Goal: Task Accomplishment & Management: Manage account settings

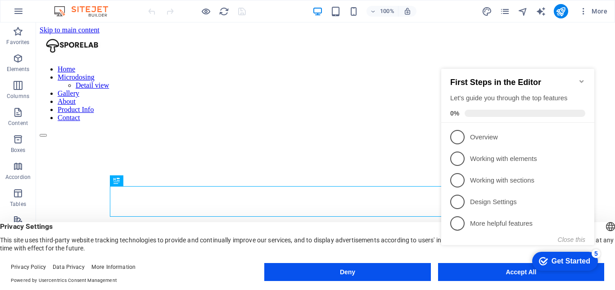
click at [565, 258] on div "Get Started" at bounding box center [570, 261] width 39 height 8
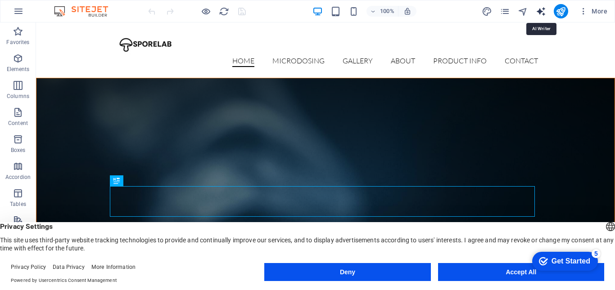
click at [542, 14] on icon "text_generator" at bounding box center [540, 11] width 10 height 10
select select "English"
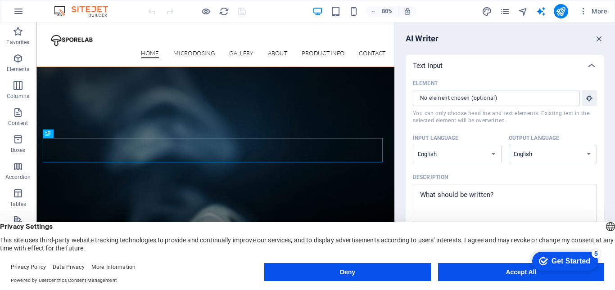
click at [598, 33] on div "AI Writer Text input Element ​ You can only choose headline and text elements. …" at bounding box center [505, 148] width 220 height 253
click at [598, 36] on icon "button" at bounding box center [599, 39] width 10 height 10
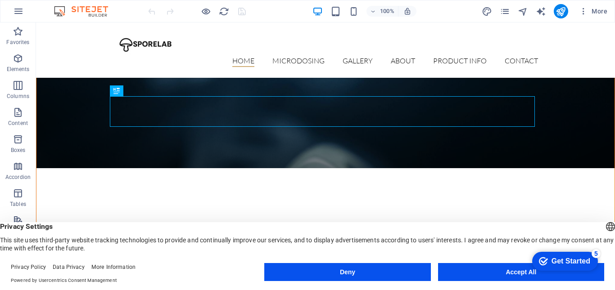
scroll to position [180, 0]
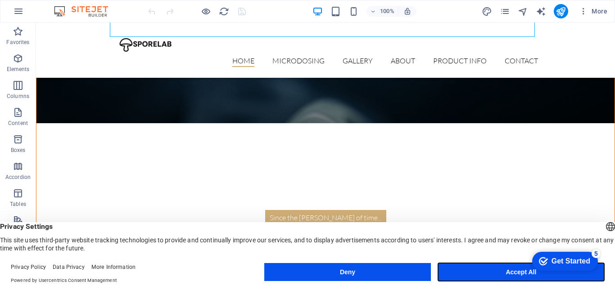
click at [497, 272] on button "Accept All" at bounding box center [521, 272] width 166 height 18
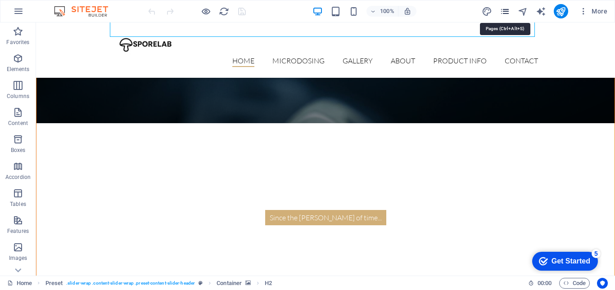
click at [503, 13] on icon "pages" at bounding box center [504, 11] width 10 height 10
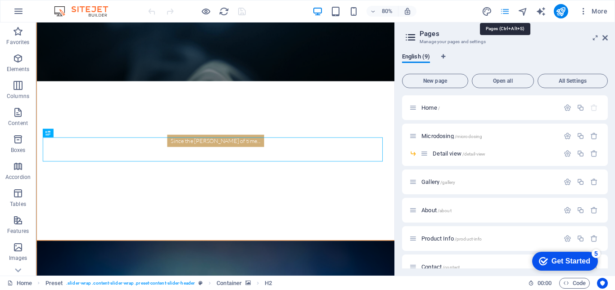
scroll to position [1, 0]
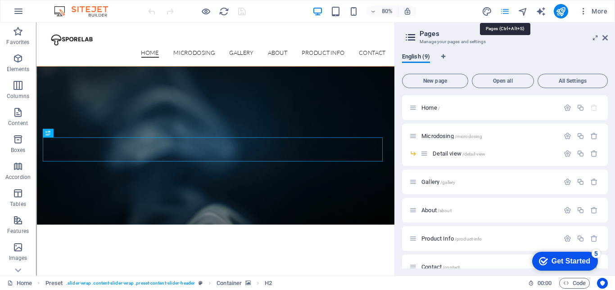
click at [505, 12] on icon "pages" at bounding box center [504, 11] width 10 height 10
click at [589, 11] on span "More" at bounding box center [593, 11] width 28 height 9
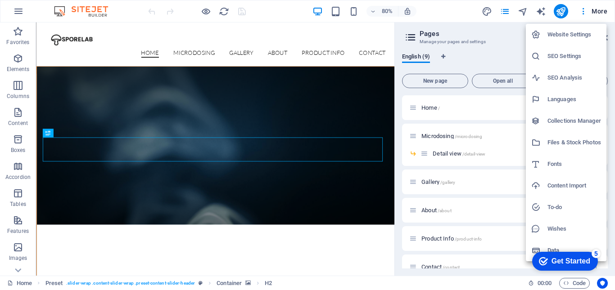
click at [555, 166] on h6 "Fonts" at bounding box center [574, 164] width 54 height 11
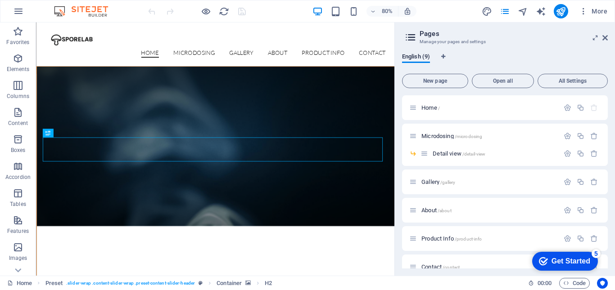
select select "popularity"
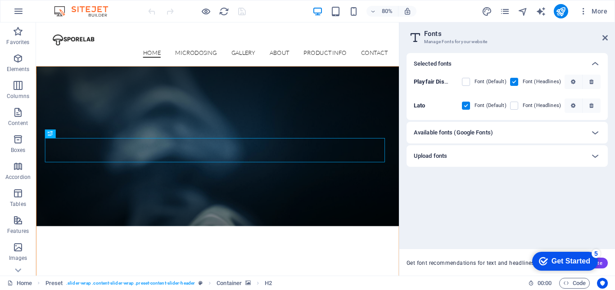
click at [436, 85] on p "Playfair Display" at bounding box center [431, 82] width 37 height 8
click at [574, 81] on icon "button" at bounding box center [573, 81] width 4 height 5
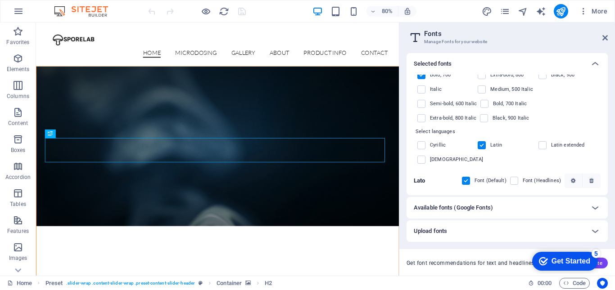
scroll to position [0, 0]
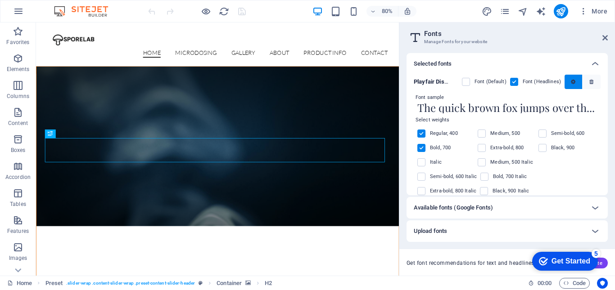
click at [571, 80] on icon "button" at bounding box center [573, 81] width 4 height 5
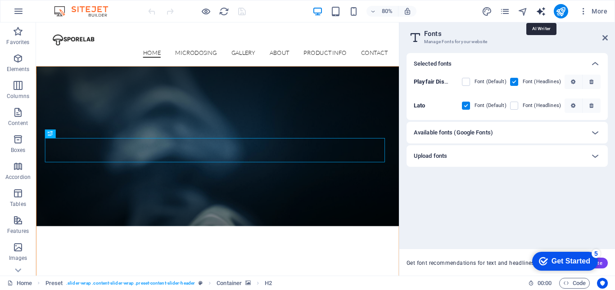
click at [544, 12] on icon "text_generator" at bounding box center [540, 11] width 10 height 10
select select "English"
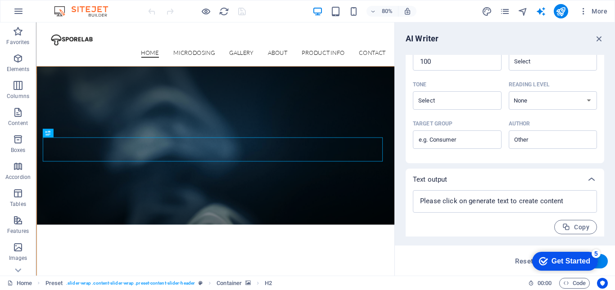
scroll to position [230, 0]
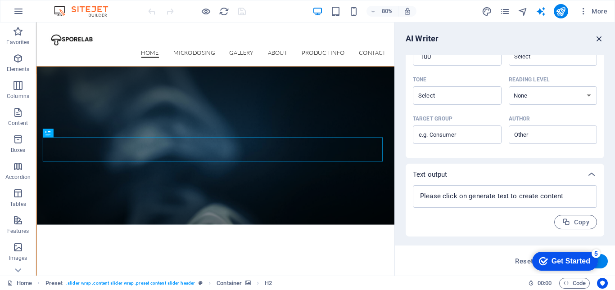
click at [600, 39] on icon "button" at bounding box center [599, 39] width 10 height 10
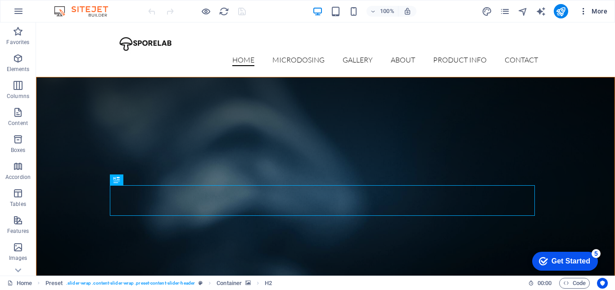
click at [585, 10] on icon "button" at bounding box center [583, 11] width 9 height 9
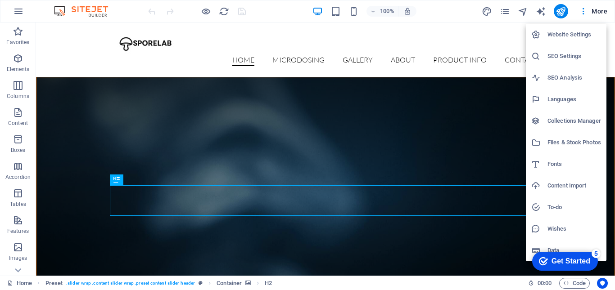
click at [562, 96] on h6 "Languages" at bounding box center [574, 99] width 54 height 11
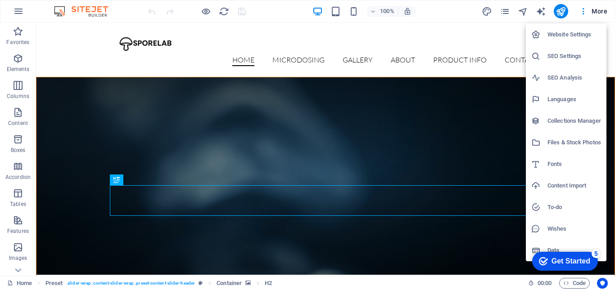
select select "41"
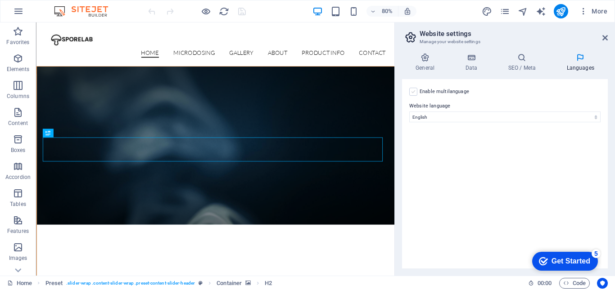
click at [415, 94] on label at bounding box center [413, 92] width 8 height 8
click at [0, 0] on input "Enable multilanguage To disable multilanguage delete all languages until only o…" at bounding box center [0, 0] width 0 height 0
select select
click at [415, 94] on label at bounding box center [413, 92] width 8 height 8
click at [0, 0] on input "Enable multilanguage To disable multilanguage delete all languages until only o…" at bounding box center [0, 0] width 0 height 0
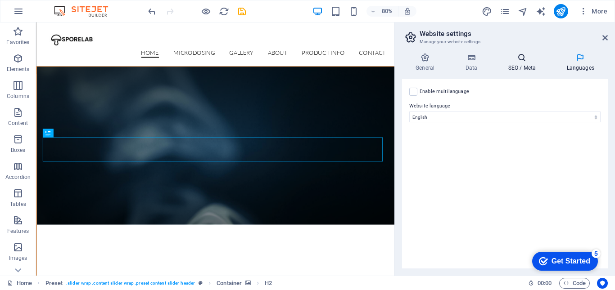
click at [520, 59] on icon at bounding box center [521, 57] width 55 height 9
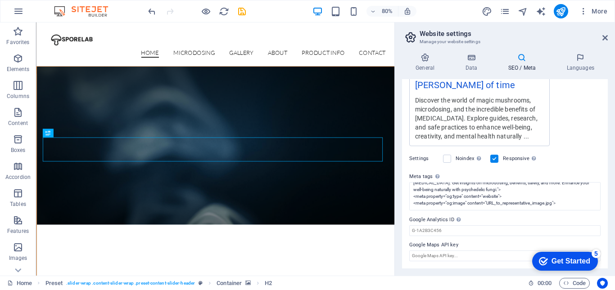
scroll to position [0, 0]
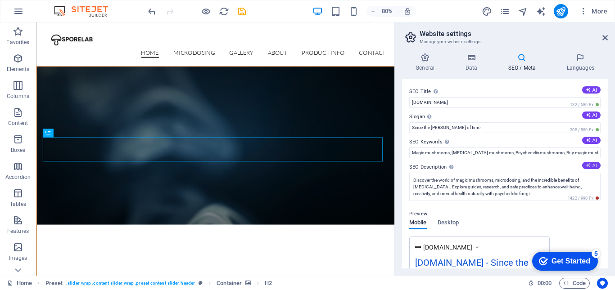
click at [589, 164] on button "AI" at bounding box center [591, 165] width 18 height 7
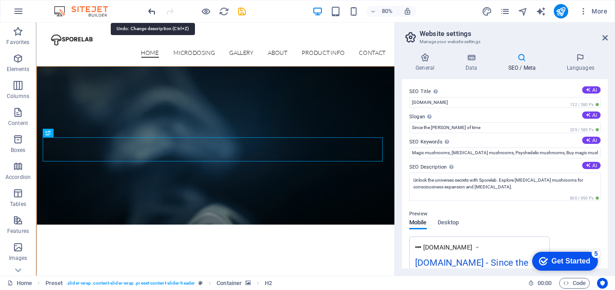
click at [152, 12] on icon "undo" at bounding box center [152, 11] width 10 height 10
type textarea "Discover the world of magic mushrooms, microdosing, and the incredible benefits…"
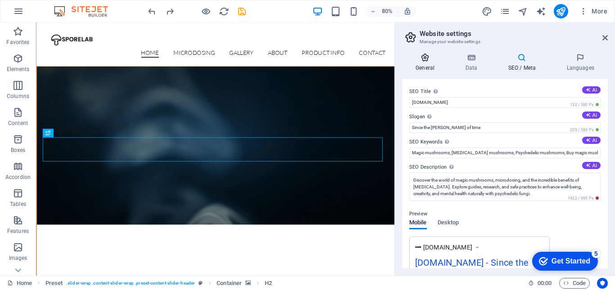
click at [428, 62] on h4 "General" at bounding box center [426, 62] width 49 height 19
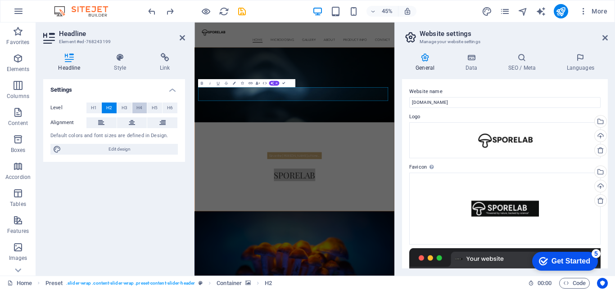
click at [143, 108] on button "H4" at bounding box center [139, 108] width 15 height 11
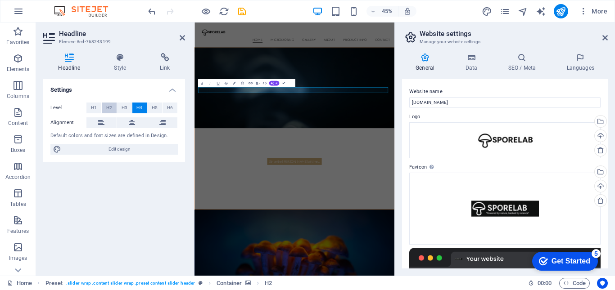
click at [108, 108] on span "H2" at bounding box center [109, 108] width 6 height 11
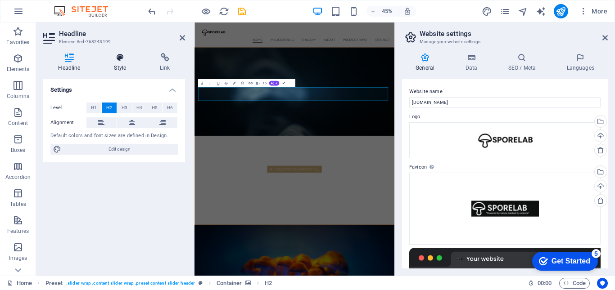
click at [118, 62] on icon at bounding box center [120, 57] width 42 height 9
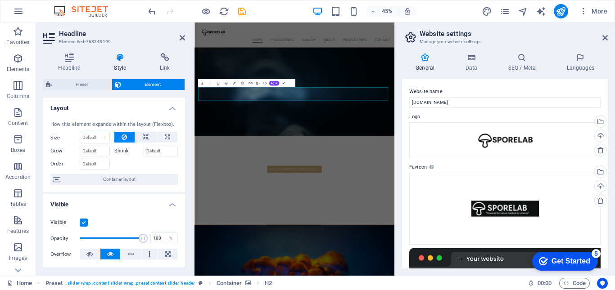
click at [87, 11] on img at bounding box center [85, 11] width 67 height 11
click at [92, 10] on img at bounding box center [85, 11] width 67 height 11
click at [154, 11] on icon "undo" at bounding box center [152, 11] width 10 height 10
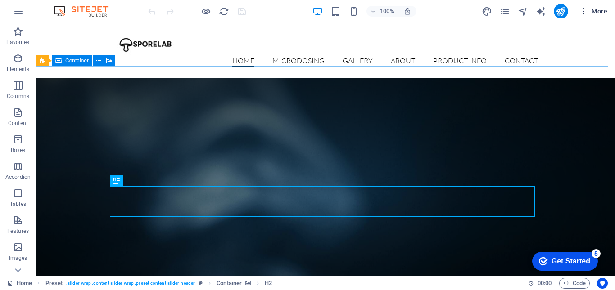
click at [583, 11] on icon "button" at bounding box center [583, 11] width 9 height 9
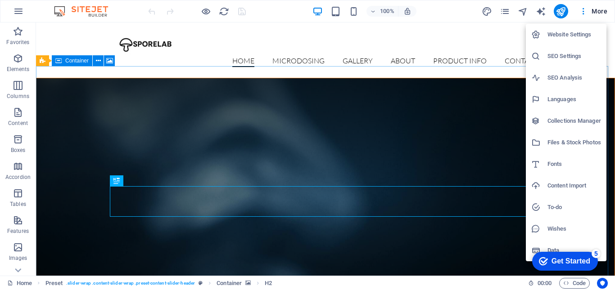
click at [572, 54] on h6 "SEO Settings" at bounding box center [574, 56] width 54 height 11
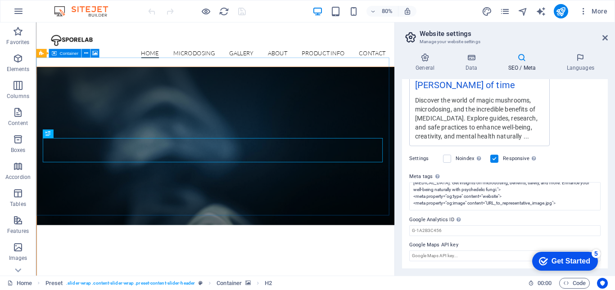
scroll to position [10, 0]
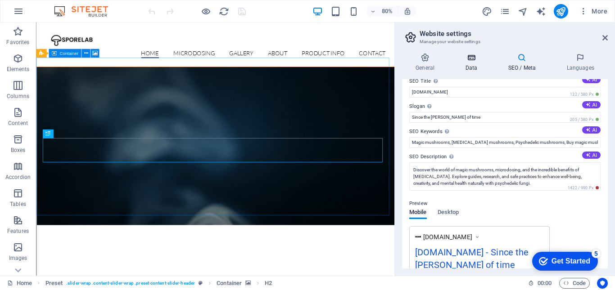
click at [468, 63] on h4 "Data" at bounding box center [472, 62] width 43 height 19
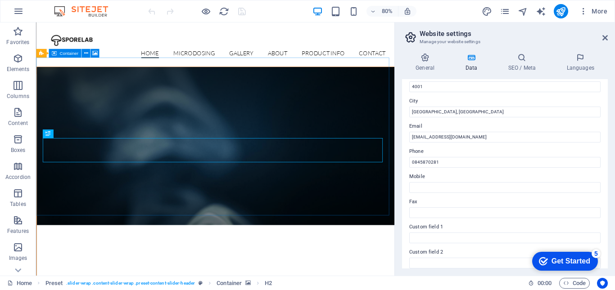
scroll to position [180, 0]
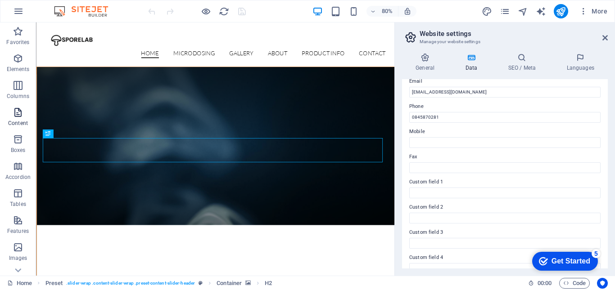
click at [13, 115] on icon "button" at bounding box center [18, 112] width 11 height 11
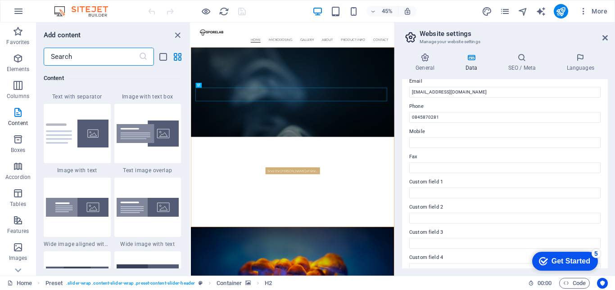
scroll to position [1799, 0]
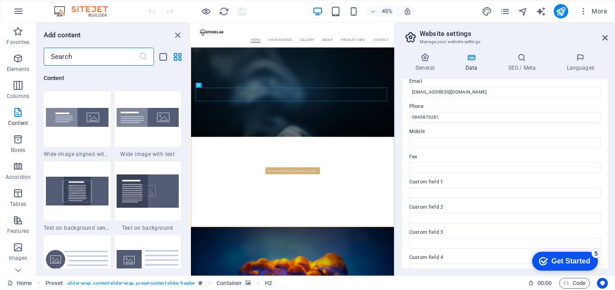
click at [95, 53] on input "text" at bounding box center [91, 57] width 95 height 18
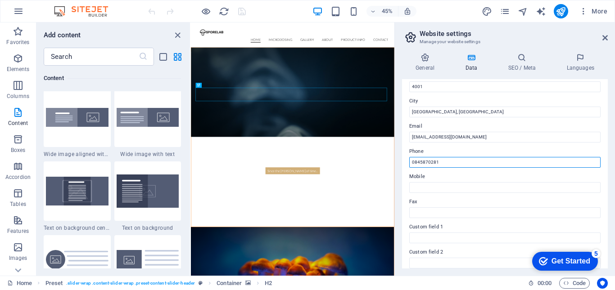
drag, startPoint x: 440, startPoint y: 164, endPoint x: 408, endPoint y: 162, distance: 31.6
click at [408, 162] on div "Contact data for this website. This can be used everywhere on the website and w…" at bounding box center [505, 173] width 206 height 189
click at [409, 162] on div "Contact data for this website. This can be used everywhere on the website and w…" at bounding box center [505, 173] width 206 height 189
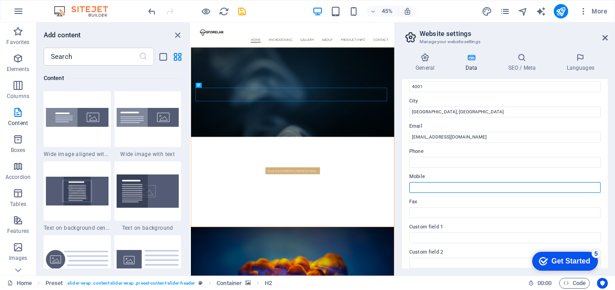
click at [421, 186] on input "Mobile" at bounding box center [504, 187] width 191 height 11
paste input "0845870281"
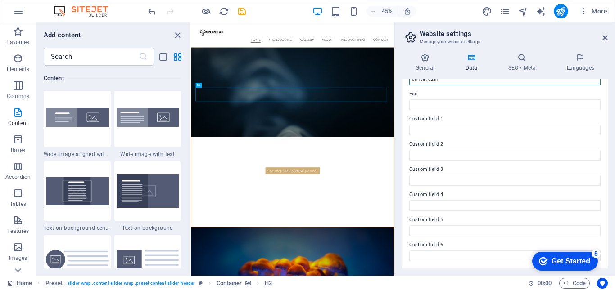
type input "0845870281"
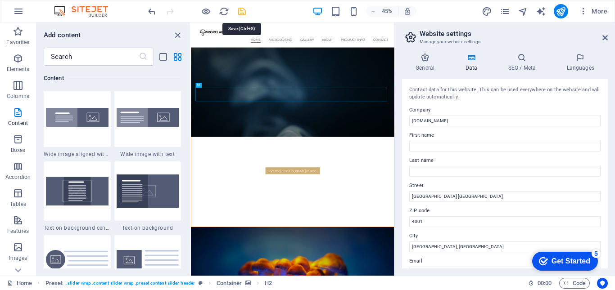
click at [239, 9] on icon "save" at bounding box center [242, 11] width 10 height 10
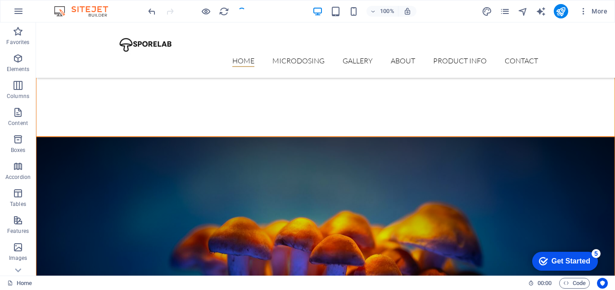
scroll to position [270, 0]
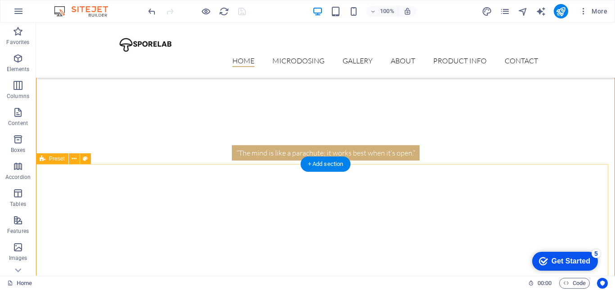
scroll to position [585, 0]
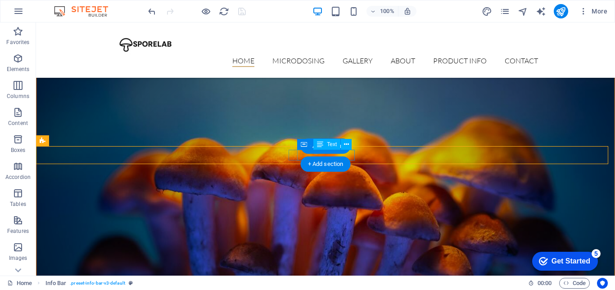
scroll to position [630, 0]
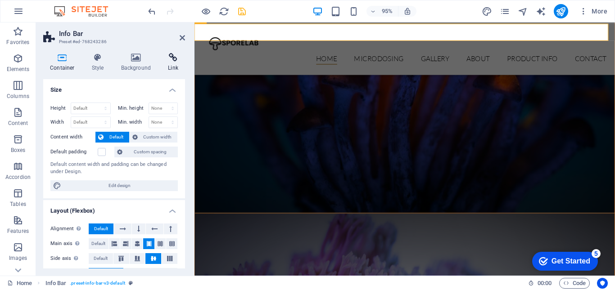
click at [170, 66] on h4 "Link" at bounding box center [173, 62] width 24 height 19
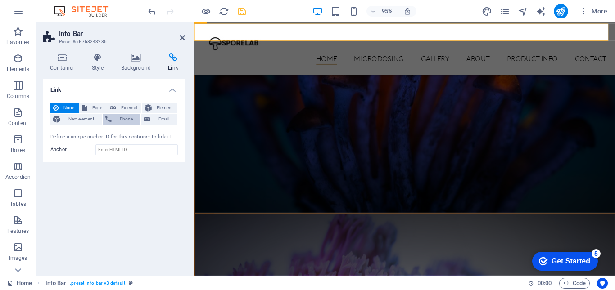
click at [120, 119] on span "Phone" at bounding box center [126, 119] width 24 height 11
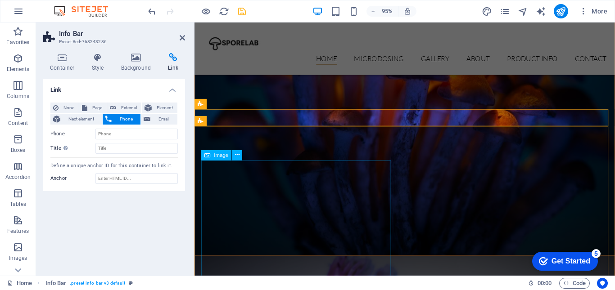
scroll to position [540, 0]
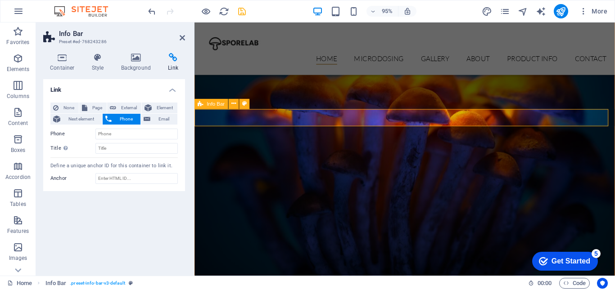
click at [234, 106] on icon at bounding box center [233, 103] width 4 height 9
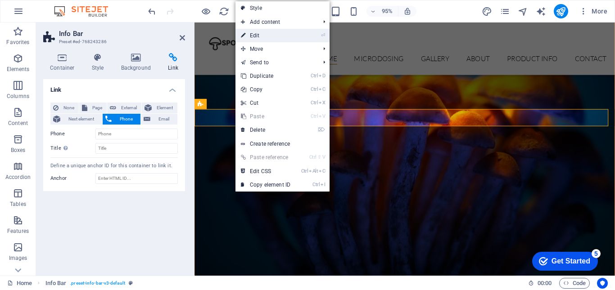
click at [263, 36] on link "⏎ Edit" at bounding box center [265, 35] width 60 height 13
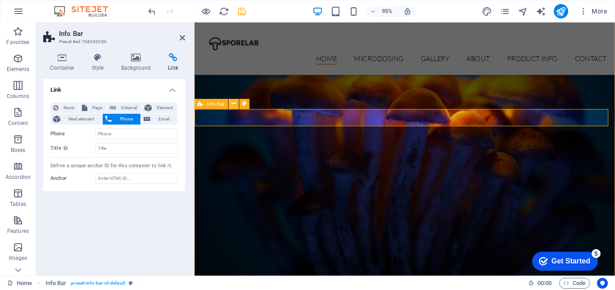
click at [235, 104] on icon at bounding box center [233, 103] width 4 height 9
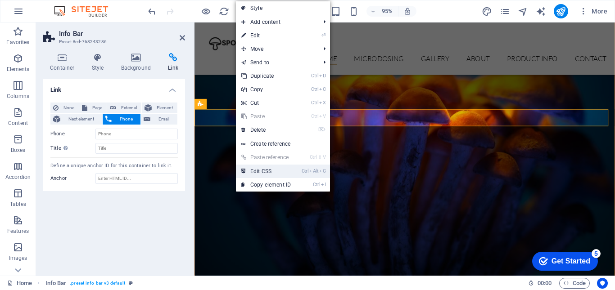
click at [266, 169] on link "Ctrl Alt C Edit CSS" at bounding box center [266, 171] width 60 height 13
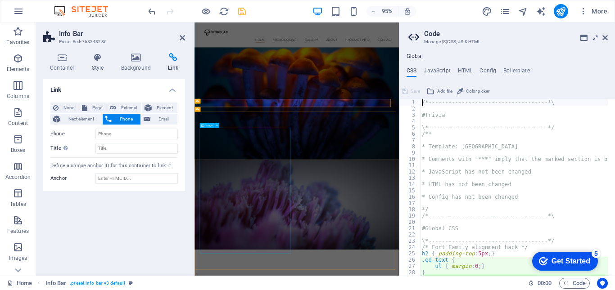
scroll to position [461, 0]
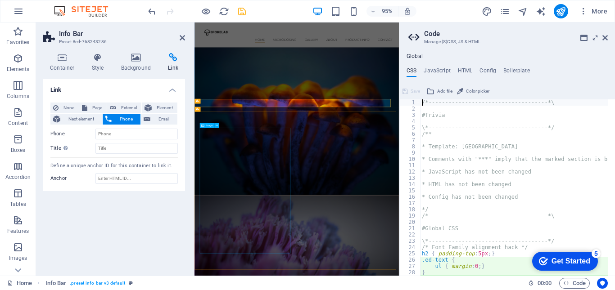
type textarea "@include info-bar-v3("
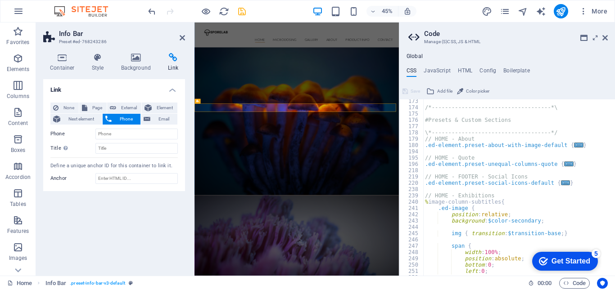
scroll to position [184, 0]
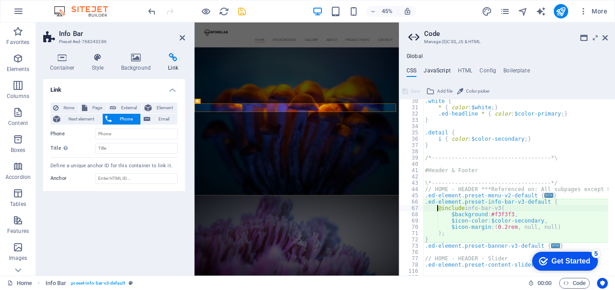
click at [441, 69] on h4 "JavaScript" at bounding box center [436, 72] width 27 height 10
type textarea "/* JS for preset "Menu V2" */"
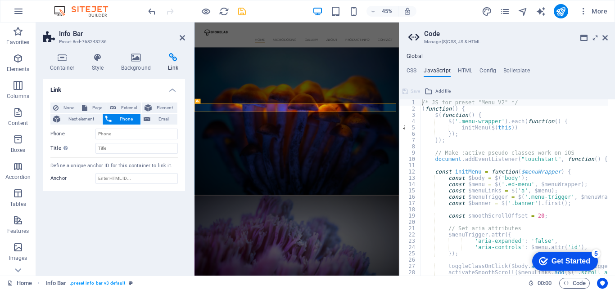
click at [455, 69] on ul "CSS JavaScript HTML Config Boilerplate" at bounding box center [507, 72] width 216 height 10
click at [458, 70] on h4 "HTML" at bounding box center [465, 72] width 15 height 10
type textarea "<a href="#main-content" class="wv-link-content button">Skip to main content</a>"
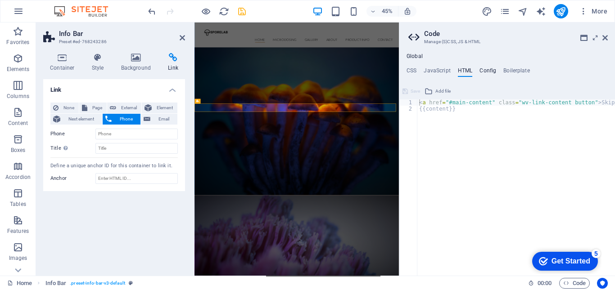
click at [481, 71] on h4 "Config" at bounding box center [487, 72] width 17 height 10
type textarea "$color-background: #ffffff;"
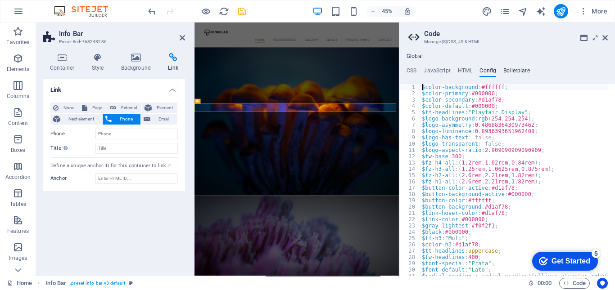
click at [507, 72] on h4 "Boilerplate" at bounding box center [516, 72] width 27 height 10
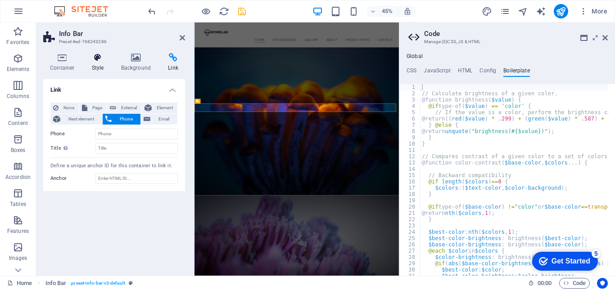
click at [93, 59] on icon at bounding box center [98, 57] width 26 height 9
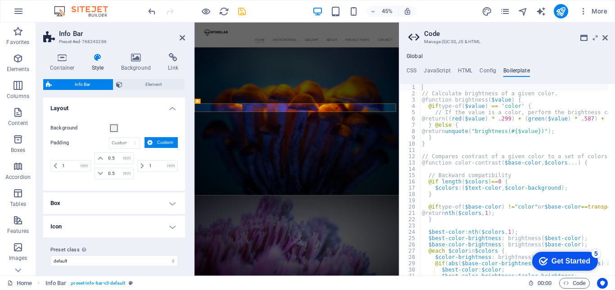
click at [128, 32] on h2 "Info Bar" at bounding box center [122, 34] width 126 height 8
click at [584, 9] on icon "button" at bounding box center [583, 11] width 9 height 9
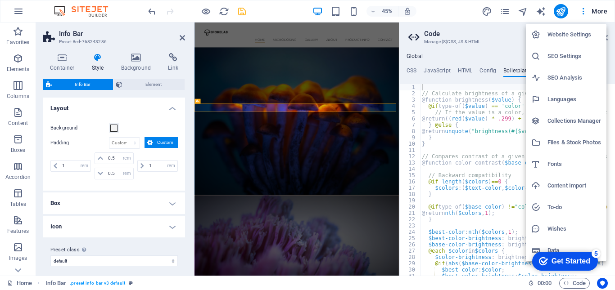
click at [563, 36] on h6 "Website Settings" at bounding box center [574, 34] width 54 height 11
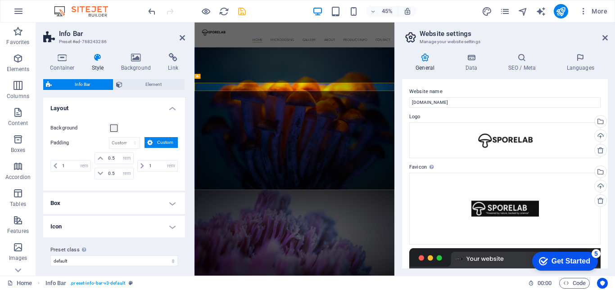
scroll to position [508, 0]
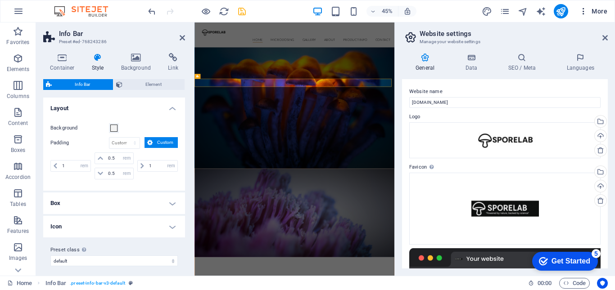
click at [598, 8] on span "More" at bounding box center [593, 11] width 28 height 9
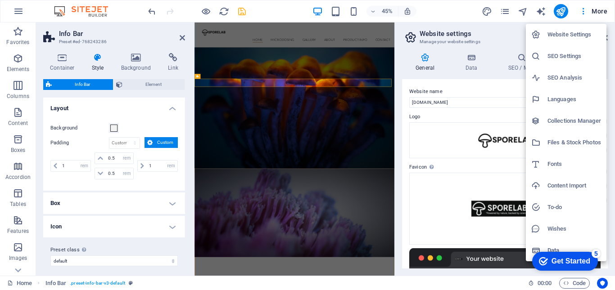
click at [467, 60] on div at bounding box center [307, 145] width 615 height 290
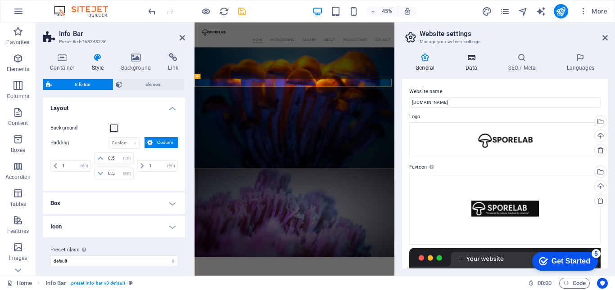
click at [471, 59] on icon at bounding box center [470, 57] width 39 height 9
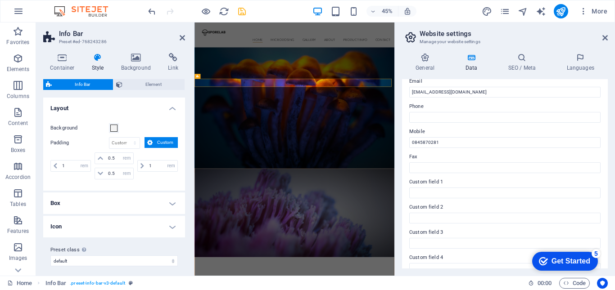
scroll to position [135, 0]
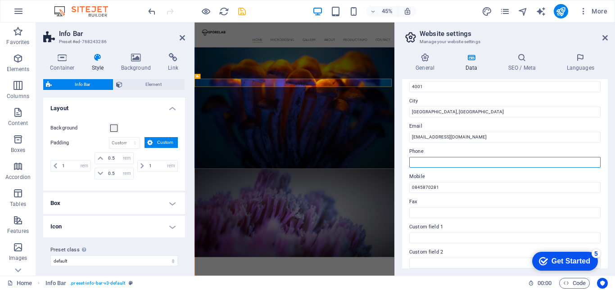
click at [474, 159] on input "Phone" at bounding box center [504, 162] width 191 height 11
click at [436, 161] on input "Phone" at bounding box center [504, 162] width 191 height 11
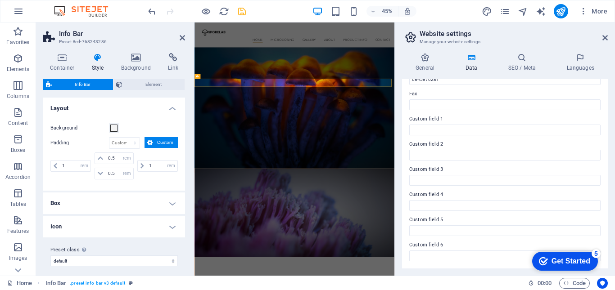
scroll to position [108, 0]
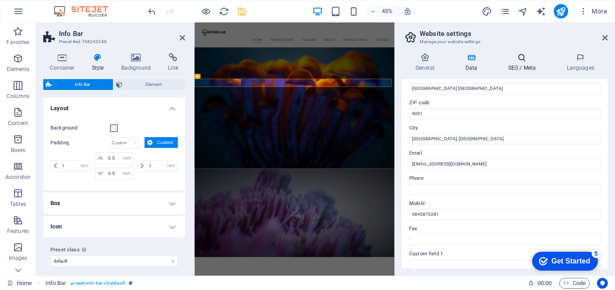
click at [524, 60] on icon at bounding box center [521, 57] width 55 height 9
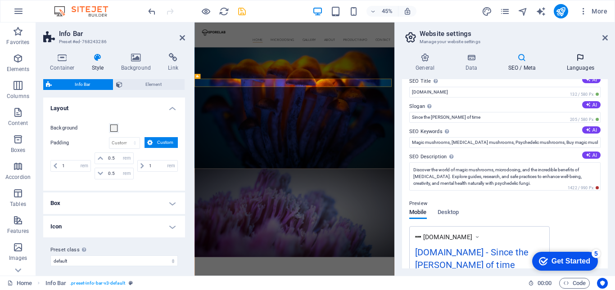
scroll to position [0, 0]
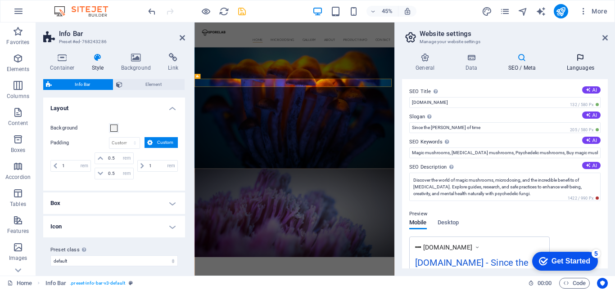
click at [571, 60] on icon at bounding box center [580, 57] width 55 height 9
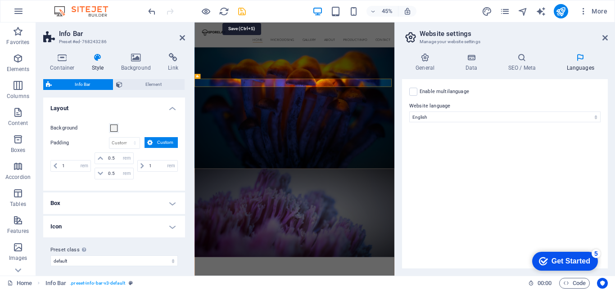
click at [238, 10] on icon "save" at bounding box center [242, 11] width 10 height 10
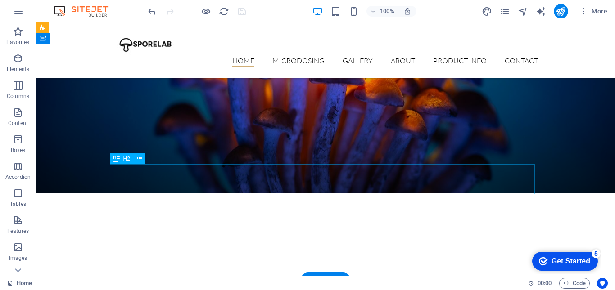
scroll to position [451, 0]
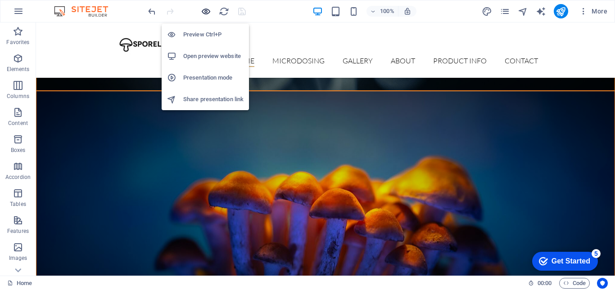
click at [203, 13] on icon "button" at bounding box center [206, 11] width 10 height 10
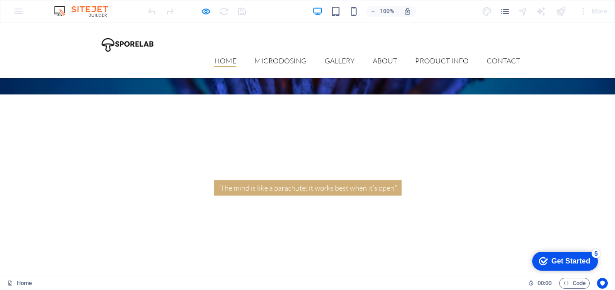
scroll to position [676, 0]
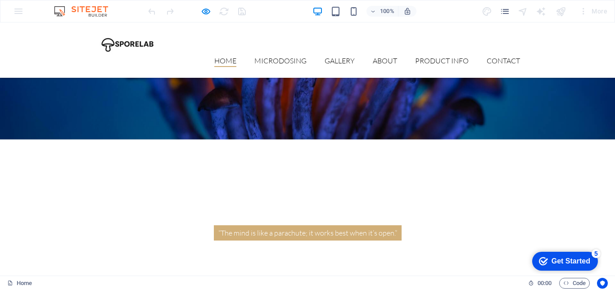
click at [341, 57] on link "Gallery" at bounding box center [339, 62] width 30 height 10
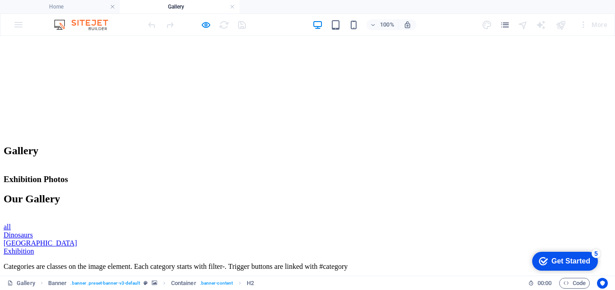
scroll to position [0, 0]
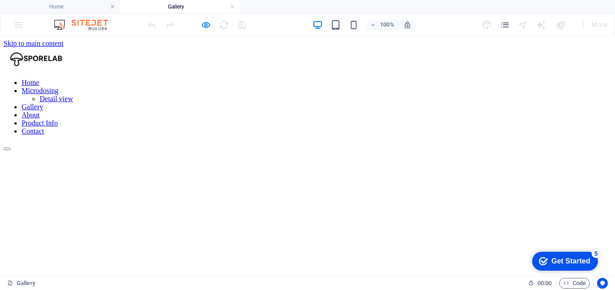
click at [225, 79] on nav "Home Microdosing Detail view Gallery About Product Info Contact" at bounding box center [307, 107] width 607 height 57
click at [389, 79] on nav "Home Microdosing Detail view Gallery About Product Info Contact" at bounding box center [307, 107] width 607 height 57
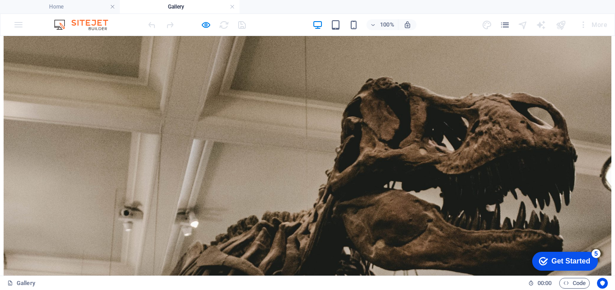
scroll to position [639, 0]
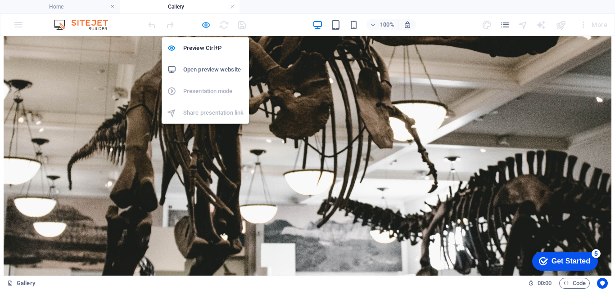
click at [206, 22] on icon "button" at bounding box center [206, 25] width 10 height 10
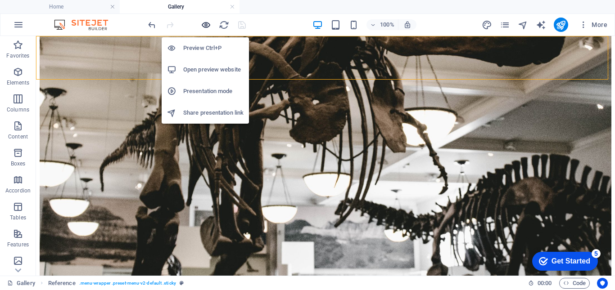
click at [209, 28] on icon "button" at bounding box center [206, 25] width 10 height 10
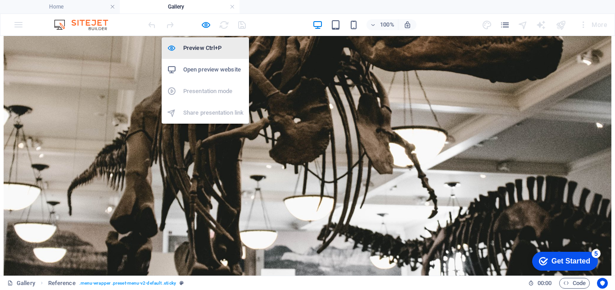
click at [202, 49] on h6 "Preview Ctrl+P" at bounding box center [213, 48] width 60 height 11
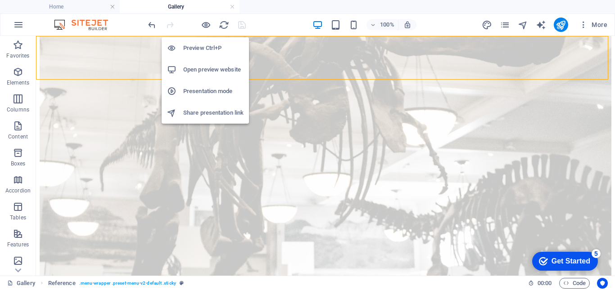
click at [202, 49] on h6 "Preview Ctrl+P" at bounding box center [213, 48] width 60 height 11
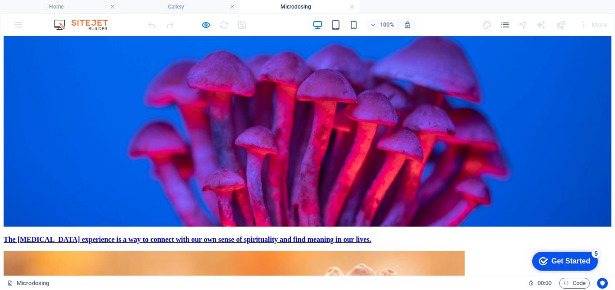
scroll to position [405, 0]
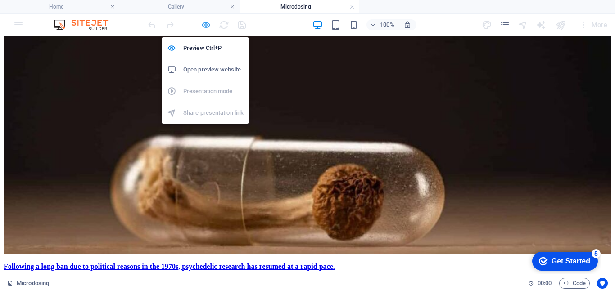
click at [203, 25] on icon "button" at bounding box center [206, 25] width 10 height 10
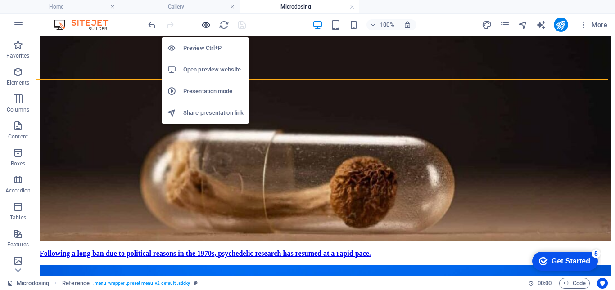
click at [207, 24] on icon "button" at bounding box center [206, 25] width 10 height 10
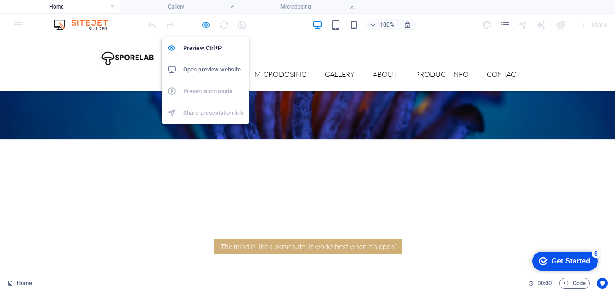
click at [202, 26] on icon "button" at bounding box center [206, 25] width 10 height 10
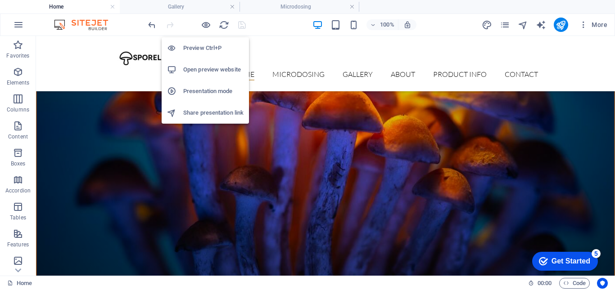
scroll to position [678, 0]
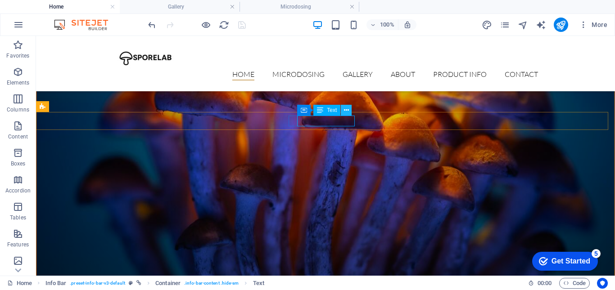
click at [347, 110] on icon at bounding box center [346, 110] width 5 height 9
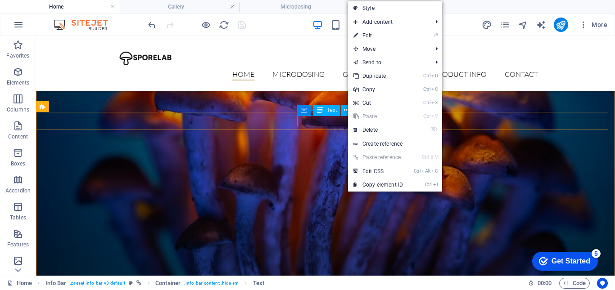
click at [336, 111] on span "Text" at bounding box center [332, 110] width 10 height 5
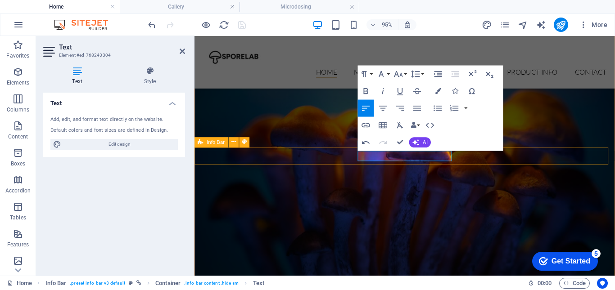
drag, startPoint x: 408, startPoint y: 160, endPoint x: 474, endPoint y: 163, distance: 65.8
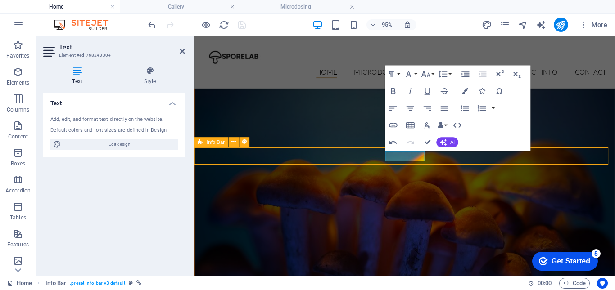
scroll to position [643, 0]
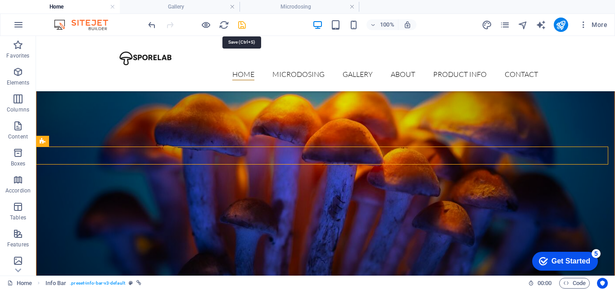
click at [241, 22] on icon "save" at bounding box center [242, 25] width 10 height 10
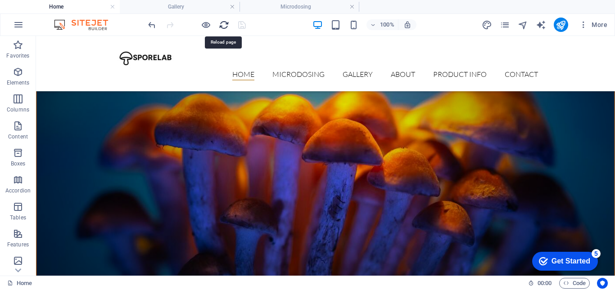
click at [225, 25] on icon "reload" at bounding box center [224, 25] width 10 height 10
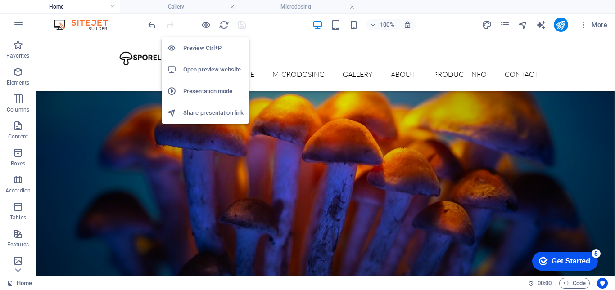
click at [204, 43] on h6 "Preview Ctrl+P" at bounding box center [213, 48] width 60 height 11
click at [207, 45] on h6 "Preview Ctrl+P" at bounding box center [213, 48] width 60 height 11
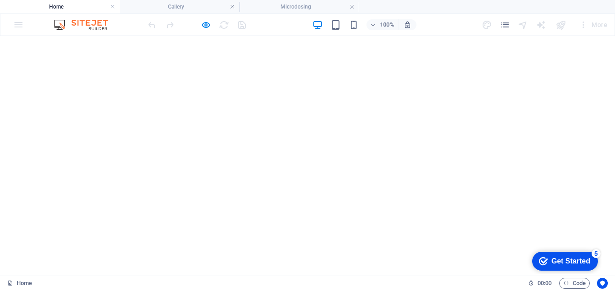
scroll to position [45, 0]
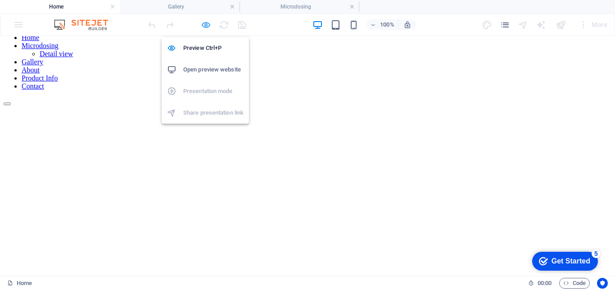
click at [207, 28] on icon "button" at bounding box center [206, 25] width 10 height 10
click at [205, 26] on icon "button" at bounding box center [206, 25] width 10 height 10
click at [206, 45] on h6 "Preview Ctrl+P" at bounding box center [213, 48] width 60 height 11
click at [204, 46] on h6 "Preview Ctrl+P" at bounding box center [213, 48] width 60 height 11
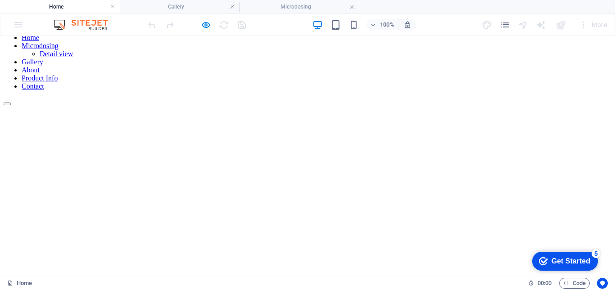
scroll to position [0, 0]
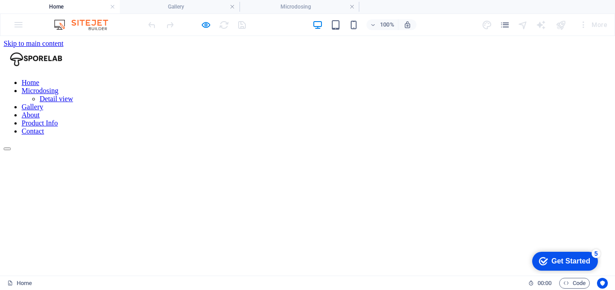
drag, startPoint x: 441, startPoint y: 13, endPoint x: 428, endPoint y: 23, distance: 16.1
click at [441, 13] on header "100% More" at bounding box center [307, 24] width 615 height 22
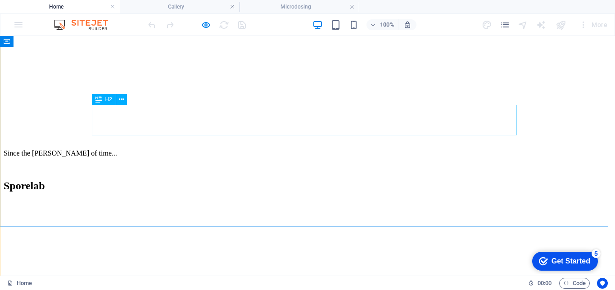
scroll to position [123, 0]
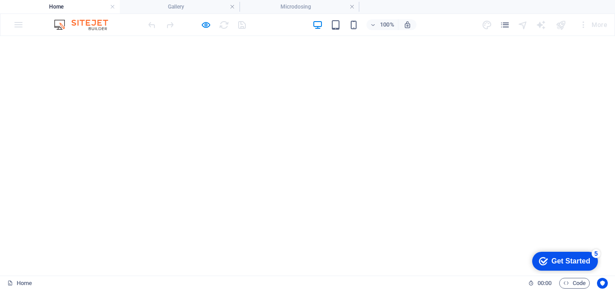
click at [424, 35] on div "100% More" at bounding box center [307, 25] width 614 height 22
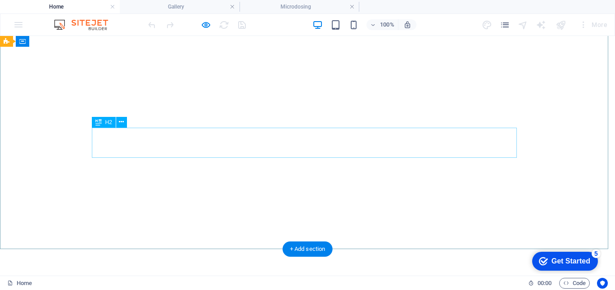
scroll to position [663, 0]
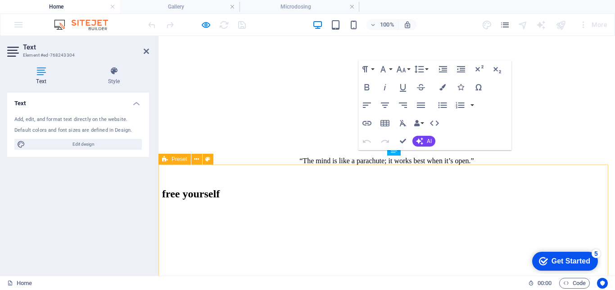
scroll to position [533, 0]
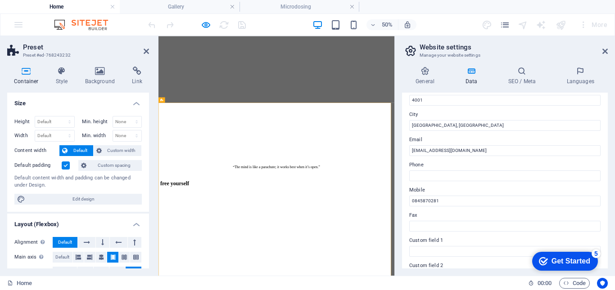
scroll to position [90, 0]
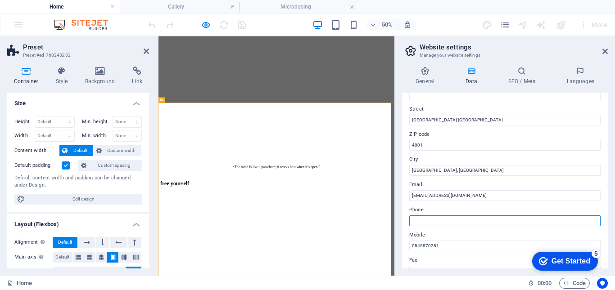
click at [437, 220] on input "Phone" at bounding box center [504, 221] width 191 height 11
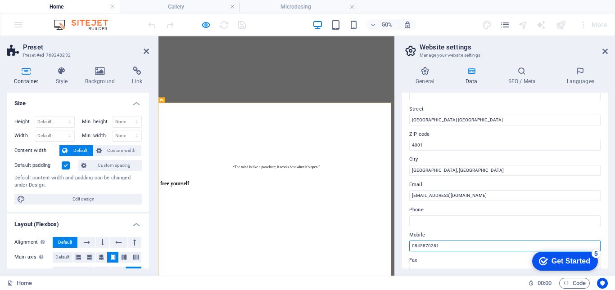
drag, startPoint x: 598, startPoint y: 283, endPoint x: 553, endPoint y: 282, distance: 45.0
click at [400, 245] on div "General Data SEO / Meta Languages Website name www.sporelab.co.za Logo Drag fil…" at bounding box center [505, 167] width 220 height 216
drag, startPoint x: 481, startPoint y: 246, endPoint x: 408, endPoint y: 246, distance: 73.3
click at [408, 246] on div "Contact data for this website. This can be used everywhere on the website and w…" at bounding box center [505, 181] width 206 height 176
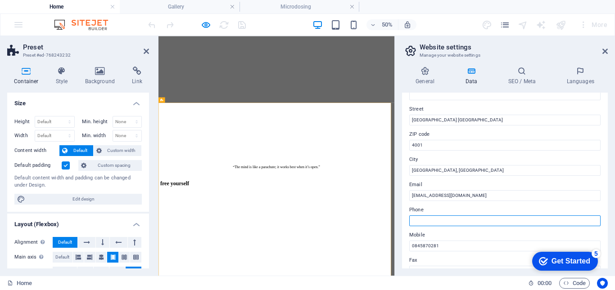
click at [434, 218] on input "Phone" at bounding box center [504, 221] width 191 height 11
paste input "0845870281"
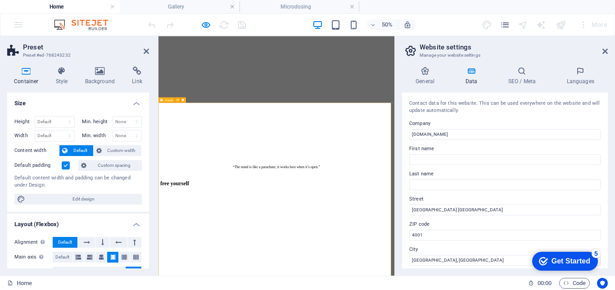
type input "0845870281"
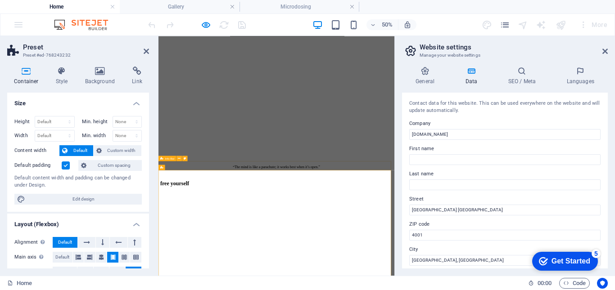
scroll to position [407, 0]
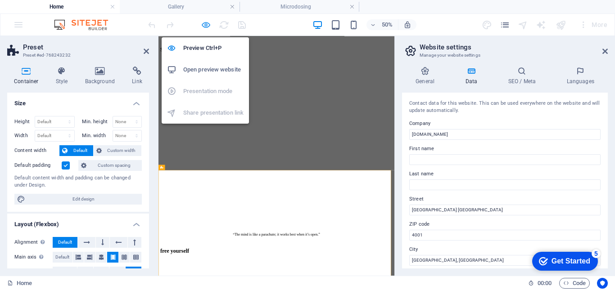
click at [206, 26] on icon "button" at bounding box center [206, 25] width 10 height 10
click at [201, 44] on h6 "Preview Ctrl+P" at bounding box center [213, 48] width 60 height 11
click at [199, 49] on h6 "Preview Ctrl+P" at bounding box center [213, 48] width 60 height 11
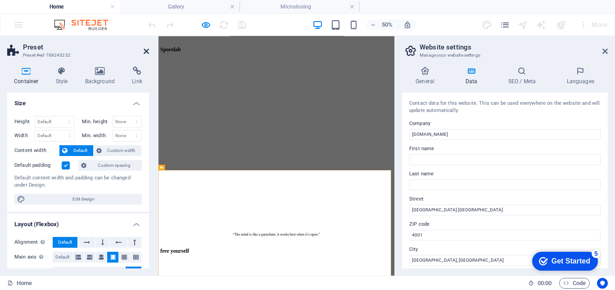
click at [146, 49] on icon at bounding box center [146, 51] width 5 height 7
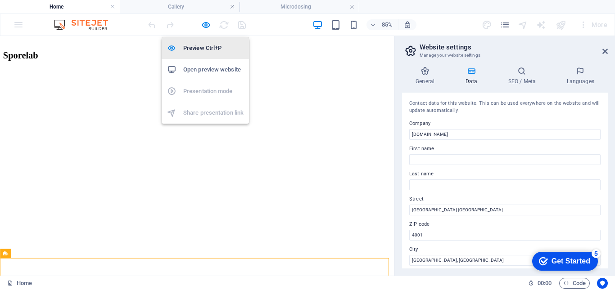
click at [197, 48] on h6 "Preview Ctrl+P" at bounding box center [213, 48] width 60 height 11
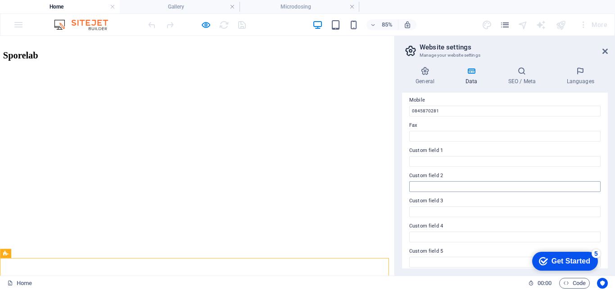
scroll to position [180, 0]
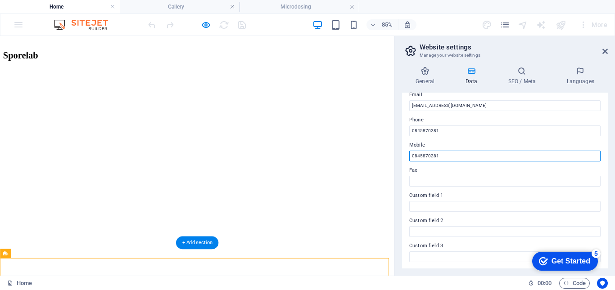
drag, startPoint x: 440, startPoint y: 192, endPoint x: 442, endPoint y: 170, distance: 21.6
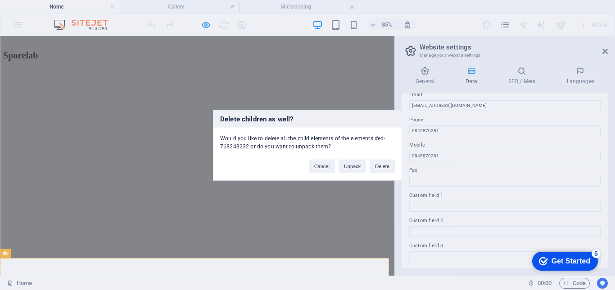
click at [362, 135] on div "Would you like to delete all the child elements of the elements #ed-768243232 o…" at bounding box center [307, 138] width 188 height 23
click at [323, 163] on button "Cancel" at bounding box center [322, 165] width 26 height 13
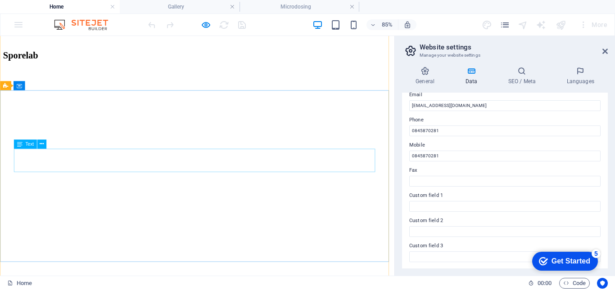
scroll to position [182, 0]
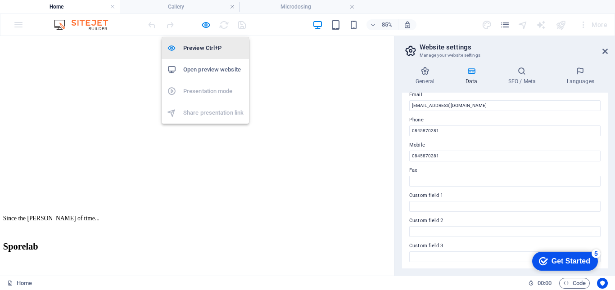
click at [201, 48] on h6 "Preview Ctrl+P" at bounding box center [213, 48] width 60 height 11
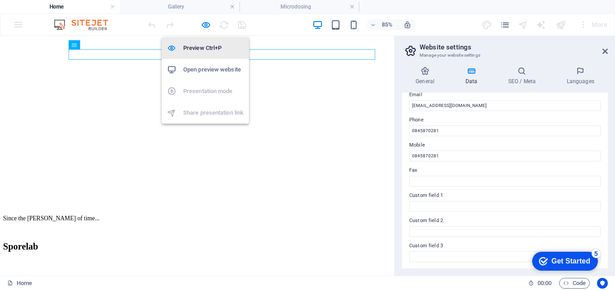
click at [206, 49] on h6 "Preview Ctrl+P" at bounding box center [213, 48] width 60 height 11
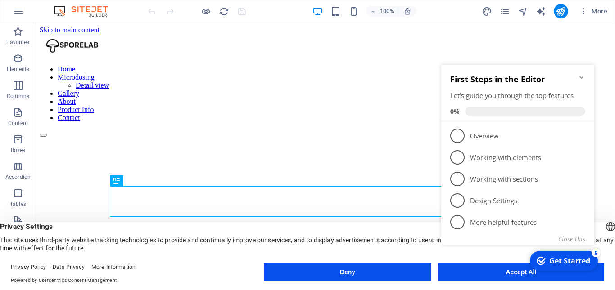
click at [524, 276] on appcues-checklist "Contextual help checklist present on screen" at bounding box center [519, 166] width 164 height 221
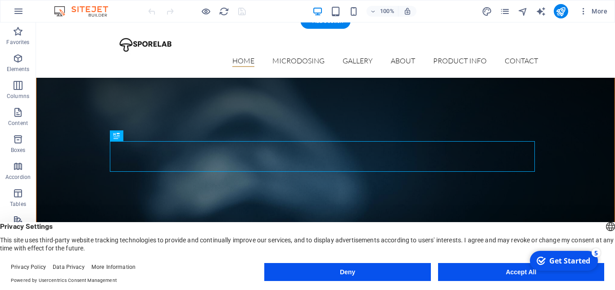
scroll to position [135, 0]
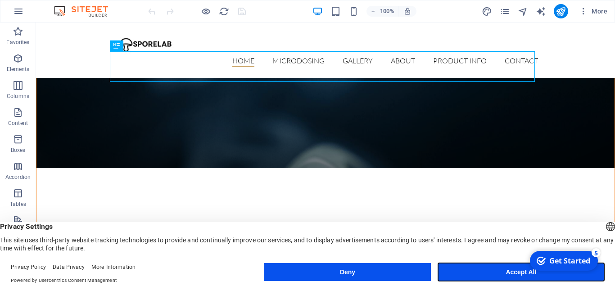
click at [477, 266] on button "Accept All" at bounding box center [521, 272] width 166 height 18
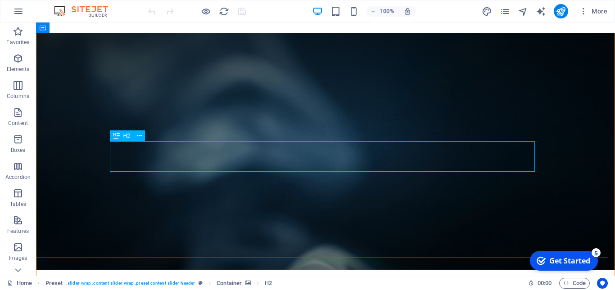
scroll to position [0, 0]
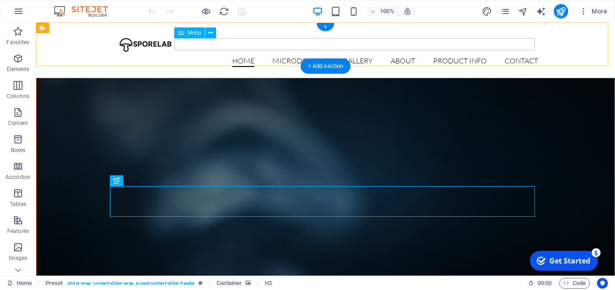
click at [298, 55] on nav "Home Microdosing Detail view Gallery About Product Info Contact" at bounding box center [325, 61] width 425 height 12
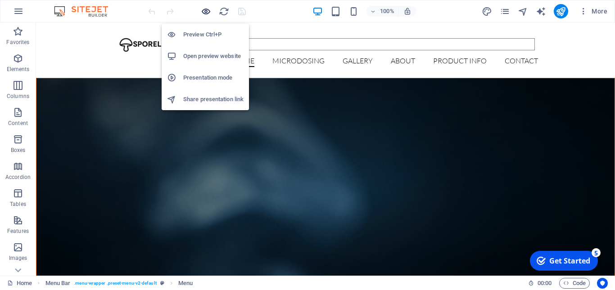
click at [203, 9] on icon "button" at bounding box center [206, 11] width 10 height 10
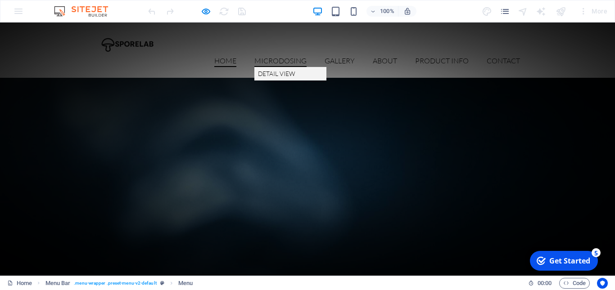
click at [283, 57] on link "Microdosing" at bounding box center [280, 62] width 52 height 10
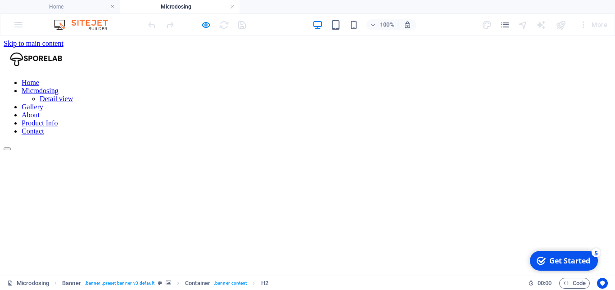
click at [326, 79] on nav "Home Microdosing Detail view Gallery About Product Info Contact" at bounding box center [307, 107] width 607 height 57
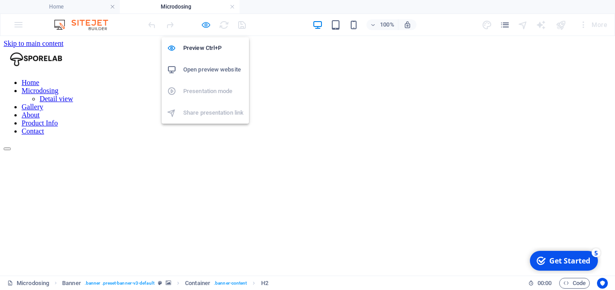
click at [207, 26] on icon "button" at bounding box center [206, 25] width 10 height 10
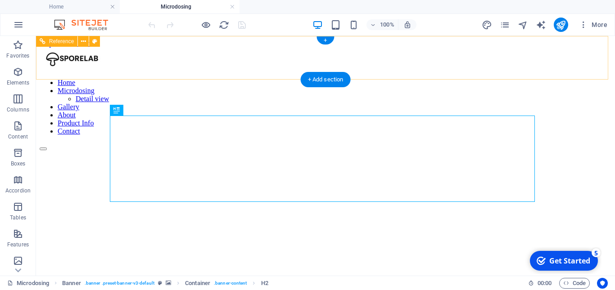
click at [358, 79] on nav "Home Microdosing Detail view Gallery About Product Info Contact" at bounding box center [325, 107] width 571 height 57
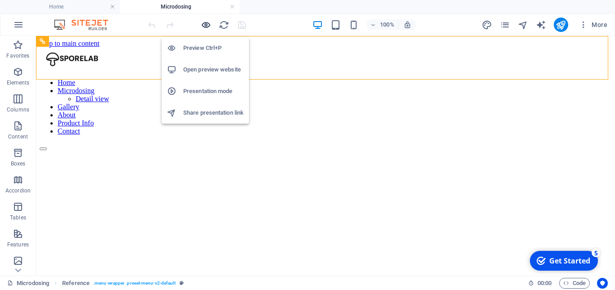
click at [205, 23] on icon "button" at bounding box center [206, 25] width 10 height 10
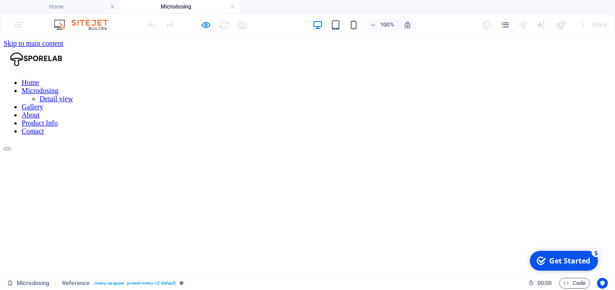
click at [43, 103] on link "Gallery" at bounding box center [33, 107] width 22 height 8
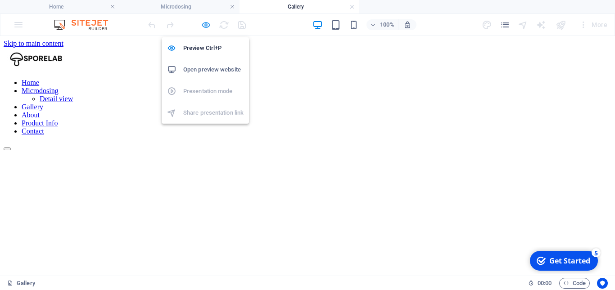
click at [209, 26] on icon "button" at bounding box center [206, 25] width 10 height 10
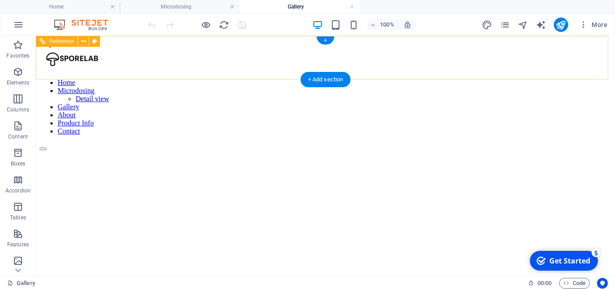
click at [400, 79] on nav "Home Microdosing Detail view Gallery About Product Info Contact" at bounding box center [325, 107] width 571 height 57
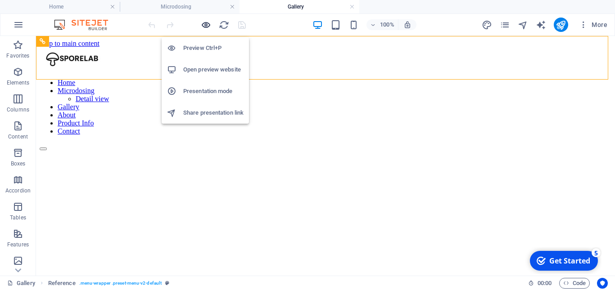
click at [208, 27] on icon "button" at bounding box center [206, 25] width 10 height 10
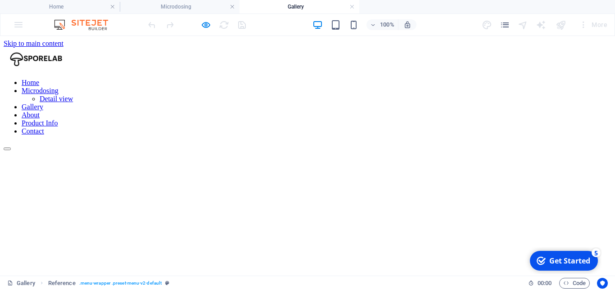
click at [40, 111] on link "About" at bounding box center [31, 115] width 18 height 8
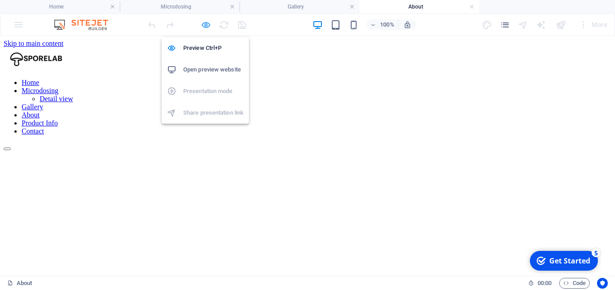
click at [204, 27] on icon "button" at bounding box center [206, 25] width 10 height 10
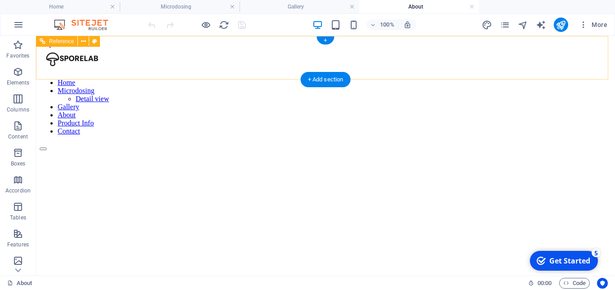
click at [453, 79] on nav "Home Microdosing Detail view Gallery About Product Info Contact" at bounding box center [325, 107] width 571 height 57
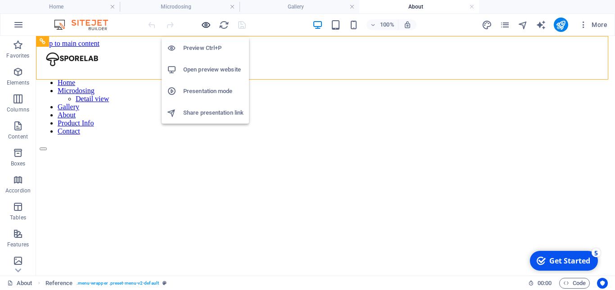
click at [205, 25] on icon "button" at bounding box center [206, 25] width 10 height 10
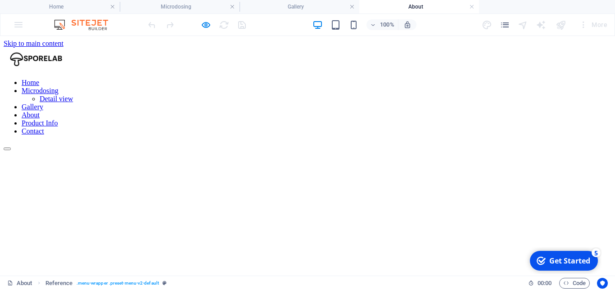
click at [58, 119] on link "Product Info" at bounding box center [40, 123] width 36 height 8
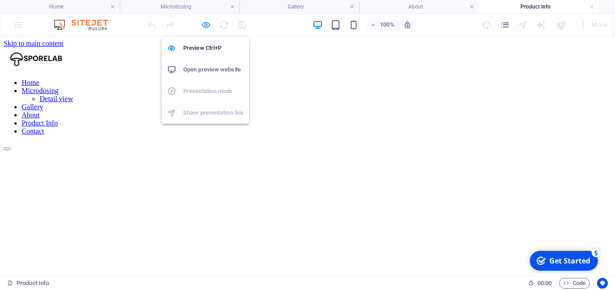
click at [207, 24] on icon "button" at bounding box center [206, 25] width 10 height 10
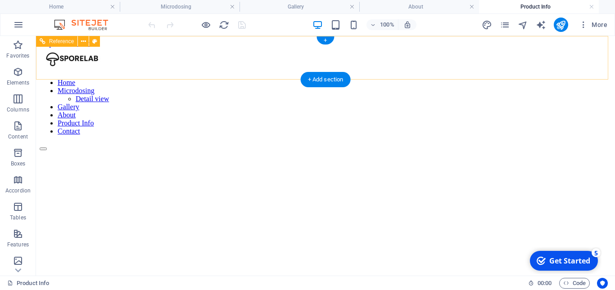
click at [509, 79] on nav "Home Microdosing Detail view Gallery About Product Info Contact" at bounding box center [325, 107] width 571 height 57
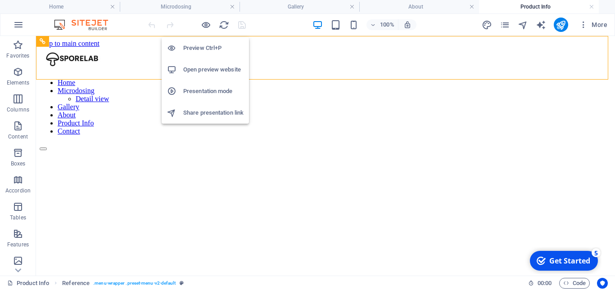
click at [206, 27] on icon "button" at bounding box center [206, 25] width 10 height 10
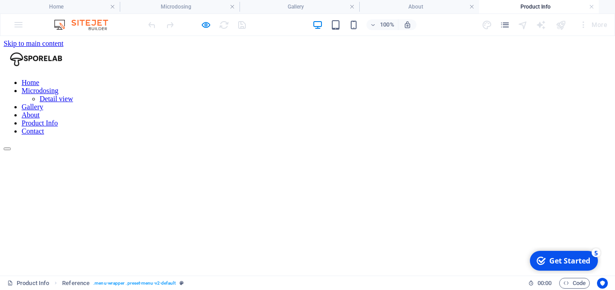
click at [44, 127] on link "Contact" at bounding box center [33, 131] width 22 height 8
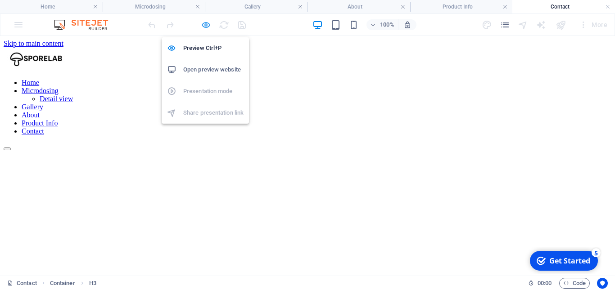
click at [205, 22] on icon "button" at bounding box center [206, 25] width 10 height 10
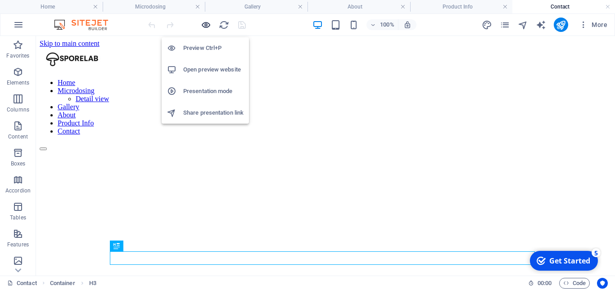
click at [206, 28] on icon "button" at bounding box center [206, 25] width 10 height 10
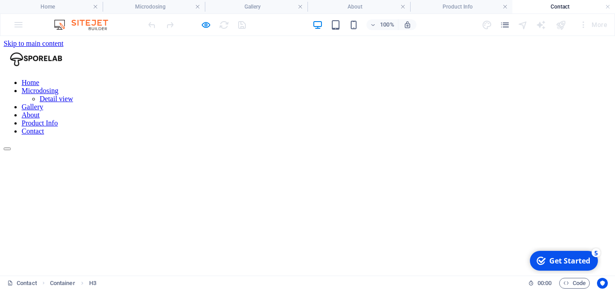
click at [39, 79] on link "Home" at bounding box center [31, 83] width 18 height 8
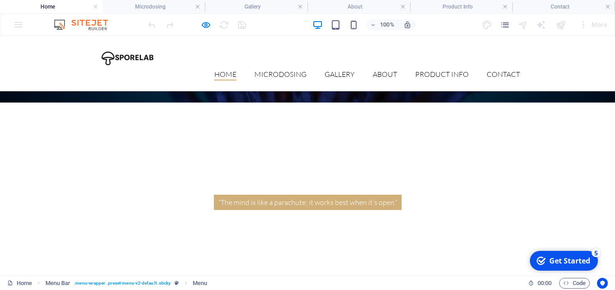
scroll to position [675, 0]
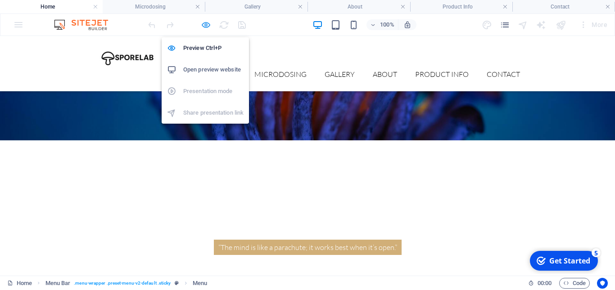
click at [205, 29] on icon "button" at bounding box center [206, 25] width 10 height 10
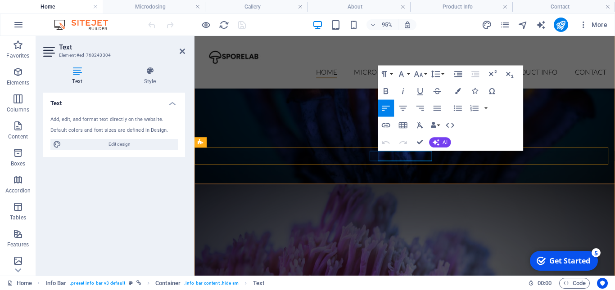
scroll to position [514, 0]
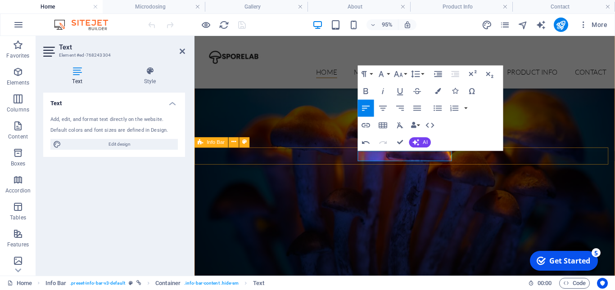
drag, startPoint x: 409, startPoint y: 164, endPoint x: 468, endPoint y: 167, distance: 59.1
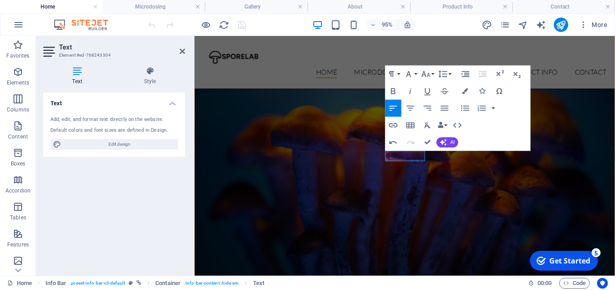
click at [270, 20] on div "95% More" at bounding box center [378, 25] width 464 height 14
click at [133, 23] on div "95% More" at bounding box center [307, 25] width 614 height 22
click at [224, 25] on icon "reload" at bounding box center [224, 25] width 10 height 10
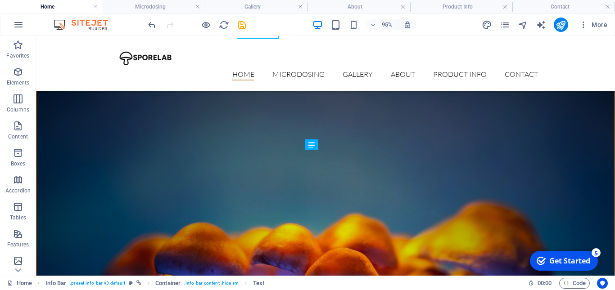
scroll to position [643, 0]
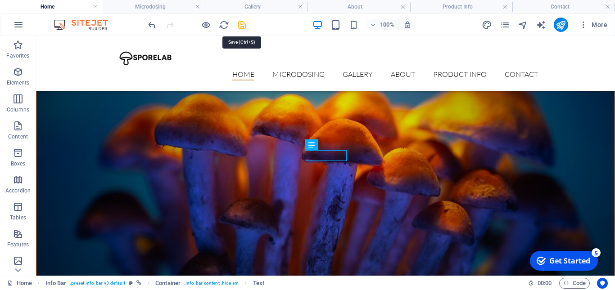
click at [242, 24] on icon "save" at bounding box center [242, 25] width 10 height 10
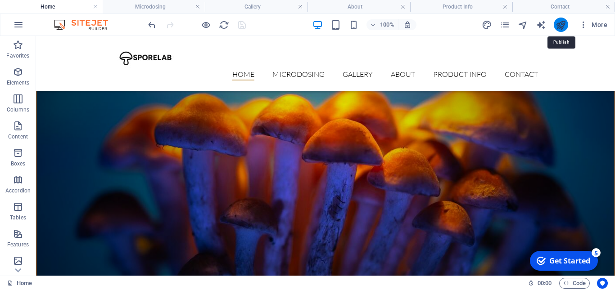
click at [561, 25] on icon "publish" at bounding box center [560, 25] width 10 height 10
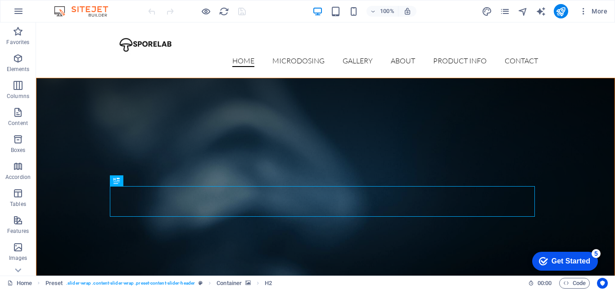
click at [204, 13] on icon "button" at bounding box center [206, 11] width 10 height 10
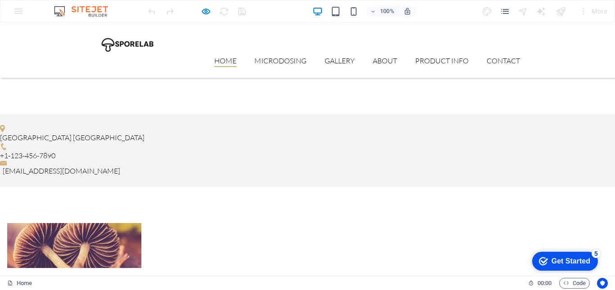
scroll to position [1595, 0]
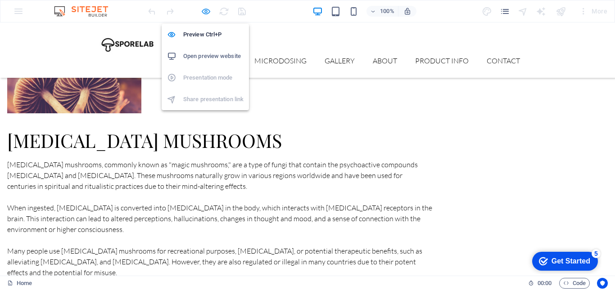
click at [203, 12] on icon "button" at bounding box center [206, 11] width 10 height 10
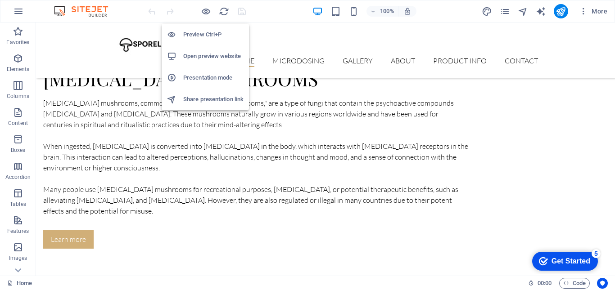
scroll to position [1582, 0]
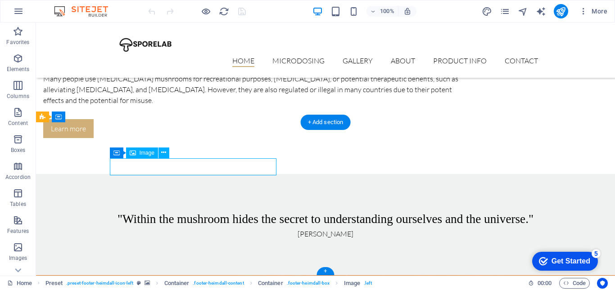
select select "px"
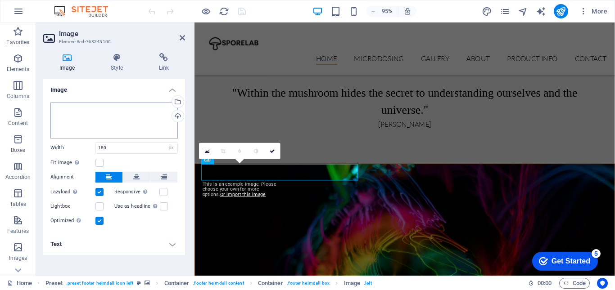
scroll to position [1491, 0]
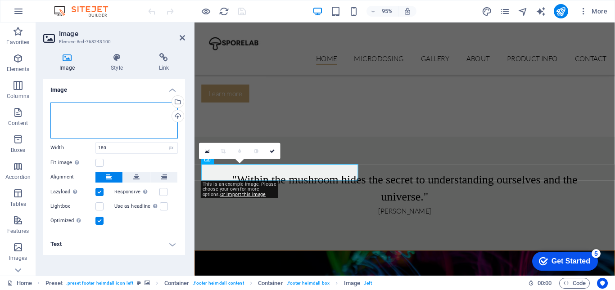
click at [114, 124] on div "Drag files here, click to choose files or select files from Files or our free s…" at bounding box center [113, 121] width 127 height 36
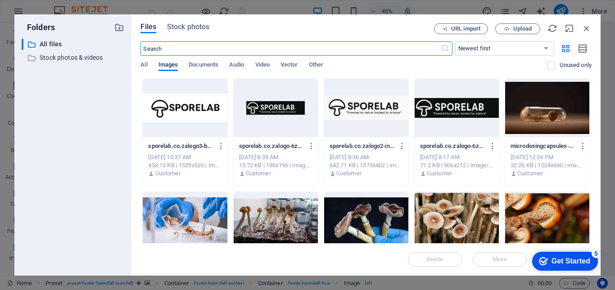
scroll to position [1187, 0]
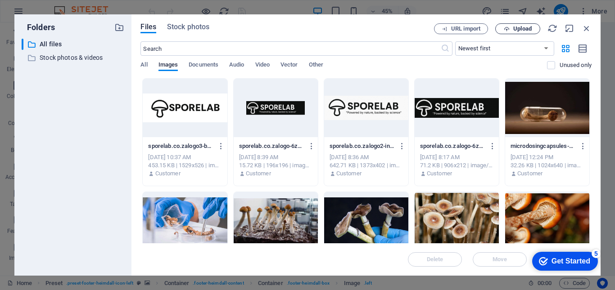
click at [519, 28] on span "Upload" at bounding box center [522, 28] width 18 height 5
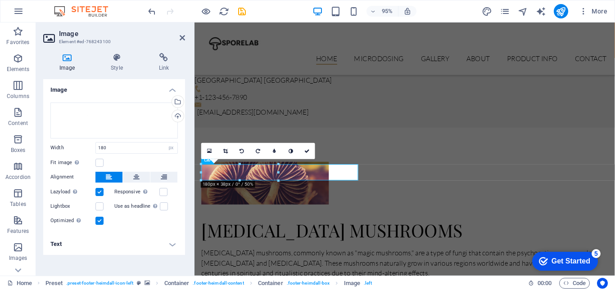
scroll to position [1491, 0]
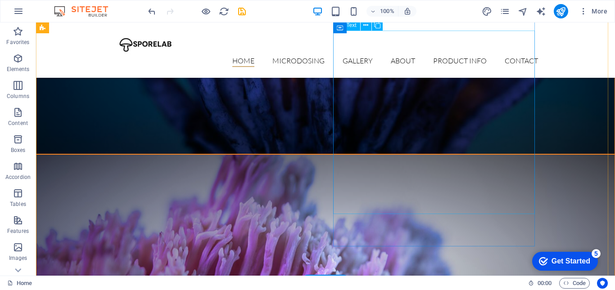
scroll to position [638, 0]
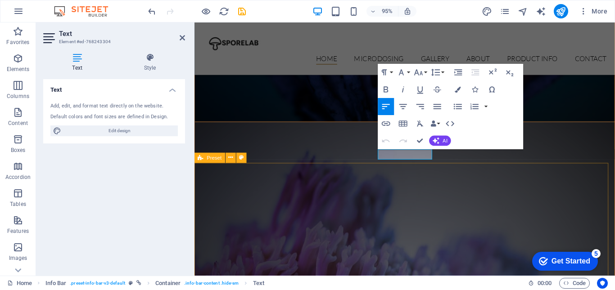
scroll to position [456, 0]
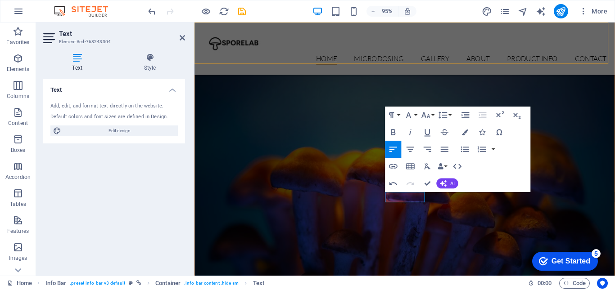
click at [450, 28] on div "Home Microdosing Detail view Gallery About Product Info Contact" at bounding box center [415, 49] width 442 height 55
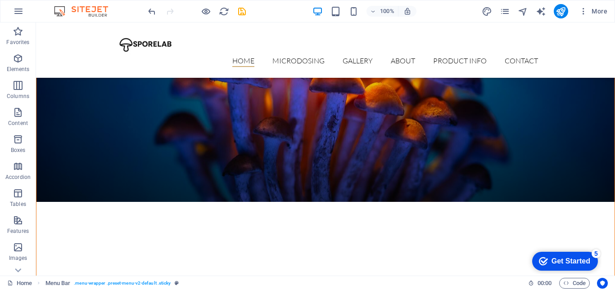
scroll to position [636, 0]
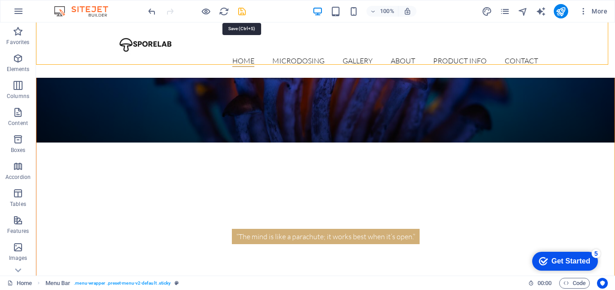
click at [243, 13] on icon "save" at bounding box center [242, 11] width 10 height 10
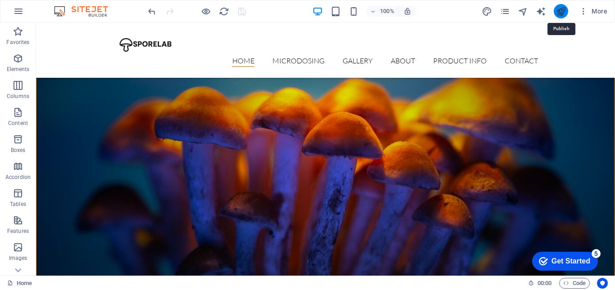
click at [562, 11] on icon "publish" at bounding box center [560, 11] width 10 height 10
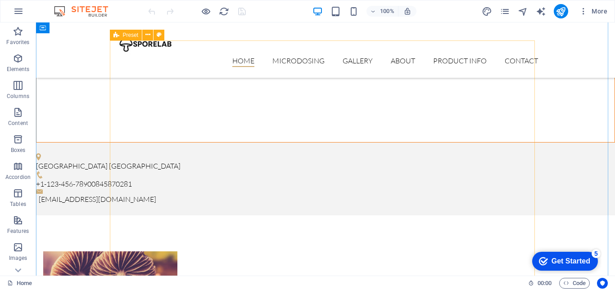
scroll to position [1582, 0]
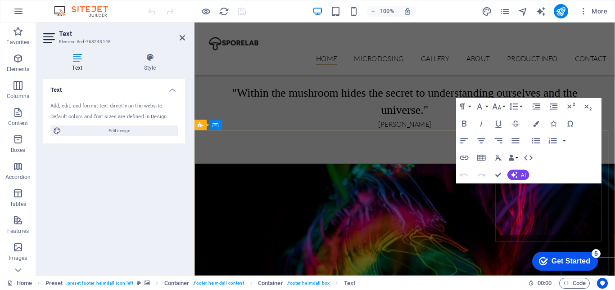
scroll to position [1491, 0]
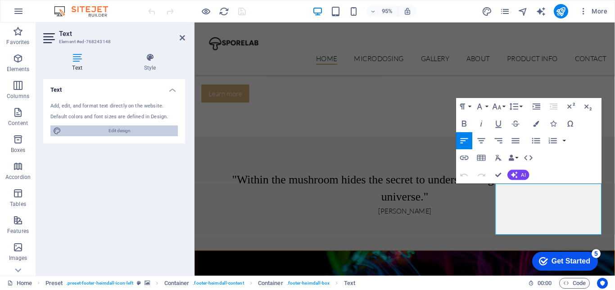
click at [122, 132] on span "Edit design" at bounding box center [119, 131] width 111 height 11
select select "px"
select select "300"
select select "px"
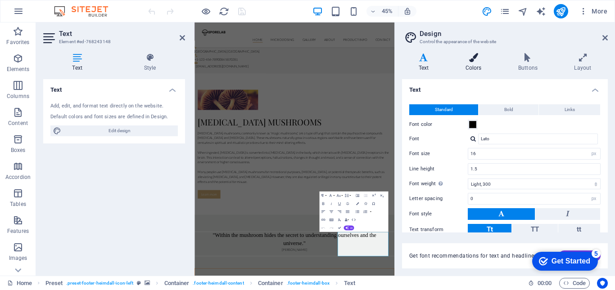
scroll to position [0, 0]
click at [423, 62] on h4 "Text" at bounding box center [425, 62] width 47 height 19
click at [182, 38] on icon at bounding box center [182, 37] width 5 height 7
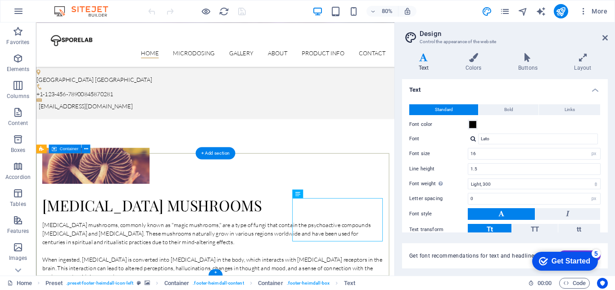
scroll to position [1438, 0]
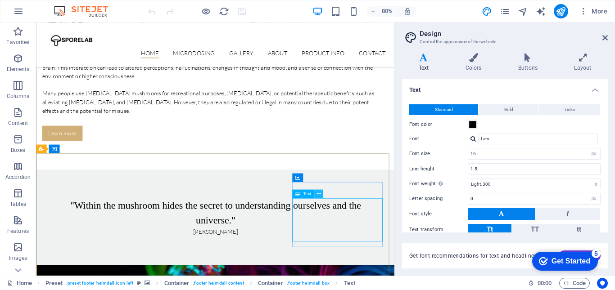
click at [319, 194] on icon at bounding box center [318, 194] width 4 height 8
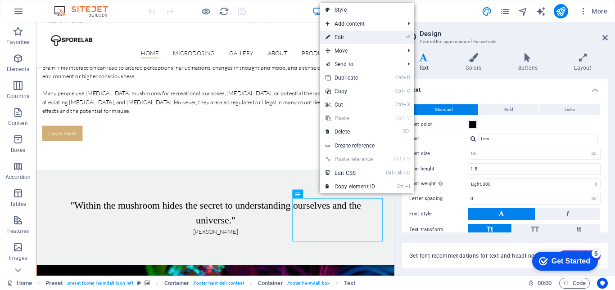
click at [351, 34] on link "⏎ Edit" at bounding box center [350, 37] width 60 height 13
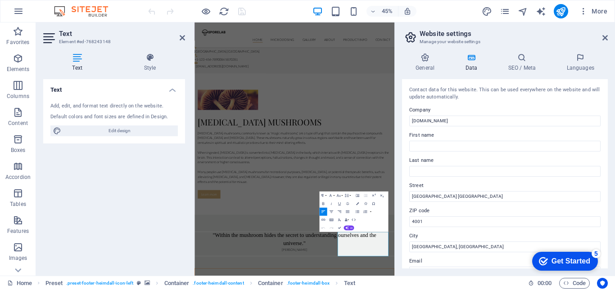
scroll to position [90, 0]
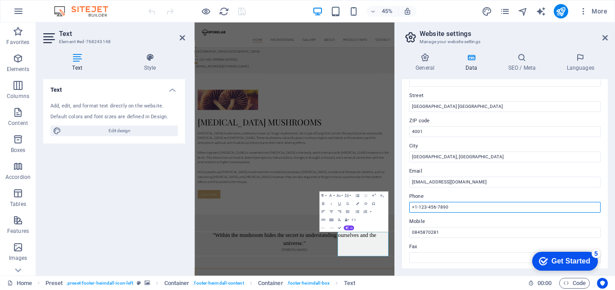
drag, startPoint x: 461, startPoint y: 207, endPoint x: 404, endPoint y: 210, distance: 56.8
click at [404, 210] on div "Contact data for this website. This can be used everywhere on the website and w…" at bounding box center [505, 173] width 206 height 189
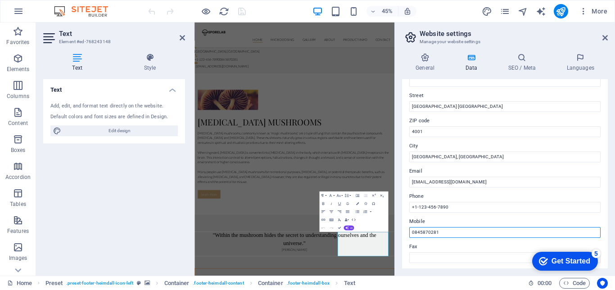
drag, startPoint x: 442, startPoint y: 231, endPoint x: 407, endPoint y: 231, distance: 35.5
click at [407, 231] on div "Contact data for this website. This can be used everywhere on the website and w…" at bounding box center [505, 173] width 206 height 189
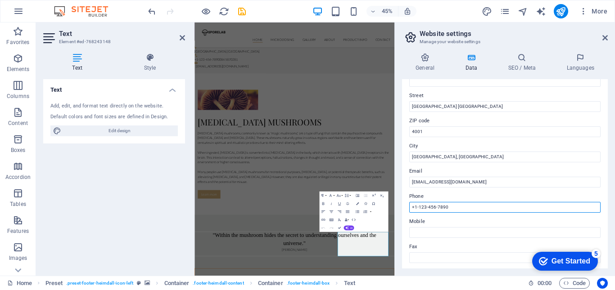
drag, startPoint x: 468, startPoint y: 209, endPoint x: 404, endPoint y: 209, distance: 63.9
click at [404, 209] on div "Contact data for this website. This can be used everywhere on the website and w…" at bounding box center [505, 173] width 206 height 189
paste input "0845870281"
click at [464, 205] on input "0845870281" at bounding box center [504, 207] width 191 height 11
type input "0845870281"
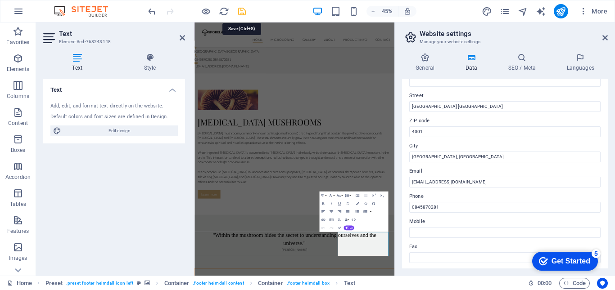
click at [239, 11] on icon "save" at bounding box center [242, 11] width 10 height 10
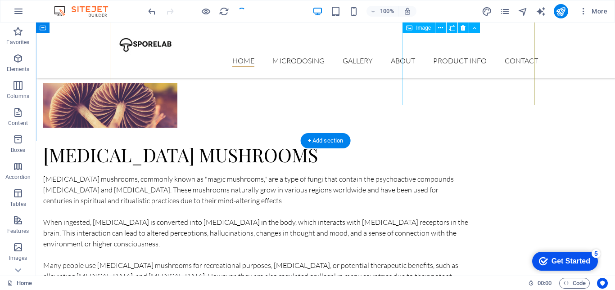
scroll to position [1582, 0]
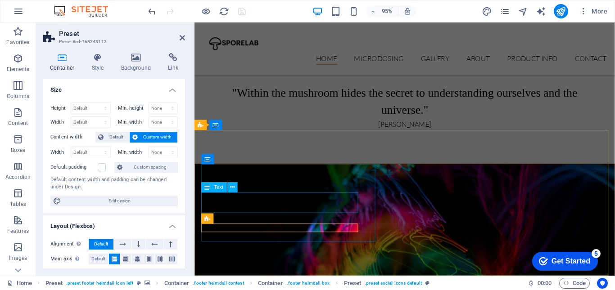
scroll to position [1491, 0]
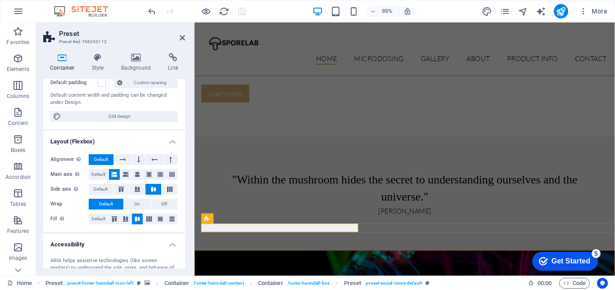
scroll to position [0, 0]
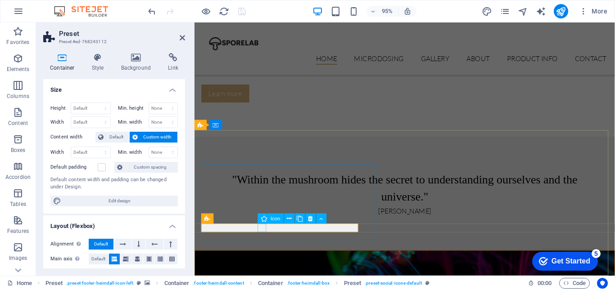
click at [310, 220] on icon at bounding box center [310, 218] width 4 height 9
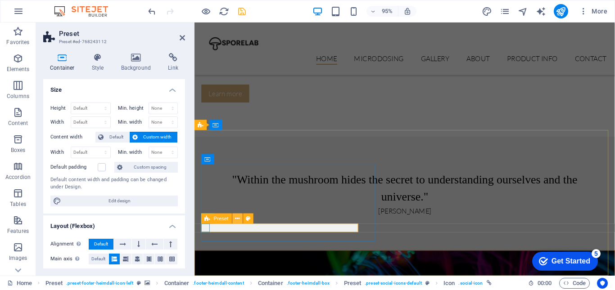
click at [238, 220] on icon at bounding box center [237, 218] width 4 height 9
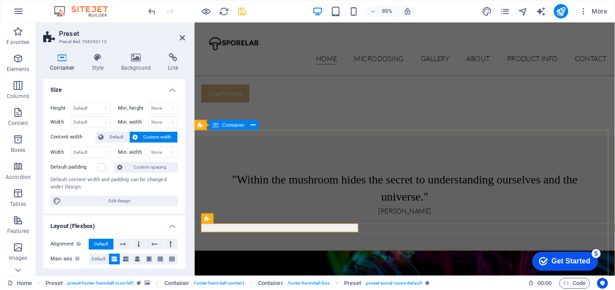
scroll to position [1311, 0]
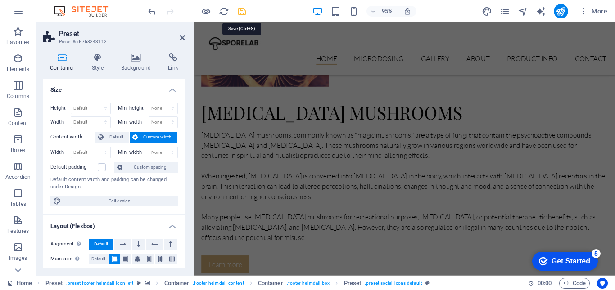
click at [243, 12] on icon "save" at bounding box center [242, 11] width 10 height 10
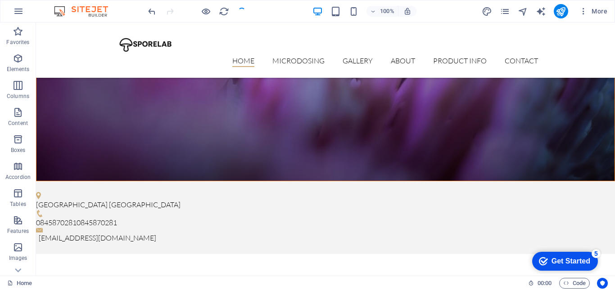
scroll to position [1582, 0]
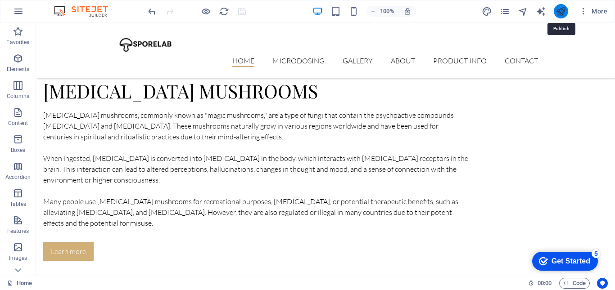
click at [558, 9] on icon "publish" at bounding box center [560, 11] width 10 height 10
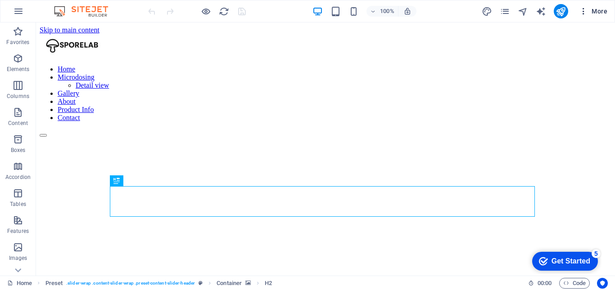
click at [597, 12] on span "More" at bounding box center [593, 11] width 28 height 9
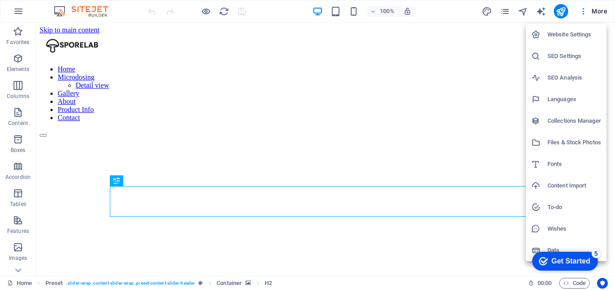
click at [574, 36] on h6 "Website Settings" at bounding box center [574, 34] width 54 height 11
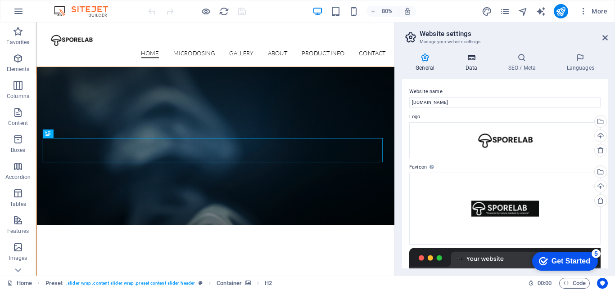
click at [467, 61] on icon at bounding box center [470, 57] width 39 height 9
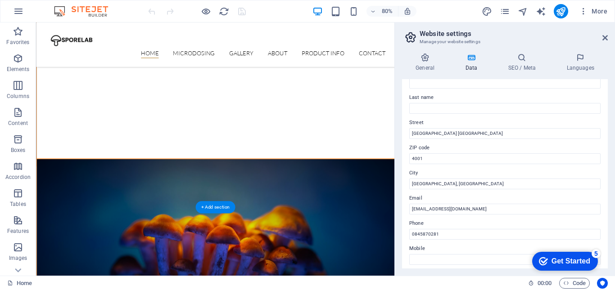
scroll to position [495, 0]
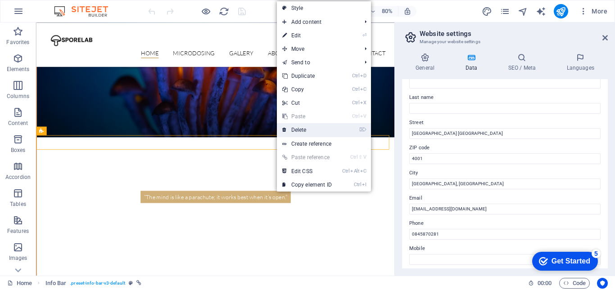
click at [294, 130] on link "⌦ Delete" at bounding box center [307, 129] width 60 height 13
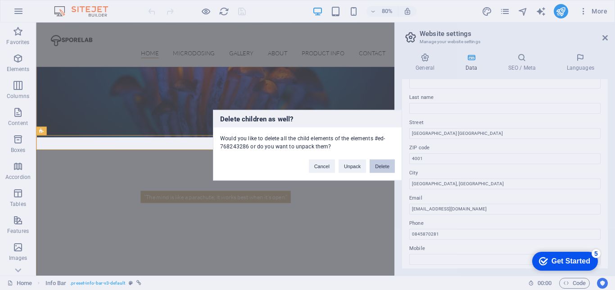
click at [378, 167] on button "Delete" at bounding box center [381, 165] width 25 height 13
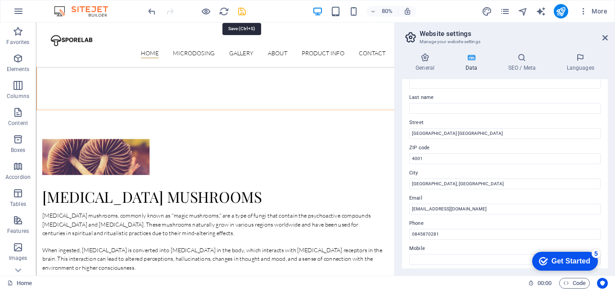
click at [238, 12] on icon "save" at bounding box center [242, 11] width 10 height 10
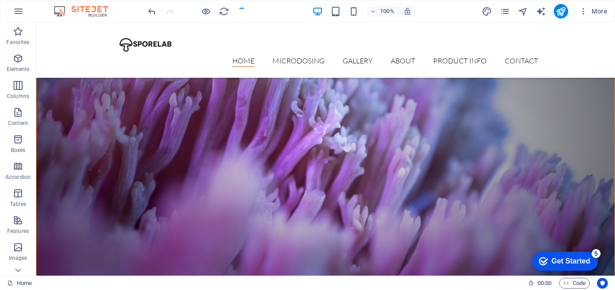
scroll to position [1243, 0]
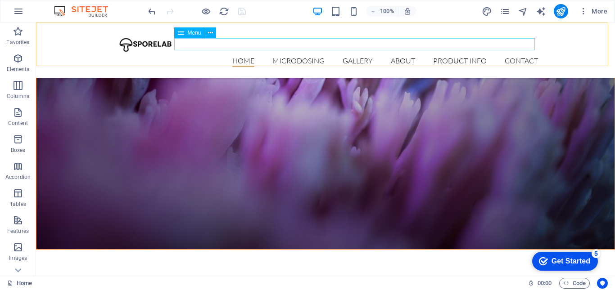
click at [355, 55] on nav "Home Microdosing Detail view Gallery About Product Info Contact" at bounding box center [325, 61] width 425 height 12
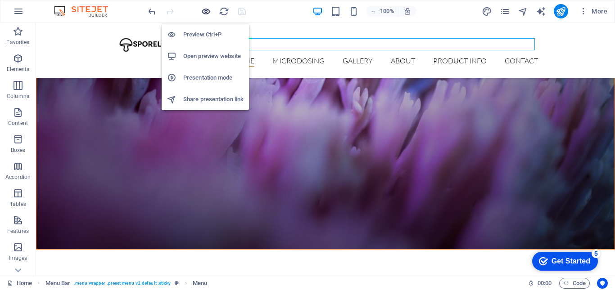
click at [204, 10] on icon "button" at bounding box center [206, 11] width 10 height 10
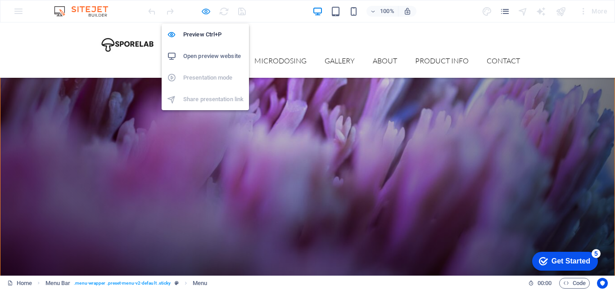
scroll to position [1273, 0]
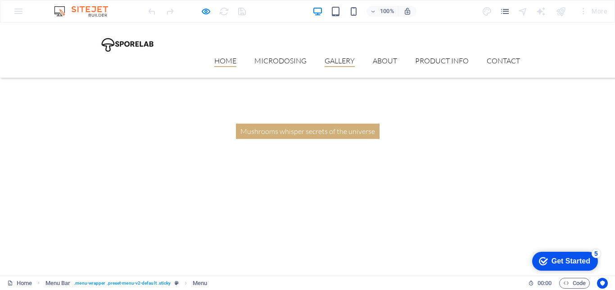
click at [335, 57] on link "Gallery" at bounding box center [339, 62] width 30 height 10
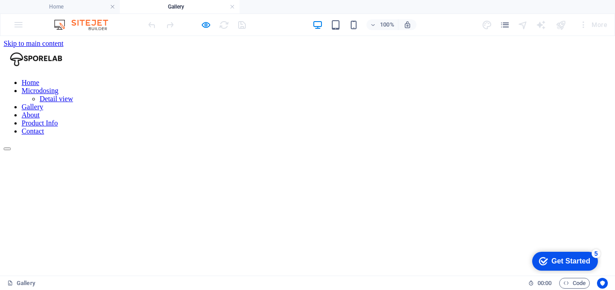
scroll to position [90, 0]
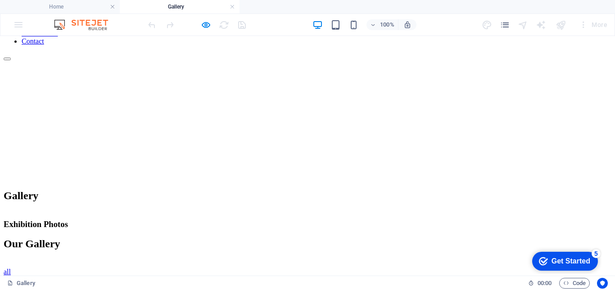
click at [306, 220] on div "Exhibition Photos" at bounding box center [307, 225] width 607 height 10
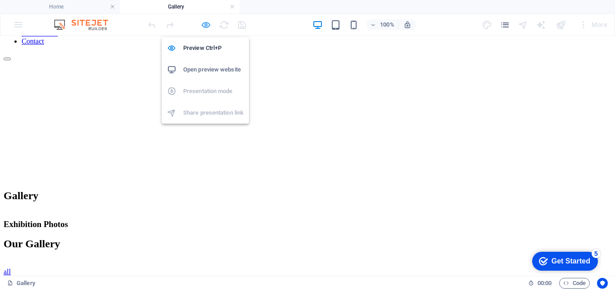
click at [207, 27] on icon "button" at bounding box center [206, 25] width 10 height 10
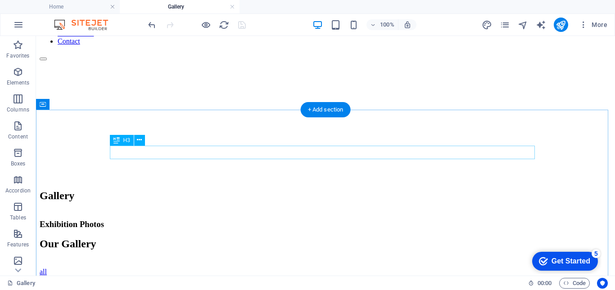
click at [346, 220] on div "Exhibition Photos" at bounding box center [325, 225] width 571 height 10
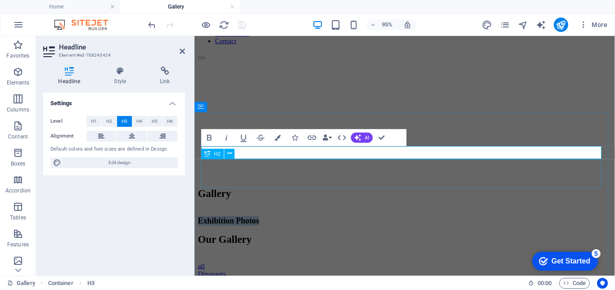
click at [524, 244] on div "Our Gallery" at bounding box center [415, 250] width 435 height 12
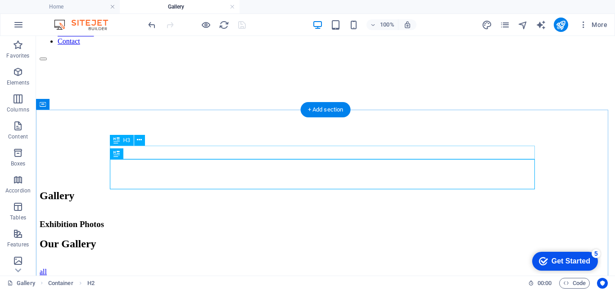
click at [352, 220] on div "Exhibition Photos" at bounding box center [325, 225] width 571 height 10
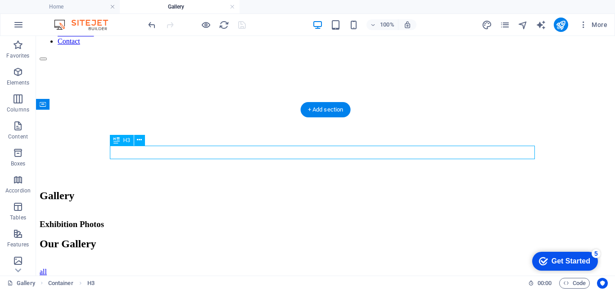
click at [352, 220] on div "Exhibition Photos" at bounding box center [325, 225] width 571 height 10
click at [369, 220] on div "Exhibition Photos" at bounding box center [325, 225] width 571 height 10
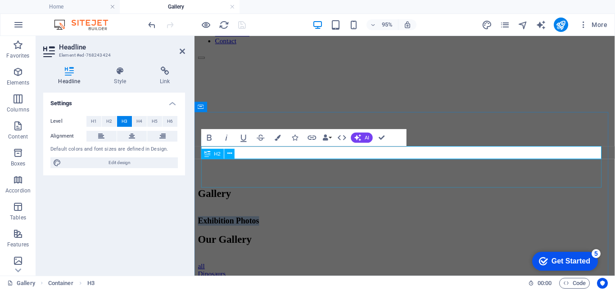
click at [442, 244] on div "Our Gallery" at bounding box center [415, 250] width 435 height 12
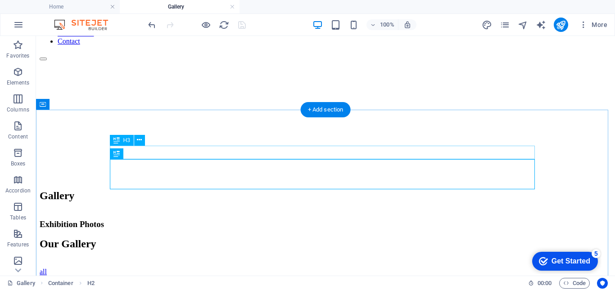
click at [386, 220] on div "Exhibition Photos" at bounding box center [325, 225] width 571 height 10
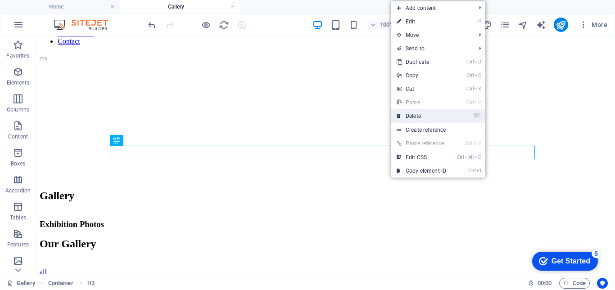
click at [420, 117] on link "⌦ Delete" at bounding box center [421, 115] width 60 height 13
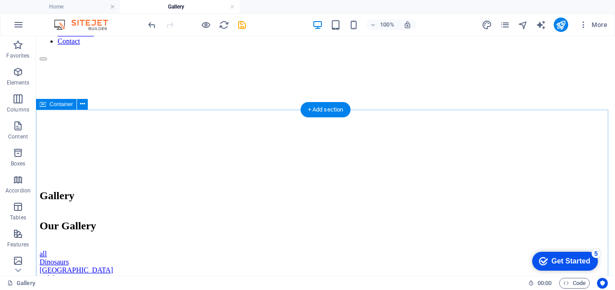
scroll to position [180, 0]
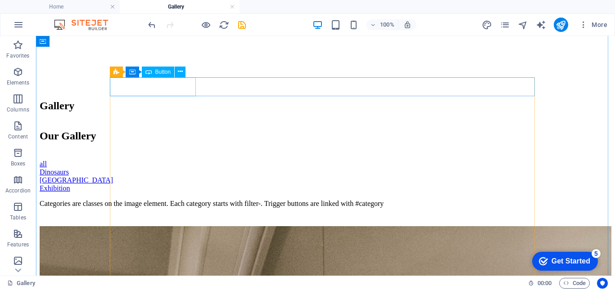
click at [156, 160] on div "all" at bounding box center [325, 164] width 571 height 8
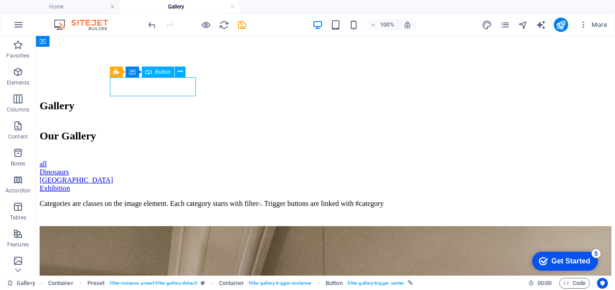
click at [156, 160] on div "all" at bounding box center [325, 164] width 571 height 8
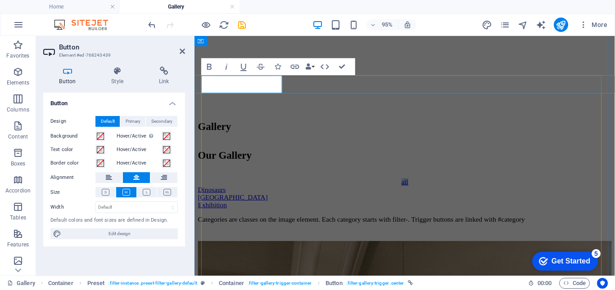
click at [412, 186] on link "all" at bounding box center [415, 190] width 7 height 8
click at [326, 194] on div "Dinosaurs" at bounding box center [415, 198] width 435 height 8
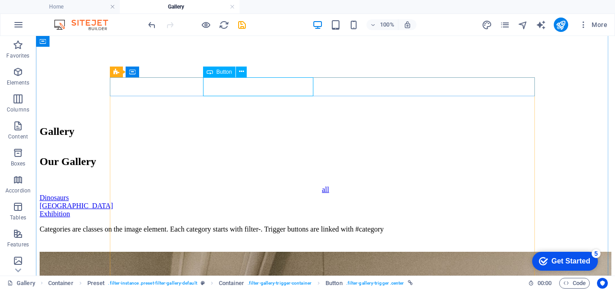
click at [270, 194] on div "Dinosaurs" at bounding box center [325, 198] width 571 height 8
click at [152, 186] on div "all" at bounding box center [325, 190] width 571 height 8
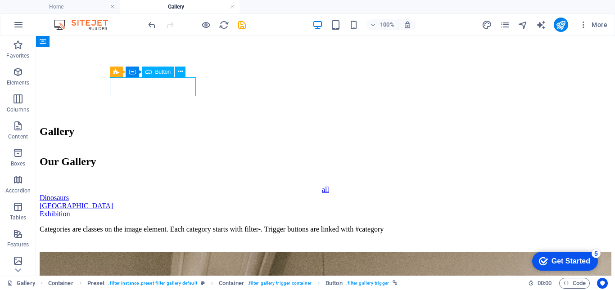
click at [152, 186] on div "all" at bounding box center [325, 190] width 571 height 8
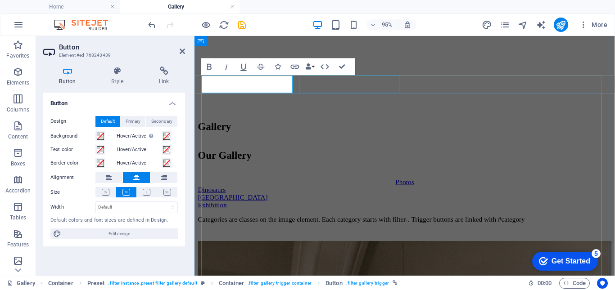
click at [363, 194] on div "Dinosaurs" at bounding box center [415, 198] width 435 height 8
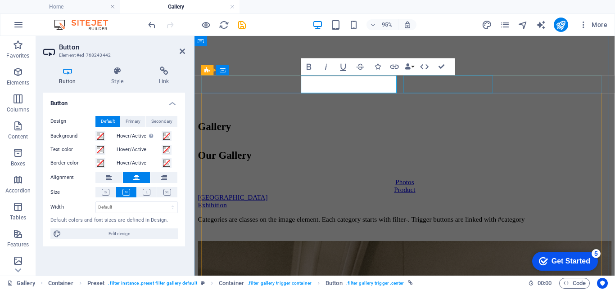
click at [465, 202] on div "Egypt" at bounding box center [415, 206] width 435 height 8
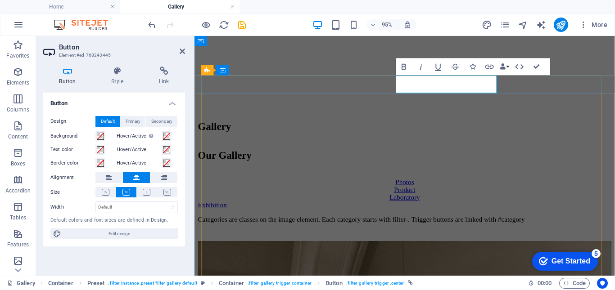
click at [431, 202] on link "Laboratory" at bounding box center [416, 206] width 32 height 8
click at [577, 210] on div "Exhibition" at bounding box center [415, 214] width 435 height 8
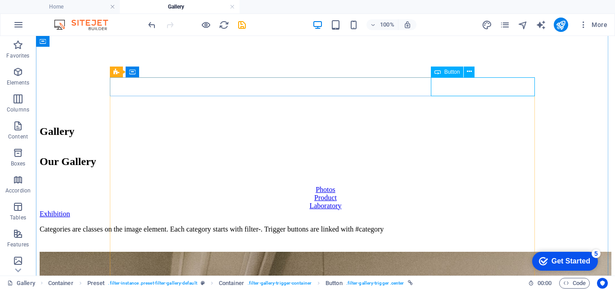
click at [491, 210] on div "Exhibition" at bounding box center [325, 214] width 571 height 8
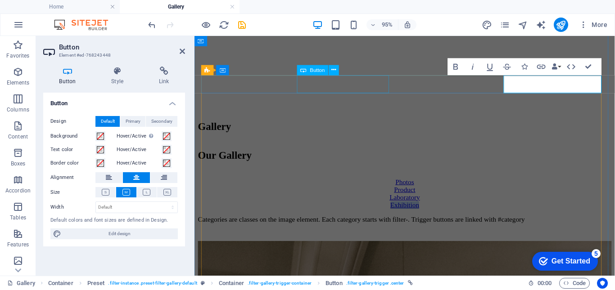
click at [352, 194] on div "Product" at bounding box center [415, 198] width 435 height 8
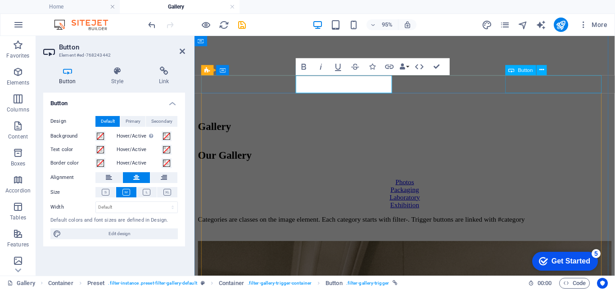
click at [584, 210] on div "Exhibition" at bounding box center [415, 214] width 435 height 8
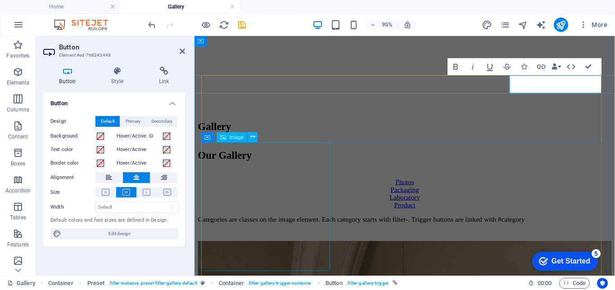
select select "%"
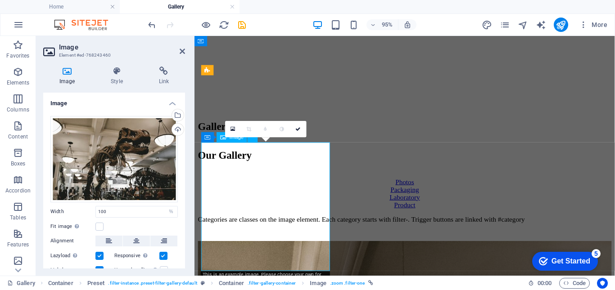
scroll to position [270, 0]
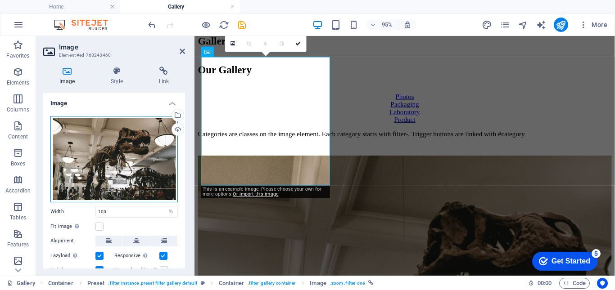
click at [130, 162] on div "Drag files here, click to choose files or select files from Files or our free s…" at bounding box center [113, 159] width 127 height 86
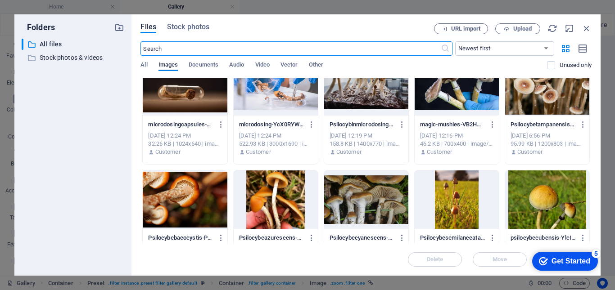
scroll to position [45, 0]
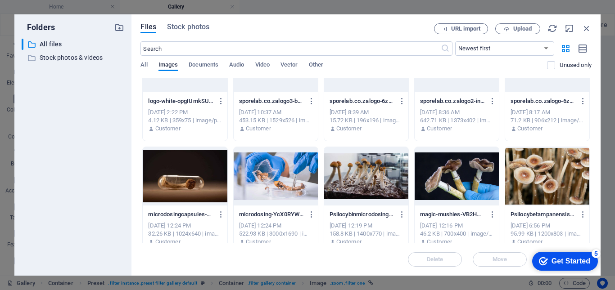
click at [553, 181] on div at bounding box center [547, 176] width 84 height 58
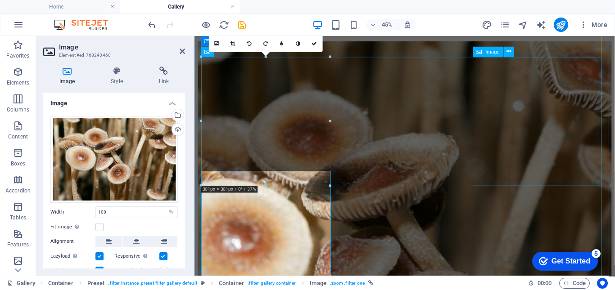
scroll to position [270, 0]
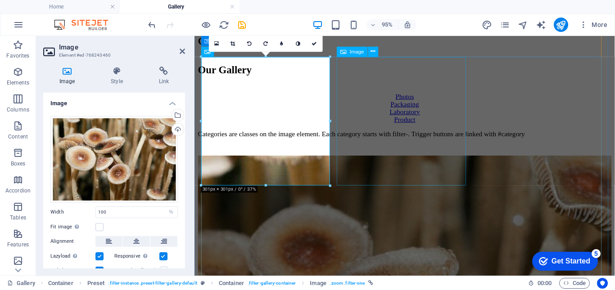
select select "%"
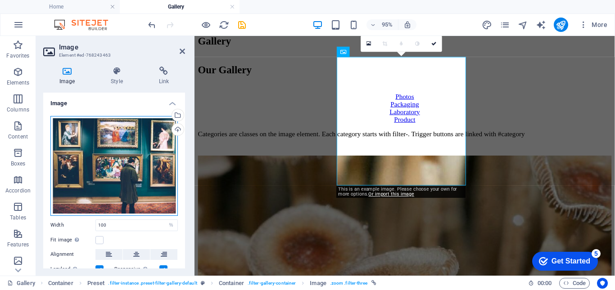
click at [99, 165] on div "Drag files here, click to choose files or select files from Files or our free s…" at bounding box center [113, 166] width 127 height 100
click at [99, 165] on body "sporelab.co.za Home Gallery Favorites Elements Columns Content Boxes Accordion …" at bounding box center [307, 145] width 615 height 290
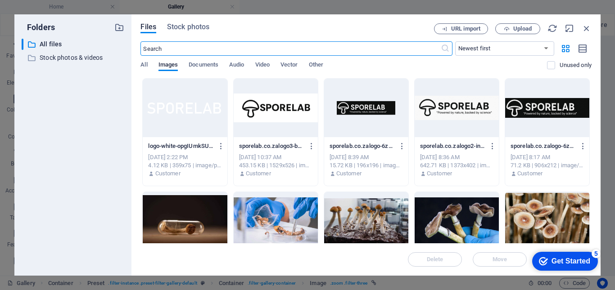
scroll to position [45, 0]
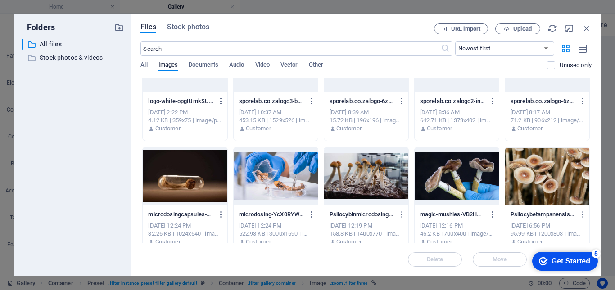
click at [243, 189] on div at bounding box center [276, 176] width 84 height 58
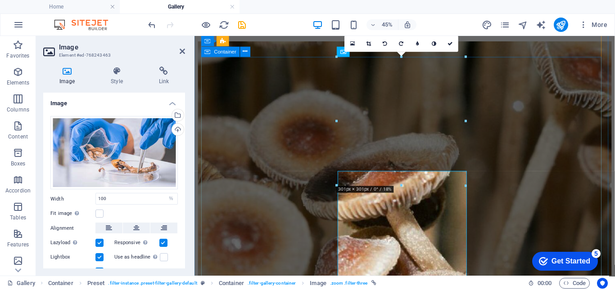
scroll to position [270, 0]
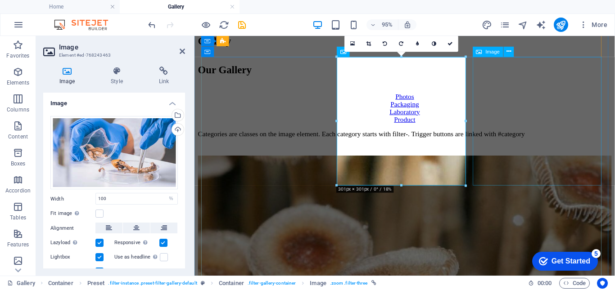
select select "%"
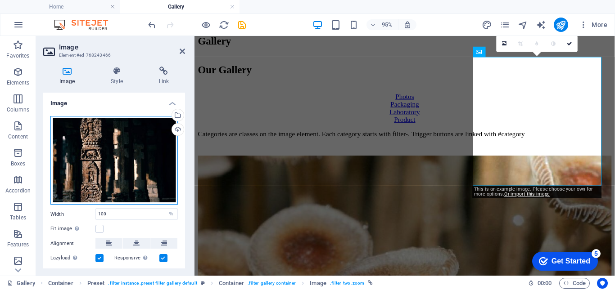
click at [147, 158] on div "Drag files here, click to choose files or select files from Files or our free s…" at bounding box center [113, 160] width 127 height 89
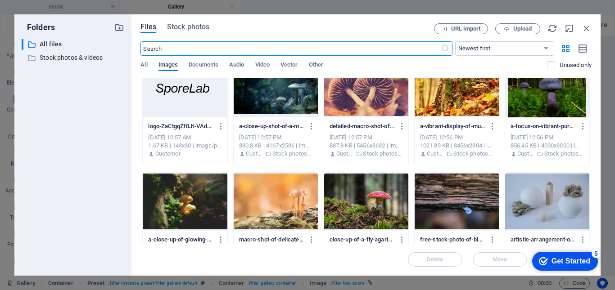
scroll to position [405, 0]
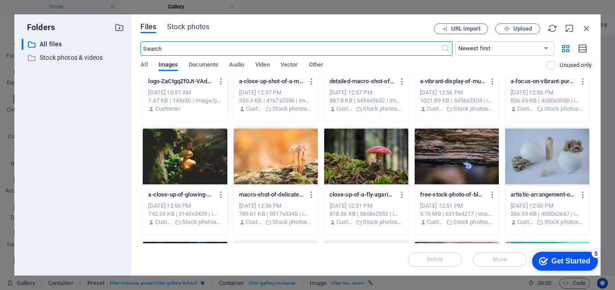
click at [546, 161] on div at bounding box center [547, 156] width 84 height 58
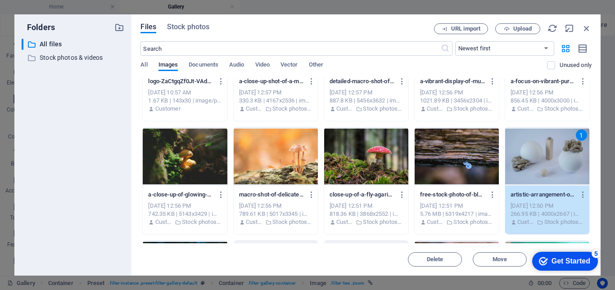
click at [546, 161] on div "1" at bounding box center [547, 156] width 84 height 58
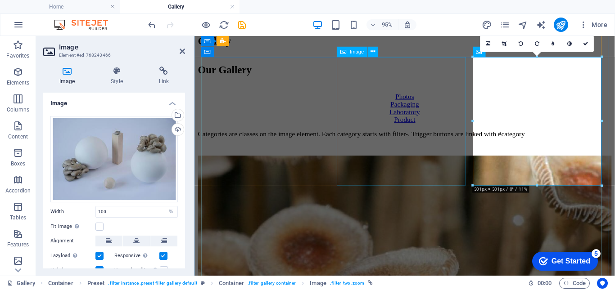
scroll to position [360, 0]
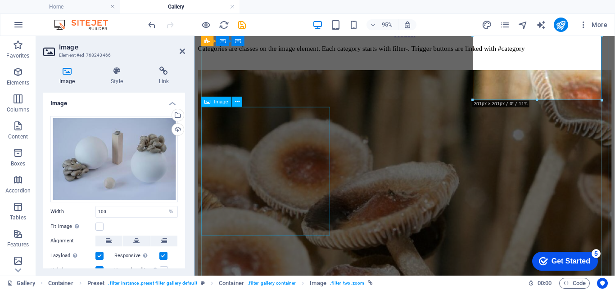
select select "%"
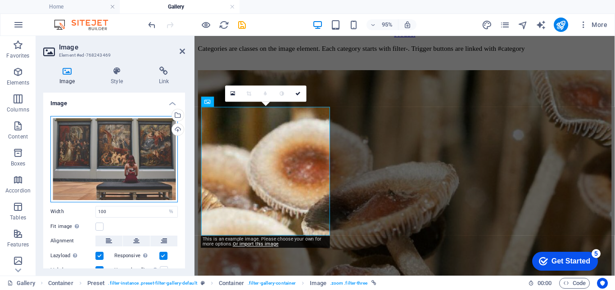
click at [103, 163] on div "Drag files here, click to choose files or select files from Files or our free s…" at bounding box center [113, 159] width 127 height 86
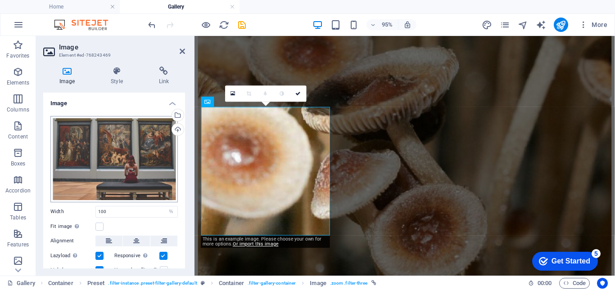
click at [103, 163] on body "sporelab.co.za Home Gallery Favorites Elements Columns Content Boxes Accordion …" at bounding box center [307, 145] width 615 height 290
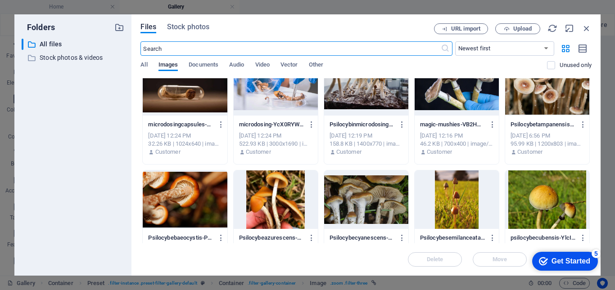
scroll to position [45, 0]
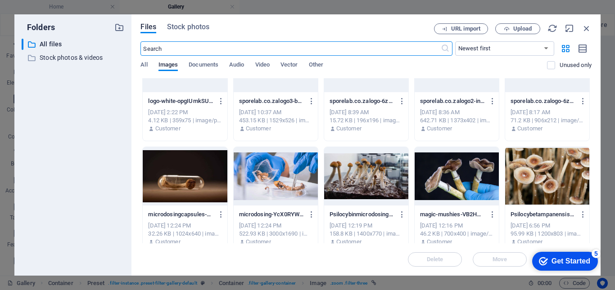
click at [360, 180] on div at bounding box center [366, 176] width 84 height 58
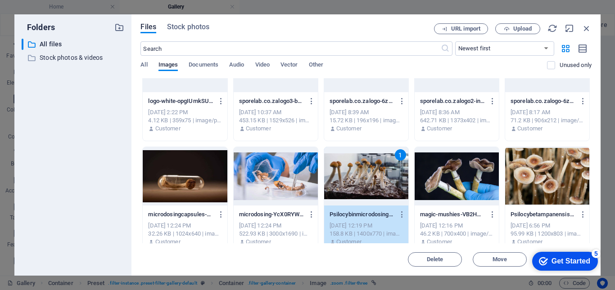
click at [360, 180] on div "1" at bounding box center [366, 176] width 84 height 58
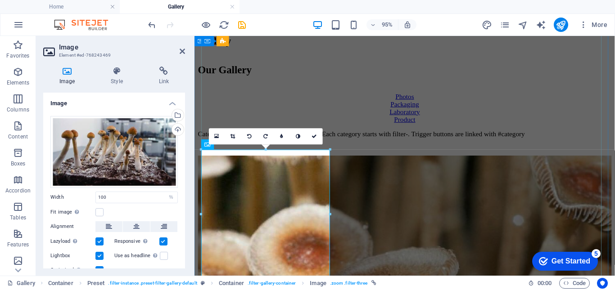
scroll to position [315, 0]
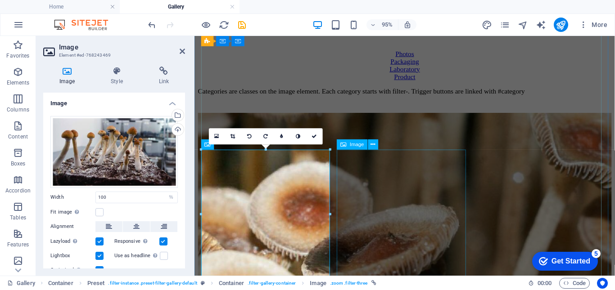
select select "%"
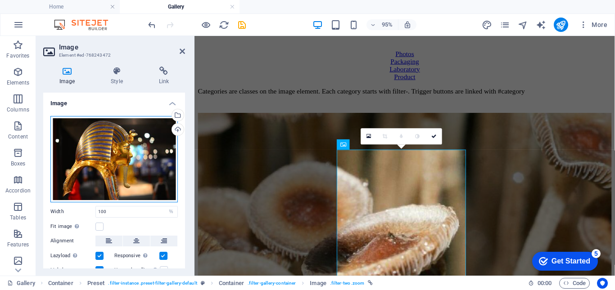
click at [86, 162] on div "Drag files here, click to choose files or select files from Files or our free s…" at bounding box center [113, 159] width 127 height 86
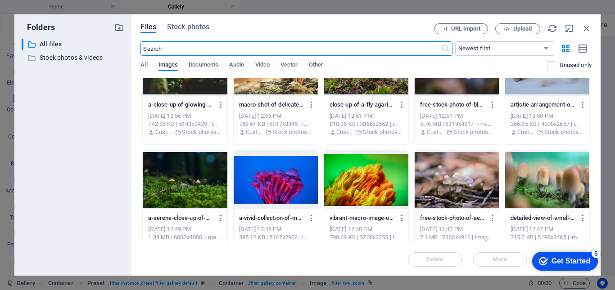
scroll to position [540, 0]
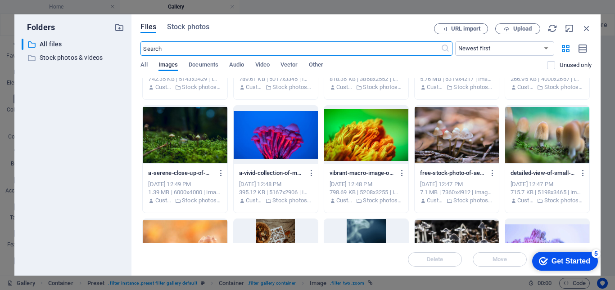
click at [262, 141] on div at bounding box center [276, 135] width 84 height 58
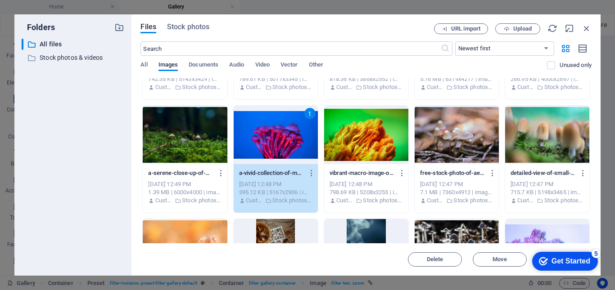
click at [262, 141] on div "1" at bounding box center [276, 135] width 84 height 58
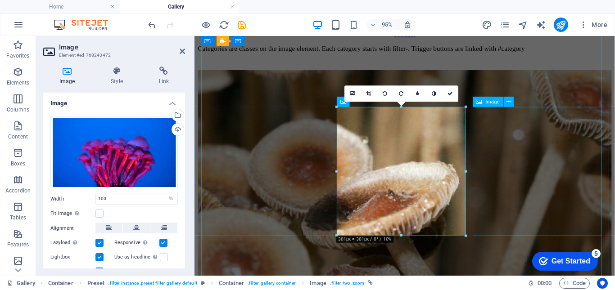
scroll to position [405, 0]
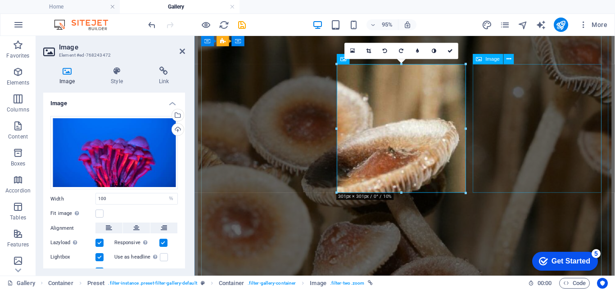
select select "%"
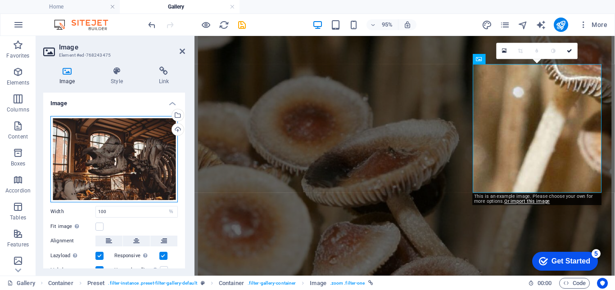
click at [111, 132] on div "Drag files here, click to choose files or select files from Files or our free s…" at bounding box center [113, 159] width 127 height 86
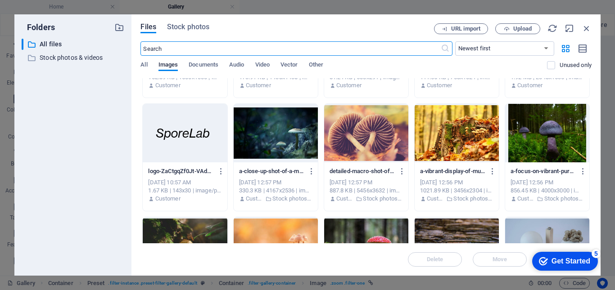
scroll to position [630, 0]
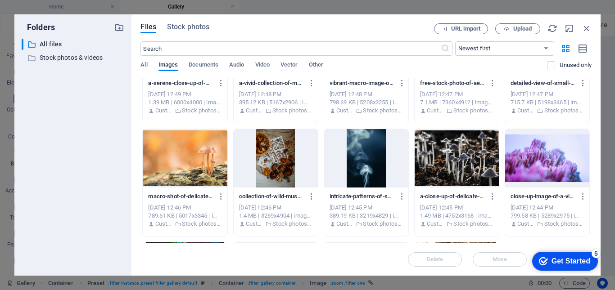
click at [559, 157] on div at bounding box center [547, 158] width 84 height 58
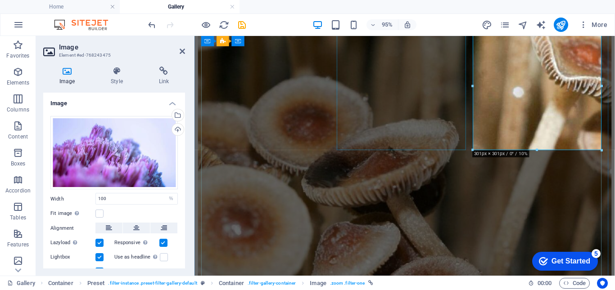
scroll to position [495, 0]
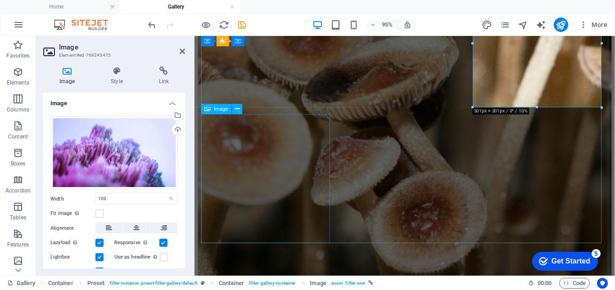
select select "%"
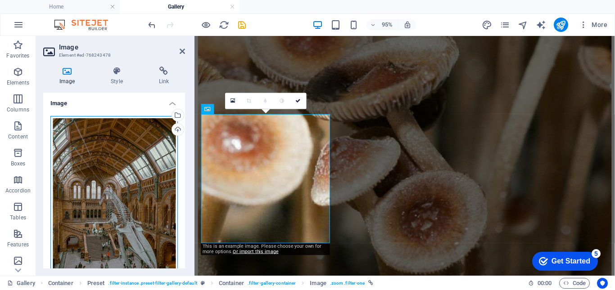
click at [139, 169] on div "Drag files here, click to choose files or select files from Files or our free s…" at bounding box center [113, 210] width 127 height 189
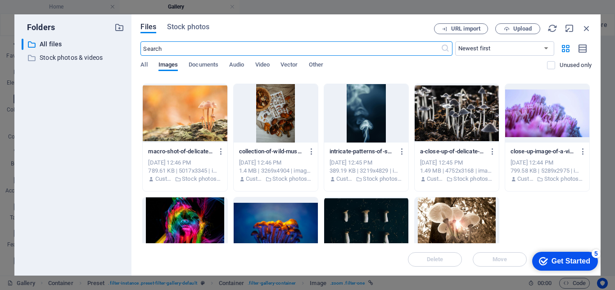
scroll to position [737, 0]
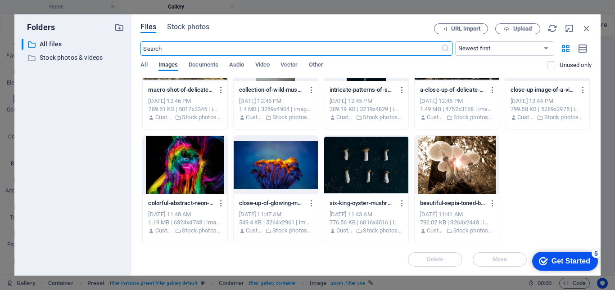
click at [283, 170] on div at bounding box center [276, 165] width 84 height 58
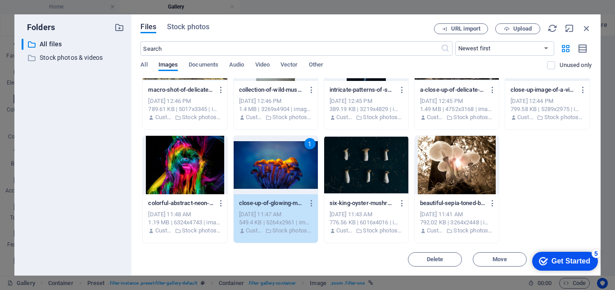
click at [283, 170] on div "1" at bounding box center [276, 165] width 84 height 58
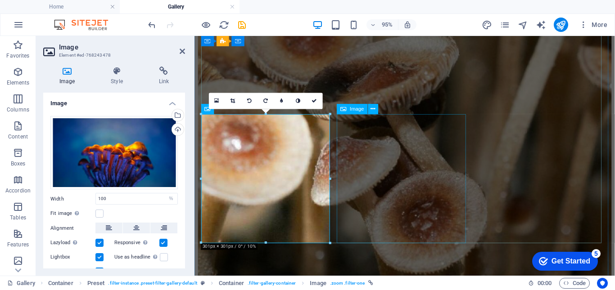
scroll to position [450, 0]
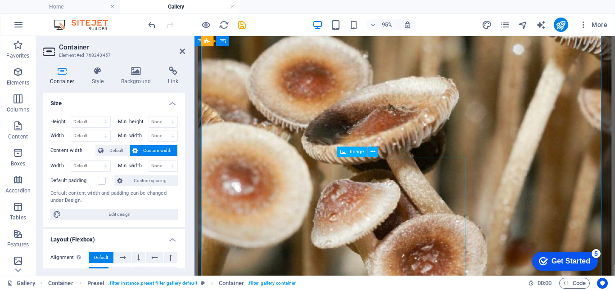
select select "%"
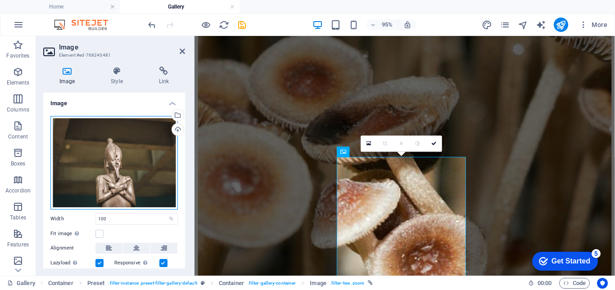
click at [130, 143] on div "Drag files here, click to choose files or select files from Files or our free s…" at bounding box center [113, 163] width 127 height 94
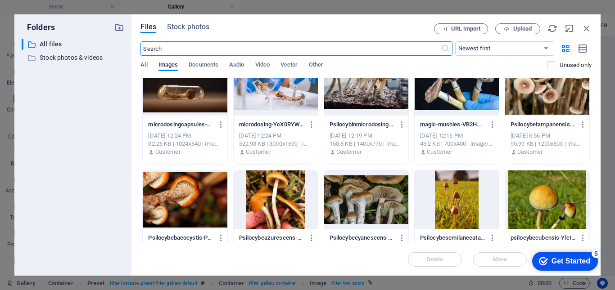
scroll to position [90, 0]
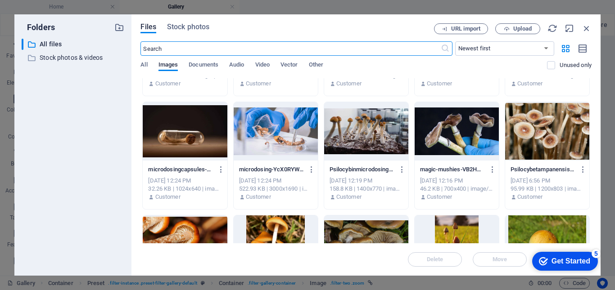
click at [188, 143] on div at bounding box center [185, 131] width 84 height 58
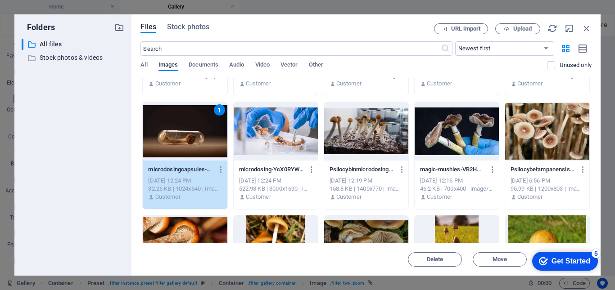
click at [188, 143] on div "1" at bounding box center [185, 131] width 84 height 58
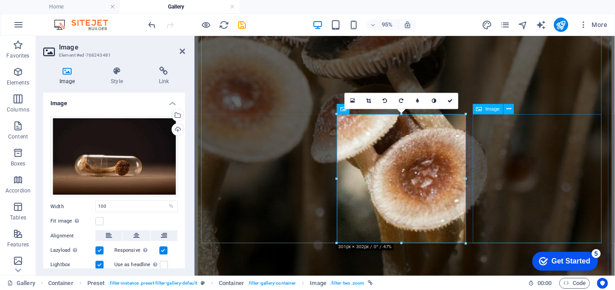
scroll to position [585, 0]
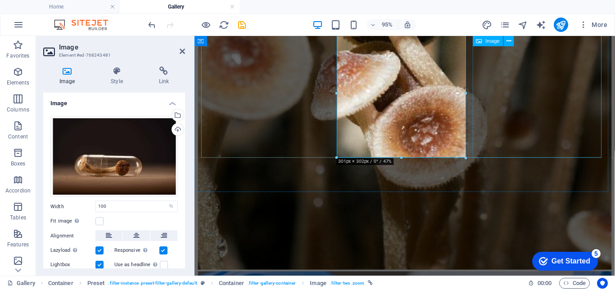
select select "%"
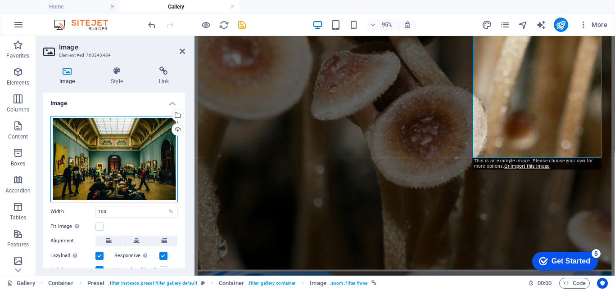
click at [99, 167] on div "Drag files here, click to choose files or select files from Files or our free s…" at bounding box center [113, 159] width 127 height 86
click at [99, 167] on body "sporelab.co.za Home Gallery Favorites Elements Columns Content Boxes Accordion …" at bounding box center [307, 145] width 615 height 290
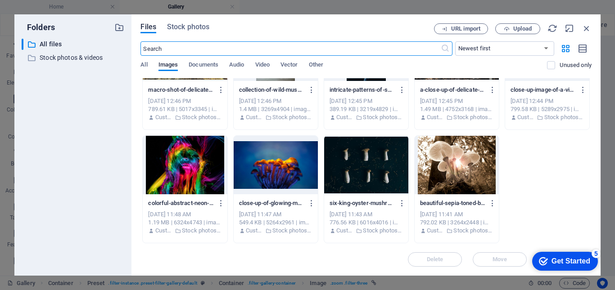
scroll to position [647, 0]
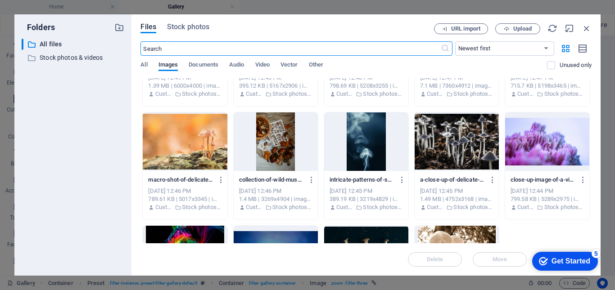
click at [464, 147] on div at bounding box center [456, 141] width 84 height 58
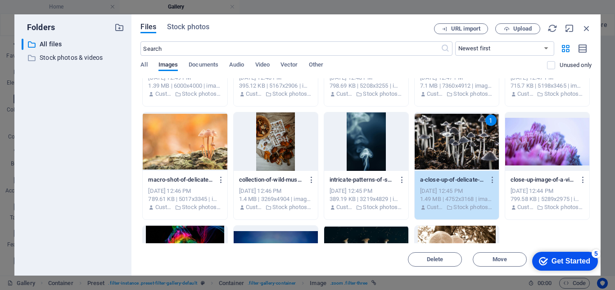
click at [464, 147] on div "1" at bounding box center [456, 141] width 84 height 58
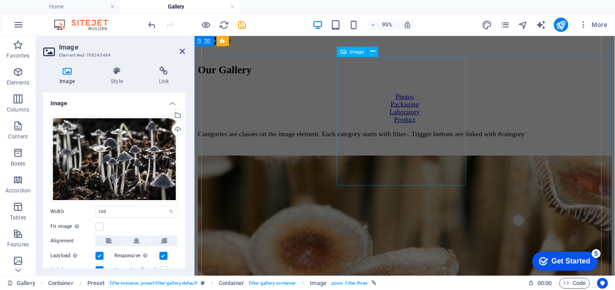
scroll to position [45, 0]
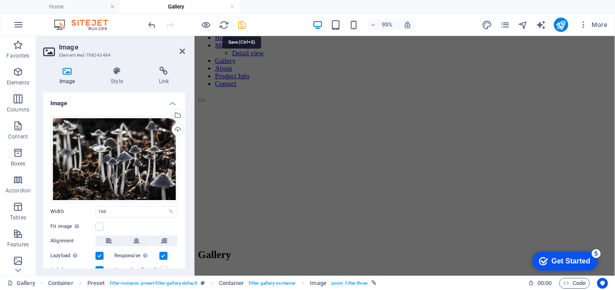
click at [239, 24] on icon "save" at bounding box center [242, 25] width 10 height 10
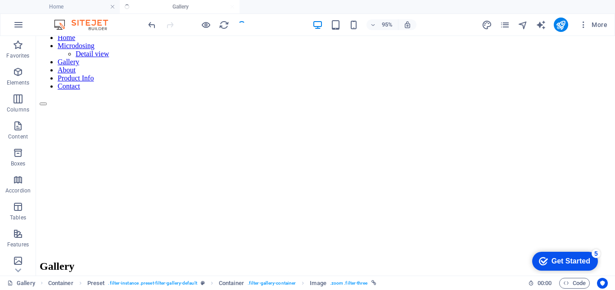
scroll to position [546, 0]
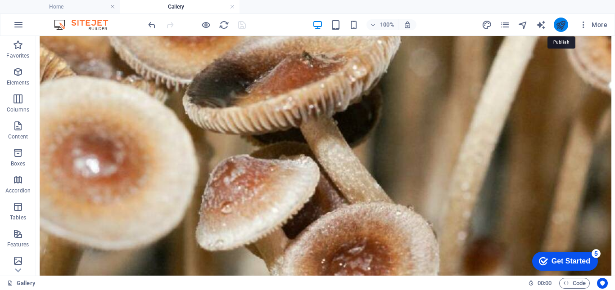
click at [560, 22] on icon "publish" at bounding box center [560, 25] width 10 height 10
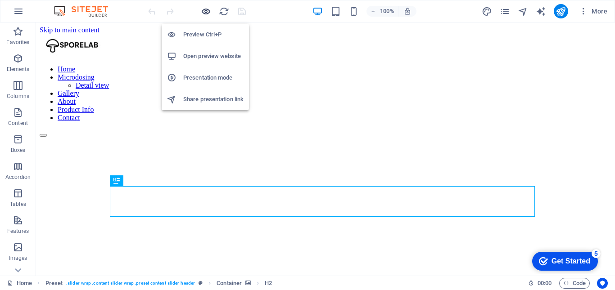
click at [208, 10] on icon "button" at bounding box center [206, 11] width 10 height 10
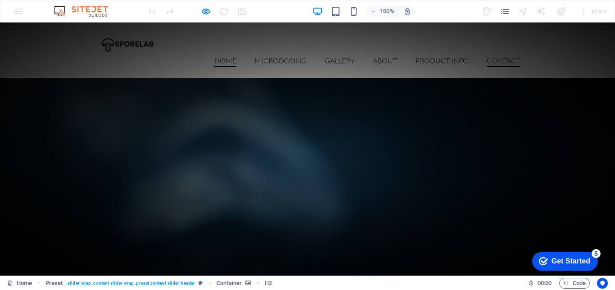
click at [494, 57] on link "Contact" at bounding box center [502, 62] width 33 height 10
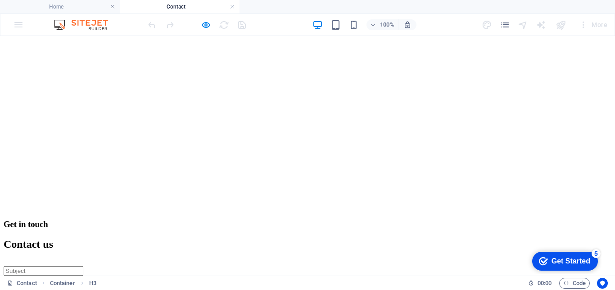
scroll to position [45, 0]
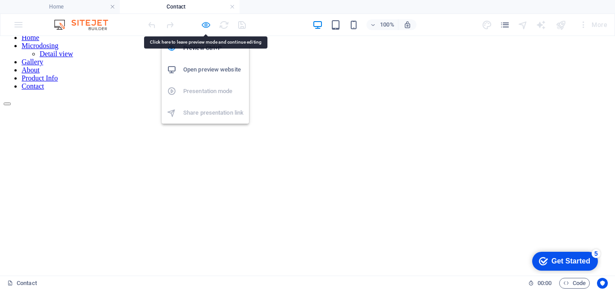
click at [205, 26] on icon "button" at bounding box center [206, 25] width 10 height 10
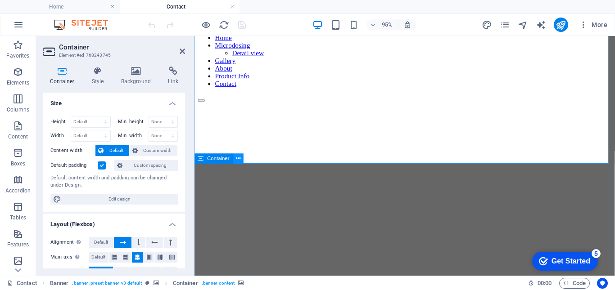
click at [238, 161] on icon at bounding box center [238, 158] width 4 height 9
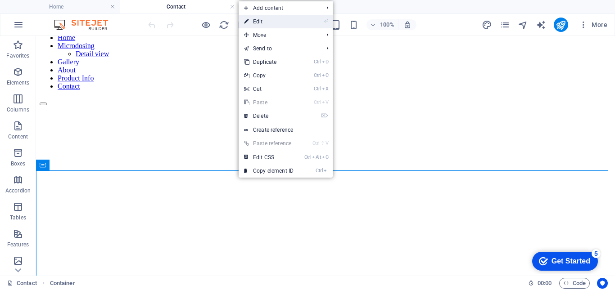
click at [274, 25] on link "⏎ Edit" at bounding box center [268, 21] width 60 height 13
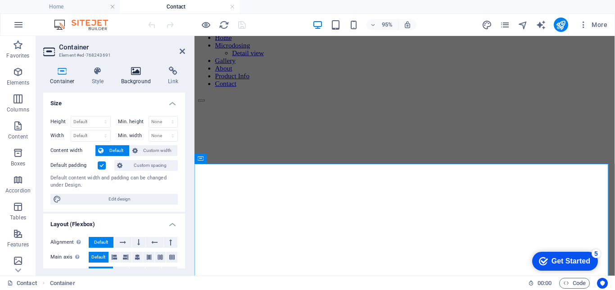
click at [136, 73] on icon at bounding box center [136, 71] width 44 height 9
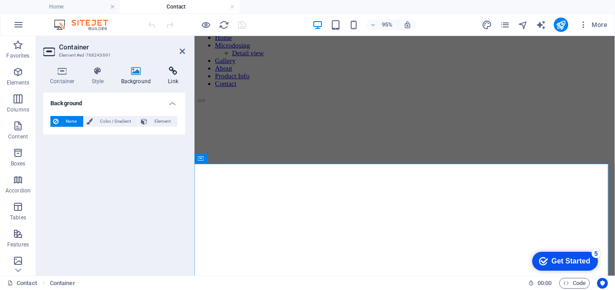
click at [172, 77] on h4 "Link" at bounding box center [173, 76] width 24 height 19
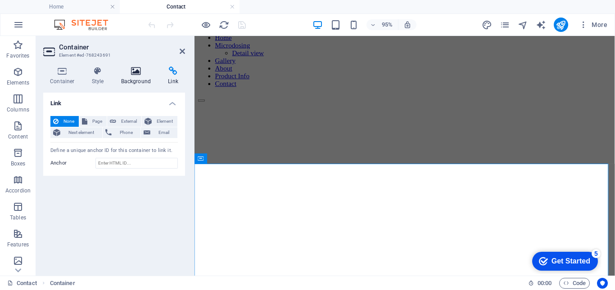
click at [127, 73] on icon at bounding box center [136, 71] width 44 height 9
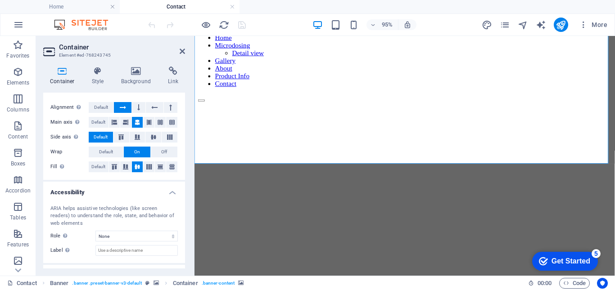
scroll to position [173, 0]
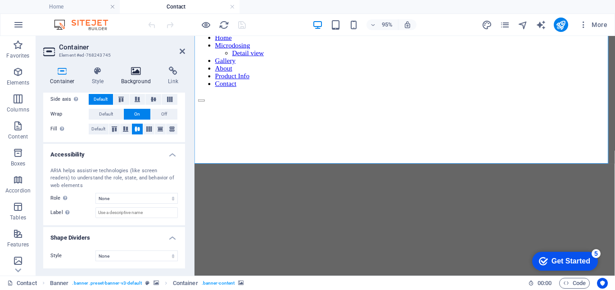
click at [143, 76] on h4 "Background" at bounding box center [137, 76] width 47 height 19
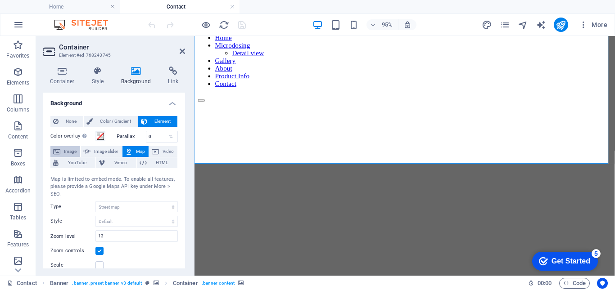
click at [69, 151] on span "Image" at bounding box center [70, 151] width 14 height 11
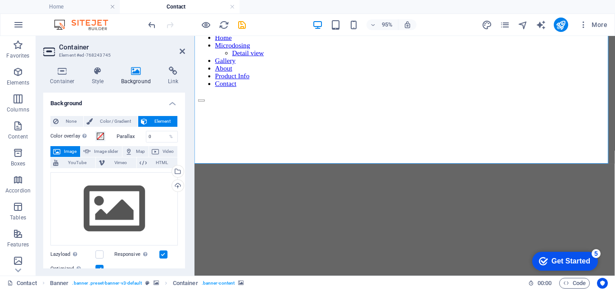
click at [510, 242] on figure at bounding box center [415, 242] width 435 height 0
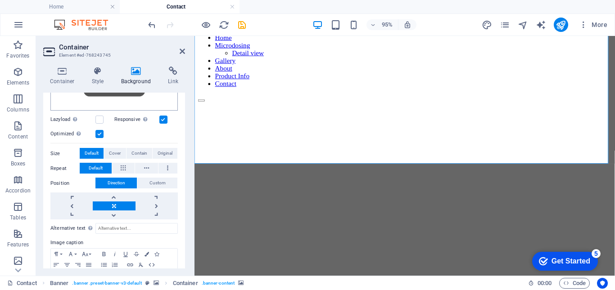
scroll to position [45, 0]
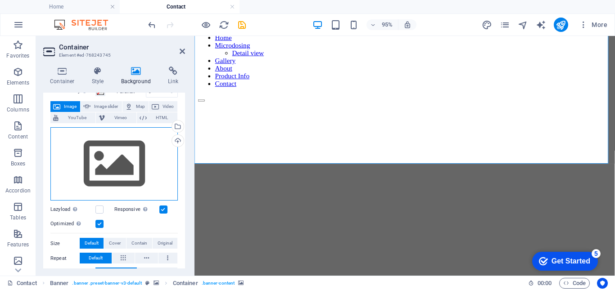
click at [123, 170] on div "Drag files here, click to choose files or select files from Files or our free s…" at bounding box center [113, 164] width 127 height 74
click at [123, 170] on body "[DOMAIN_NAME] Home Contact Favorites Elements Columns Content Boxes Accordion T…" at bounding box center [307, 145] width 615 height 290
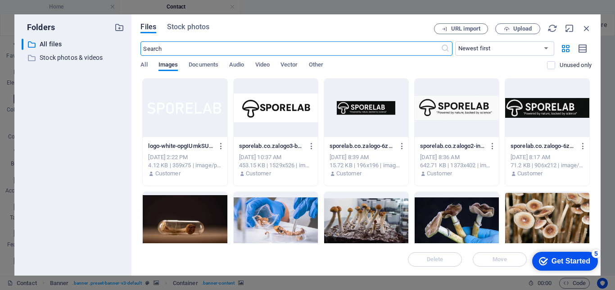
click at [533, 223] on div at bounding box center [547, 221] width 84 height 58
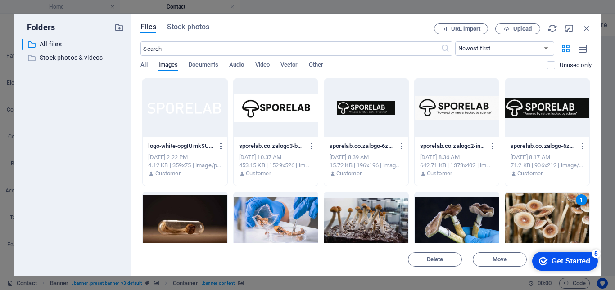
click at [533, 223] on div "1" at bounding box center [547, 221] width 84 height 58
click at [533, 223] on div at bounding box center [547, 221] width 84 height 58
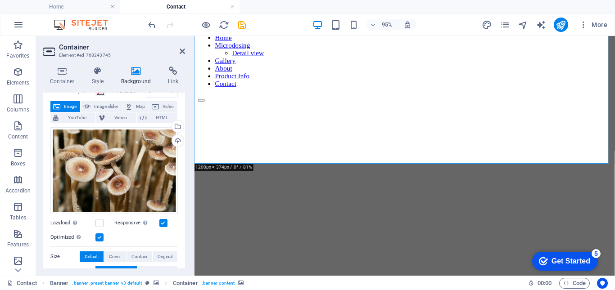
click at [313, 242] on figure at bounding box center [415, 242] width 435 height 0
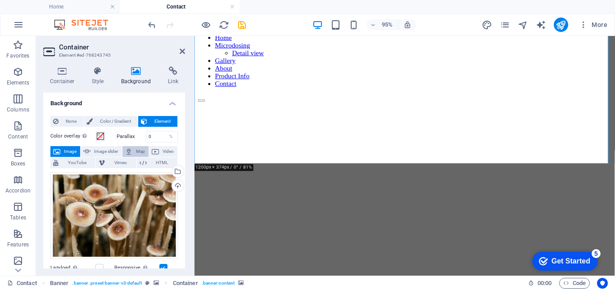
click at [132, 153] on button "Map" at bounding box center [135, 151] width 26 height 11
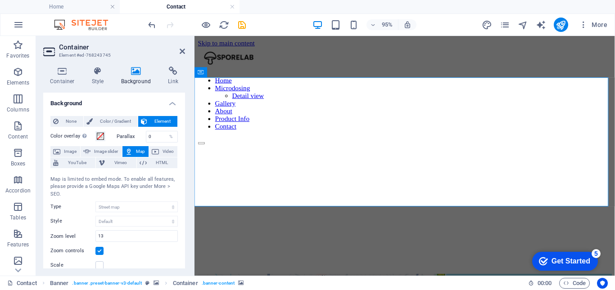
scroll to position [72, 0]
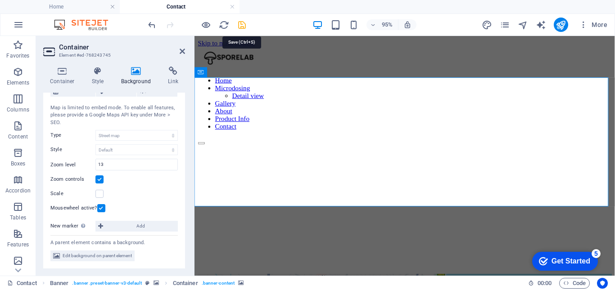
click at [241, 27] on icon "save" at bounding box center [242, 25] width 10 height 10
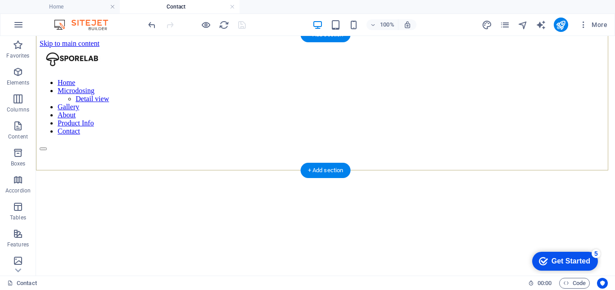
scroll to position [135, 0]
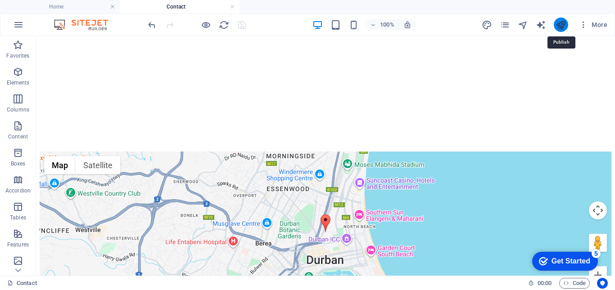
click at [565, 23] on icon "publish" at bounding box center [560, 25] width 10 height 10
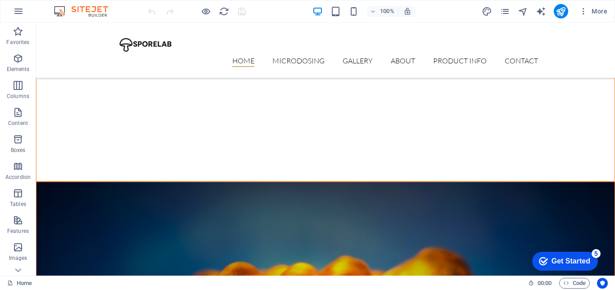
scroll to position [270, 0]
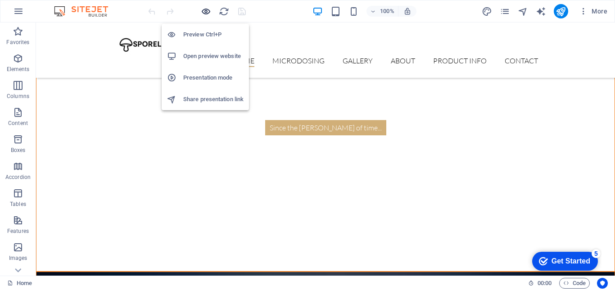
click at [204, 9] on icon "button" at bounding box center [206, 11] width 10 height 10
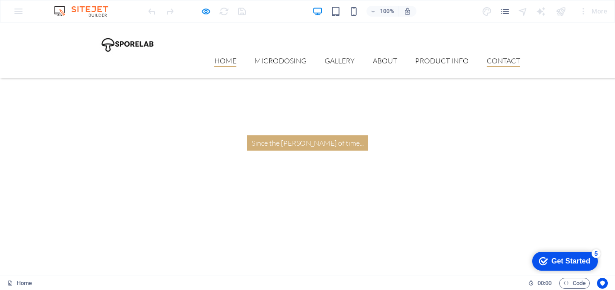
click at [498, 57] on link "Contact" at bounding box center [502, 62] width 33 height 10
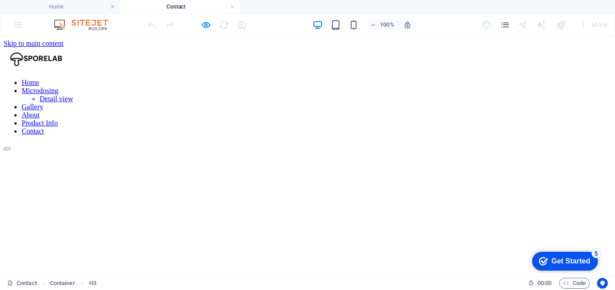
scroll to position [0, 0]
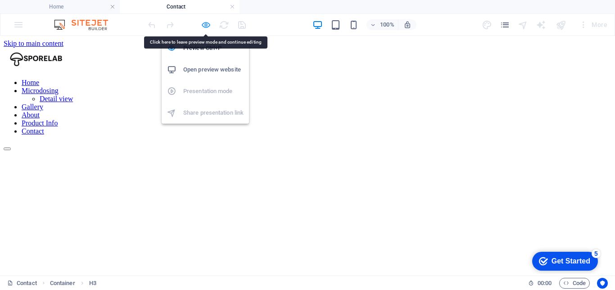
click at [205, 21] on icon "button" at bounding box center [206, 25] width 10 height 10
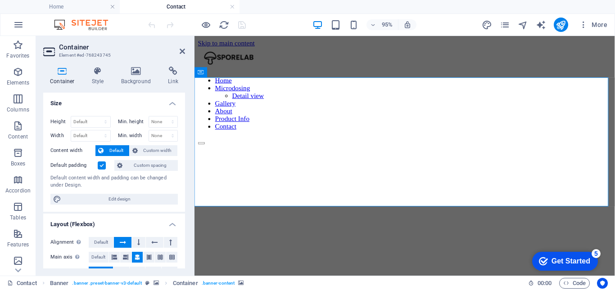
click at [140, 73] on icon at bounding box center [136, 71] width 44 height 9
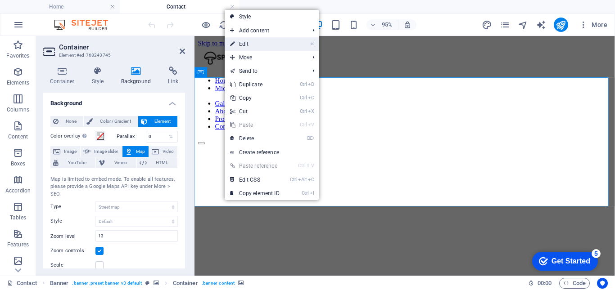
click at [259, 46] on link "⏎ Edit" at bounding box center [255, 43] width 60 height 13
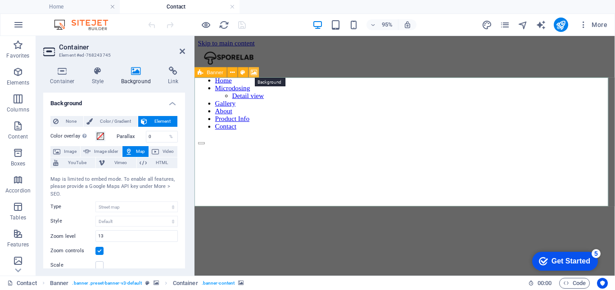
click at [256, 73] on icon at bounding box center [254, 72] width 6 height 9
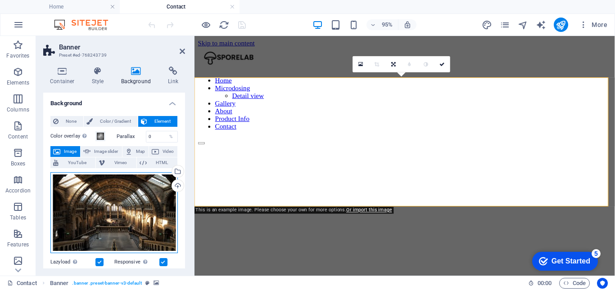
click at [128, 215] on div "Drag files here, click to choose files or select files from Files or our free s…" at bounding box center [113, 212] width 127 height 81
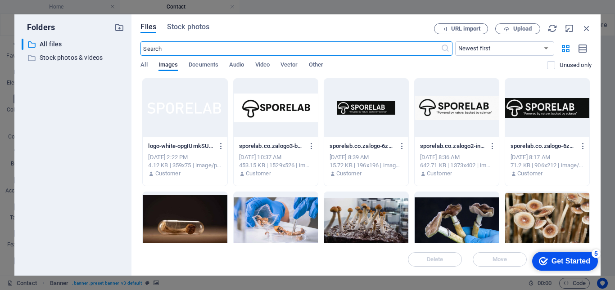
scroll to position [90, 0]
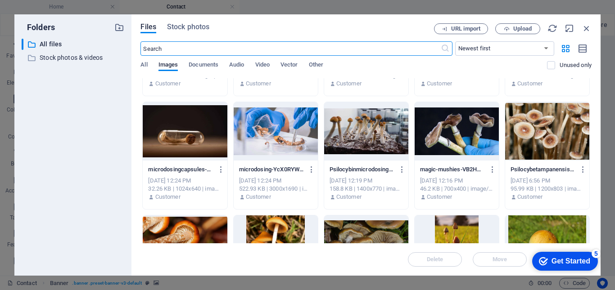
click at [277, 144] on div at bounding box center [276, 131] width 84 height 58
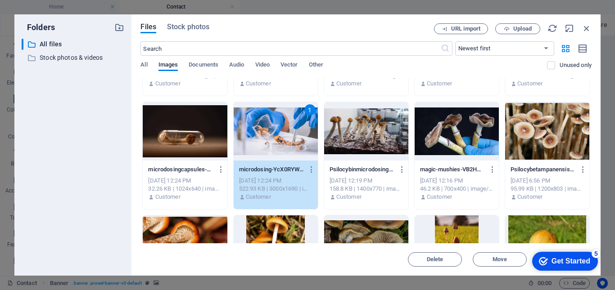
click at [277, 144] on div "1" at bounding box center [276, 131] width 84 height 58
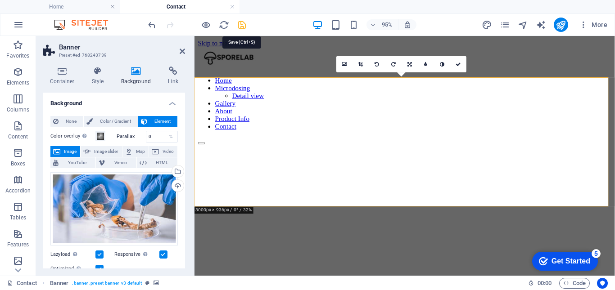
click at [243, 24] on icon "save" at bounding box center [242, 25] width 10 height 10
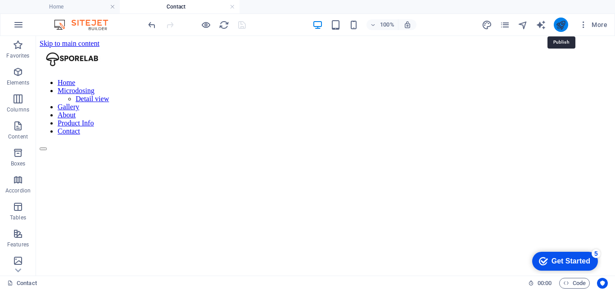
click at [560, 23] on icon "publish" at bounding box center [560, 25] width 10 height 10
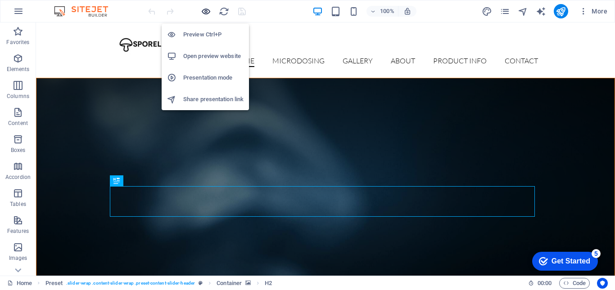
click at [208, 13] on icon "button" at bounding box center [206, 11] width 10 height 10
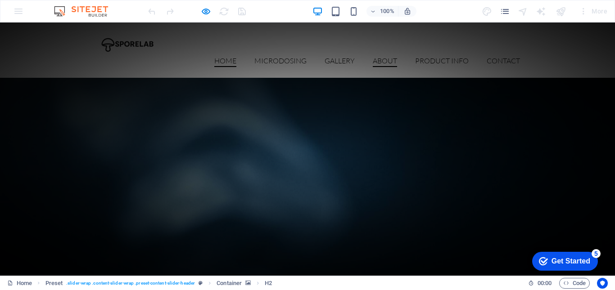
click at [377, 57] on link "About" at bounding box center [385, 62] width 24 height 10
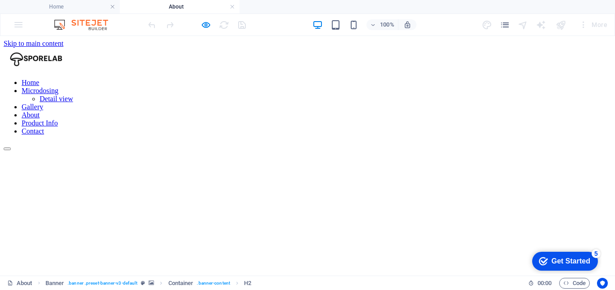
scroll to position [90, 0]
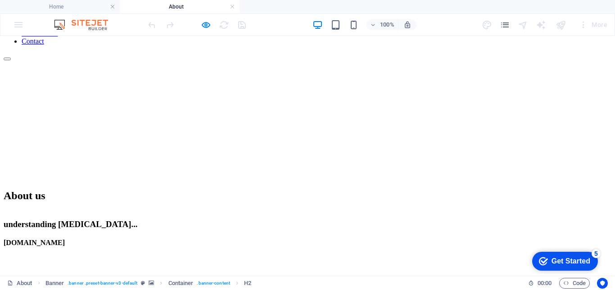
click at [320, 239] on div "[DOMAIN_NAME]" at bounding box center [307, 243] width 607 height 8
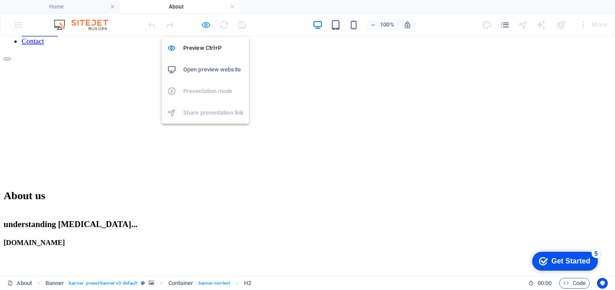
click at [206, 29] on icon "button" at bounding box center [206, 25] width 10 height 10
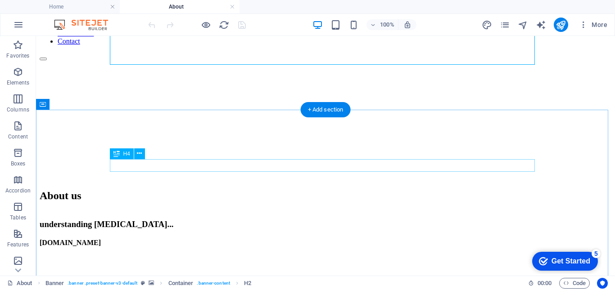
click at [337, 239] on div "[DOMAIN_NAME]" at bounding box center [325, 243] width 571 height 8
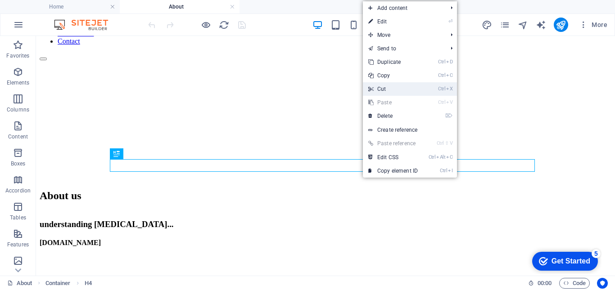
click at [392, 88] on link "Ctrl X Cut" at bounding box center [393, 88] width 60 height 13
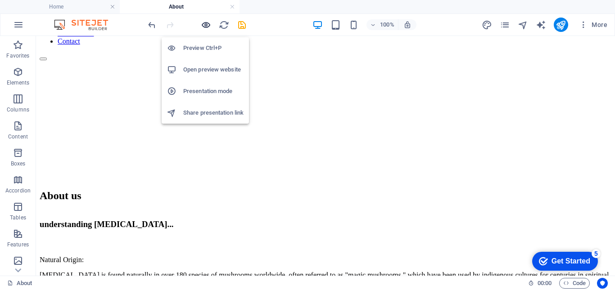
click at [206, 23] on icon "button" at bounding box center [206, 25] width 10 height 10
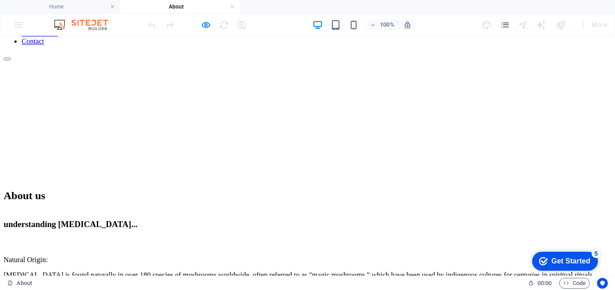
scroll to position [0, 0]
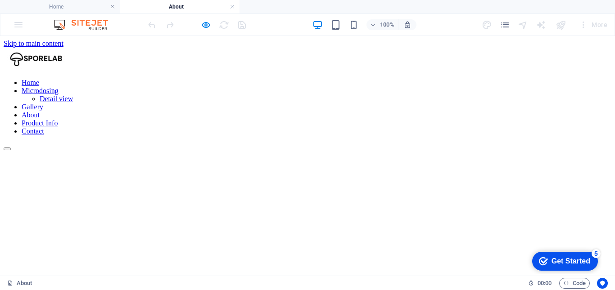
click at [45, 280] on span "About us" at bounding box center [25, 286] width 42 height 12
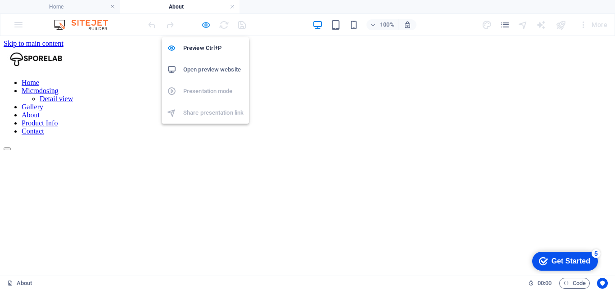
click at [201, 27] on icon "button" at bounding box center [206, 25] width 10 height 10
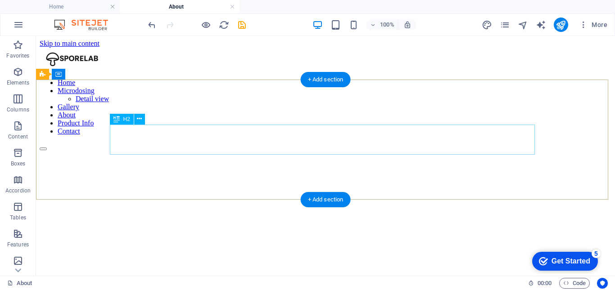
click at [363, 280] on div "About us" at bounding box center [325, 286] width 571 height 12
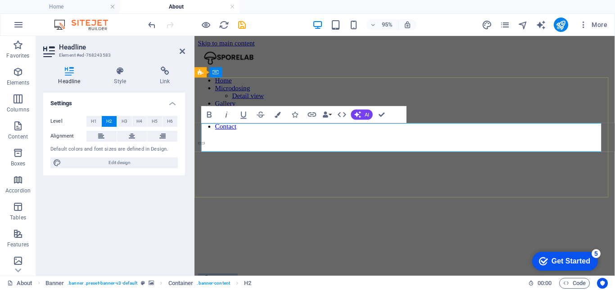
click at [240, 286] on span "About us" at bounding box center [219, 292] width 42 height 12
drag, startPoint x: 454, startPoint y: 144, endPoint x: 431, endPoint y: 145, distance: 23.0
click at [240, 286] on span "About us" at bounding box center [219, 292] width 42 height 12
drag, startPoint x: 244, startPoint y: 25, endPoint x: 368, endPoint y: 68, distance: 131.2
click at [244, 25] on icon "save" at bounding box center [242, 25] width 10 height 10
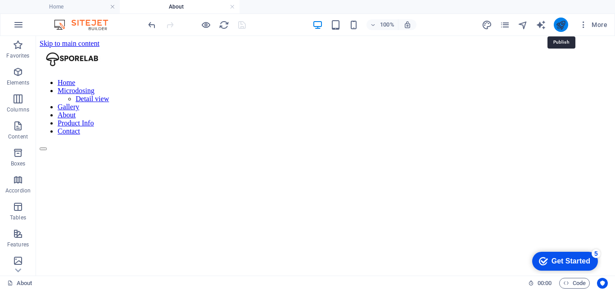
click at [559, 22] on icon "publish" at bounding box center [560, 25] width 10 height 10
